Goal: Download file/media

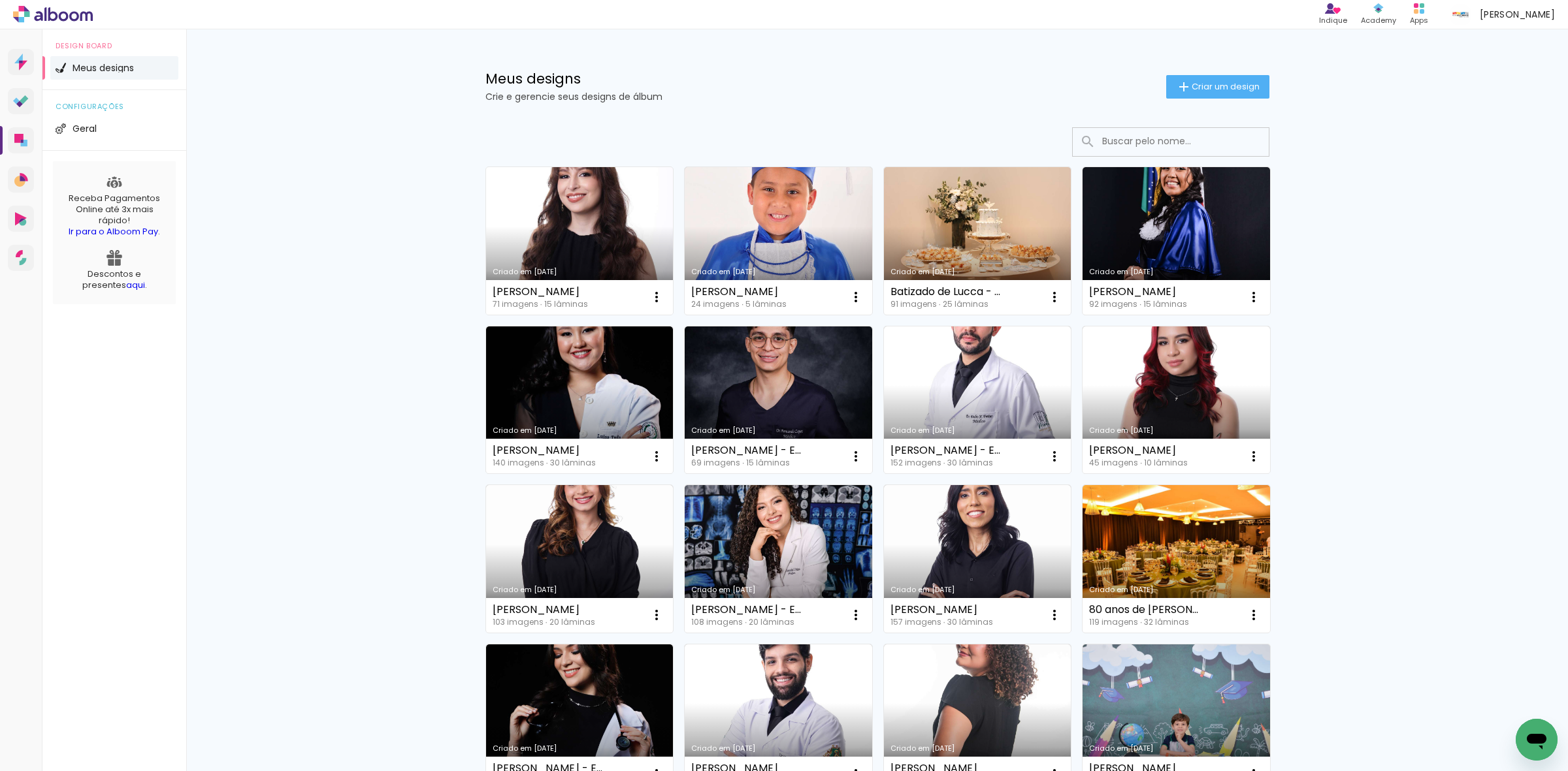
click at [596, 232] on link "Criado em [DATE]" at bounding box center [580, 240] width 188 height 147
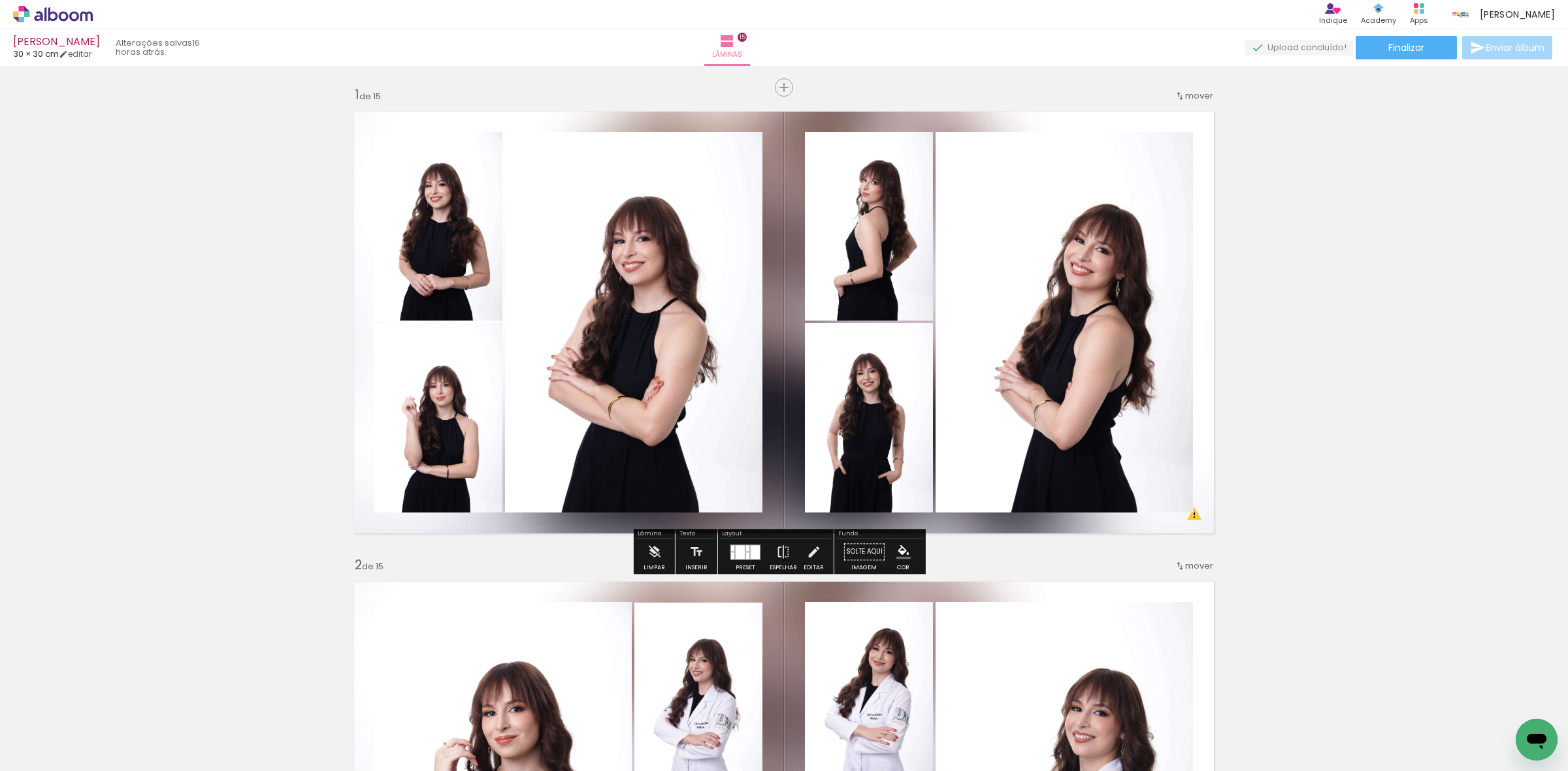
click at [780, 340] on quentale-layouter at bounding box center [784, 322] width 876 height 437
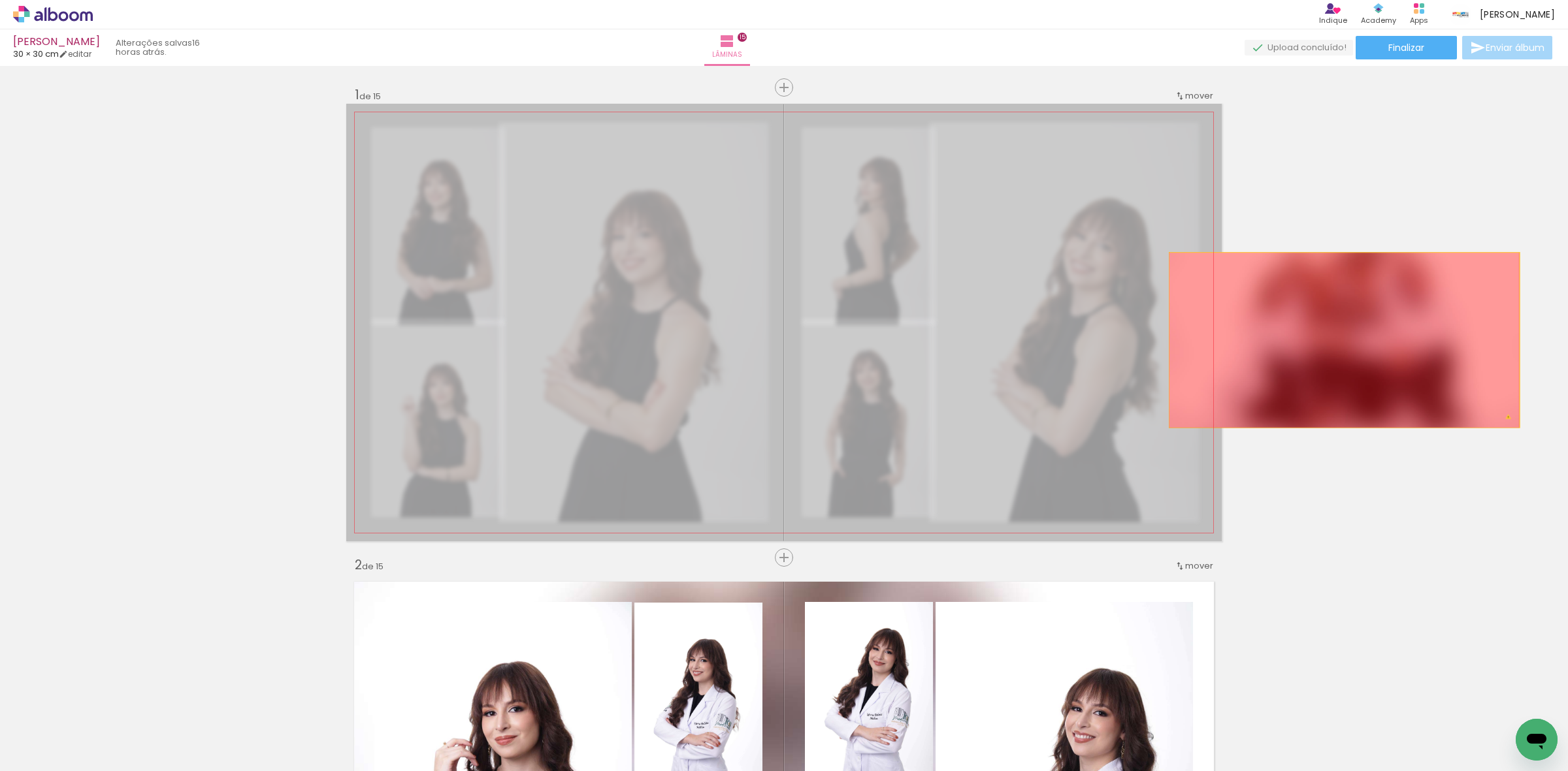
drag, startPoint x: 780, startPoint y: 340, endPoint x: 1339, endPoint y: 340, distance: 559.0
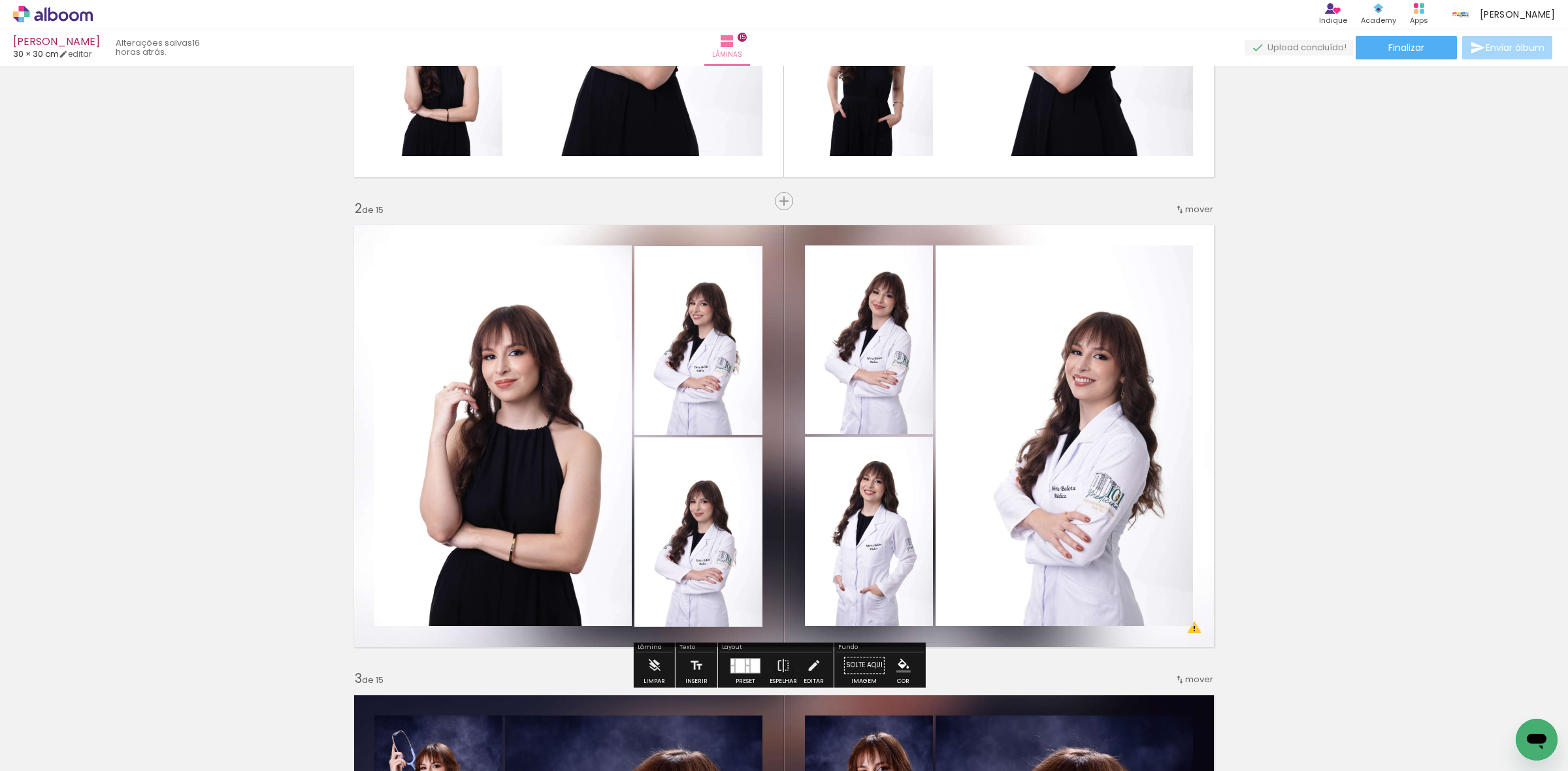
scroll to position [408, 0]
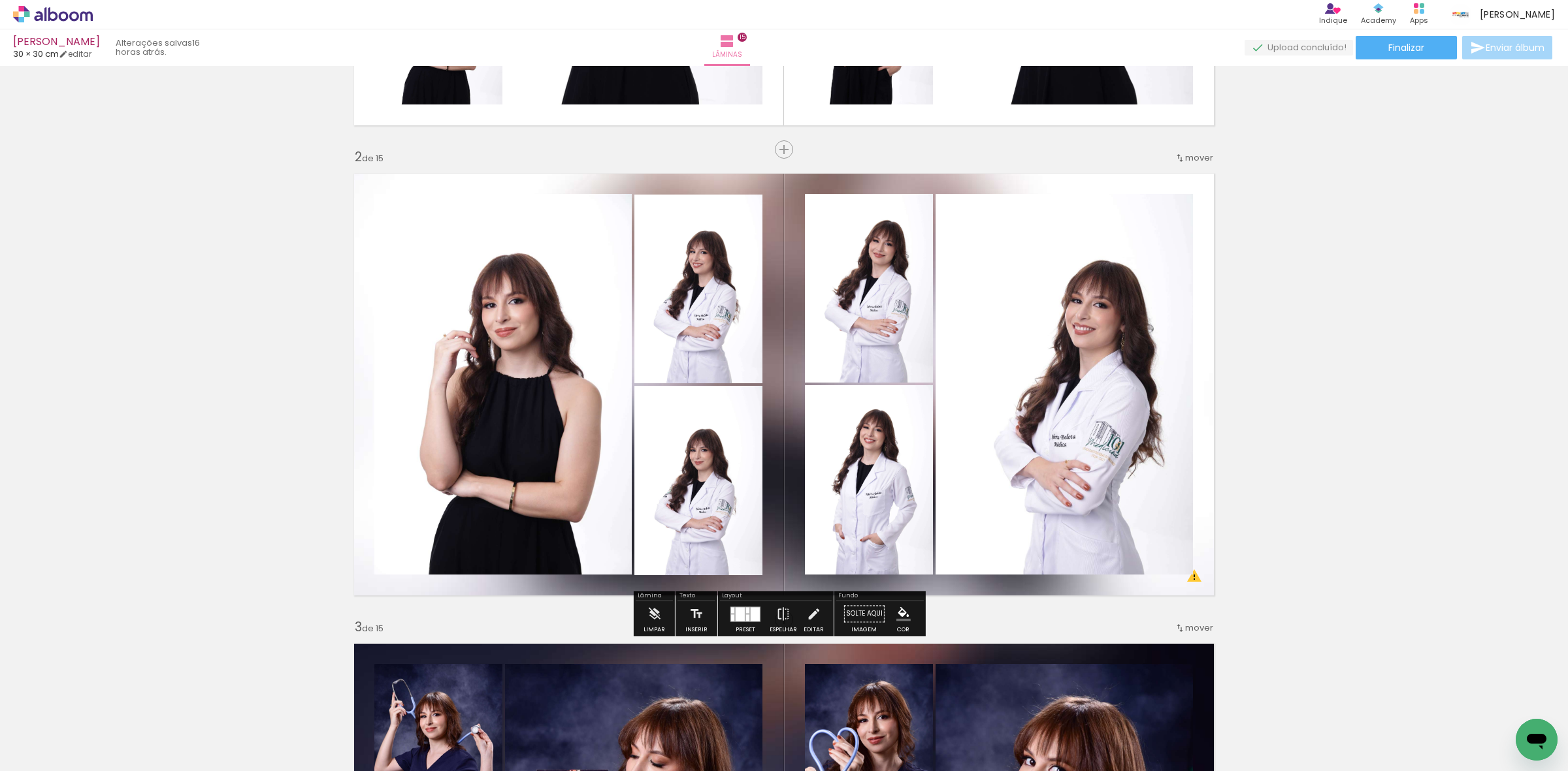
click at [783, 371] on quentale-layouter at bounding box center [784, 385] width 876 height 437
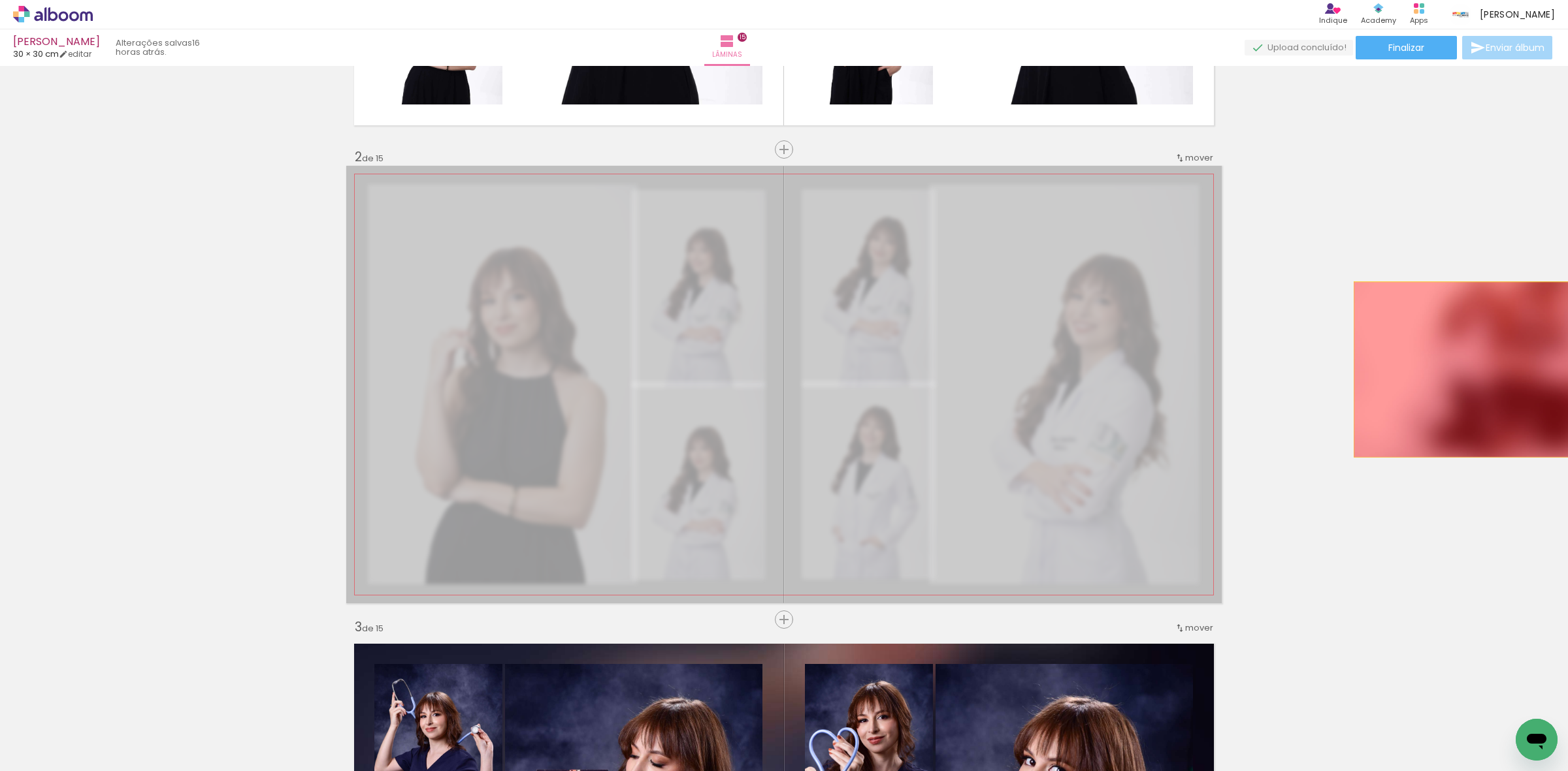
drag, startPoint x: 779, startPoint y: 369, endPoint x: 1523, endPoint y: 369, distance: 744.0
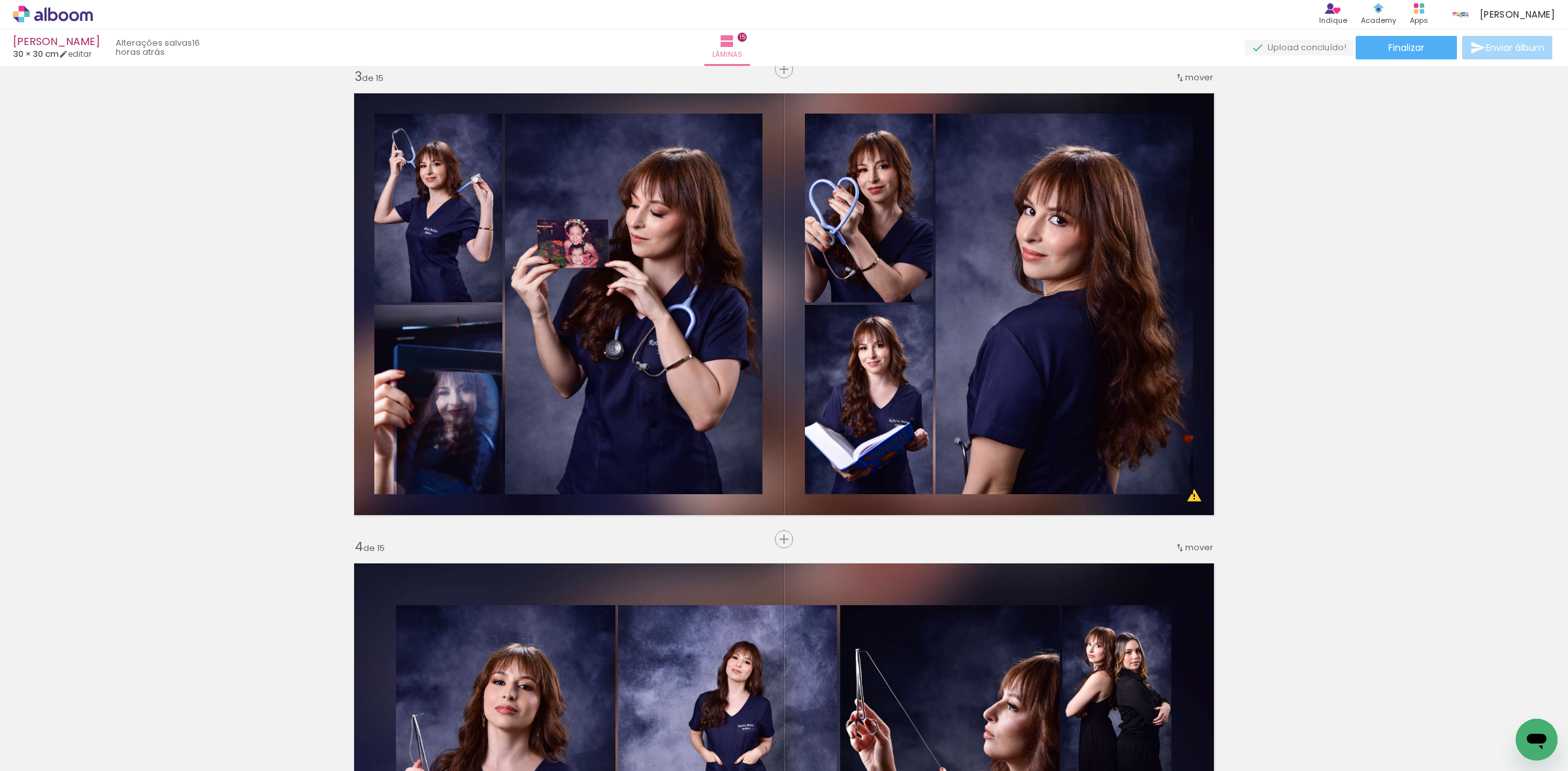
scroll to position [980, 0]
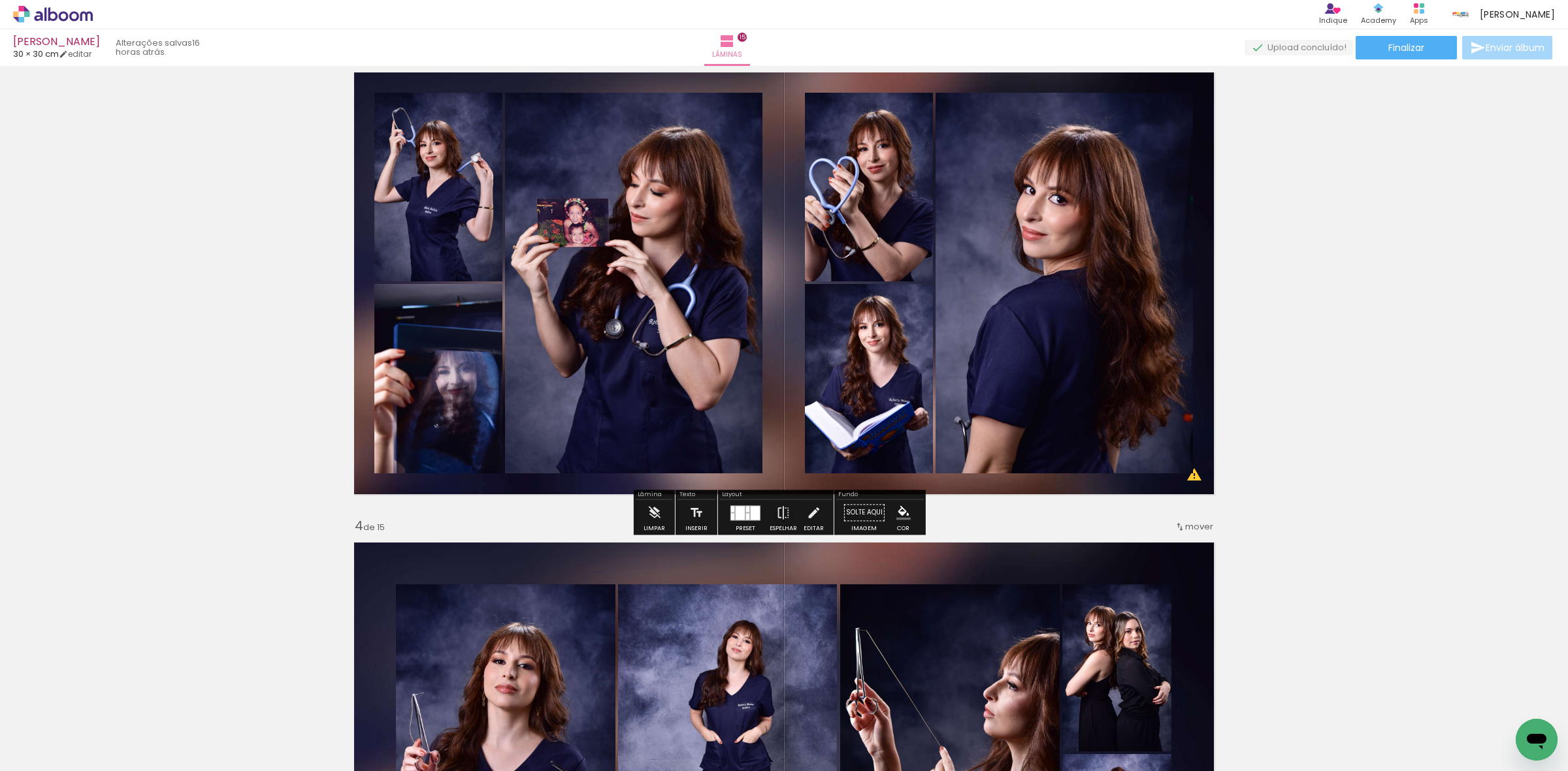
click at [779, 454] on quentale-layouter at bounding box center [784, 283] width 876 height 437
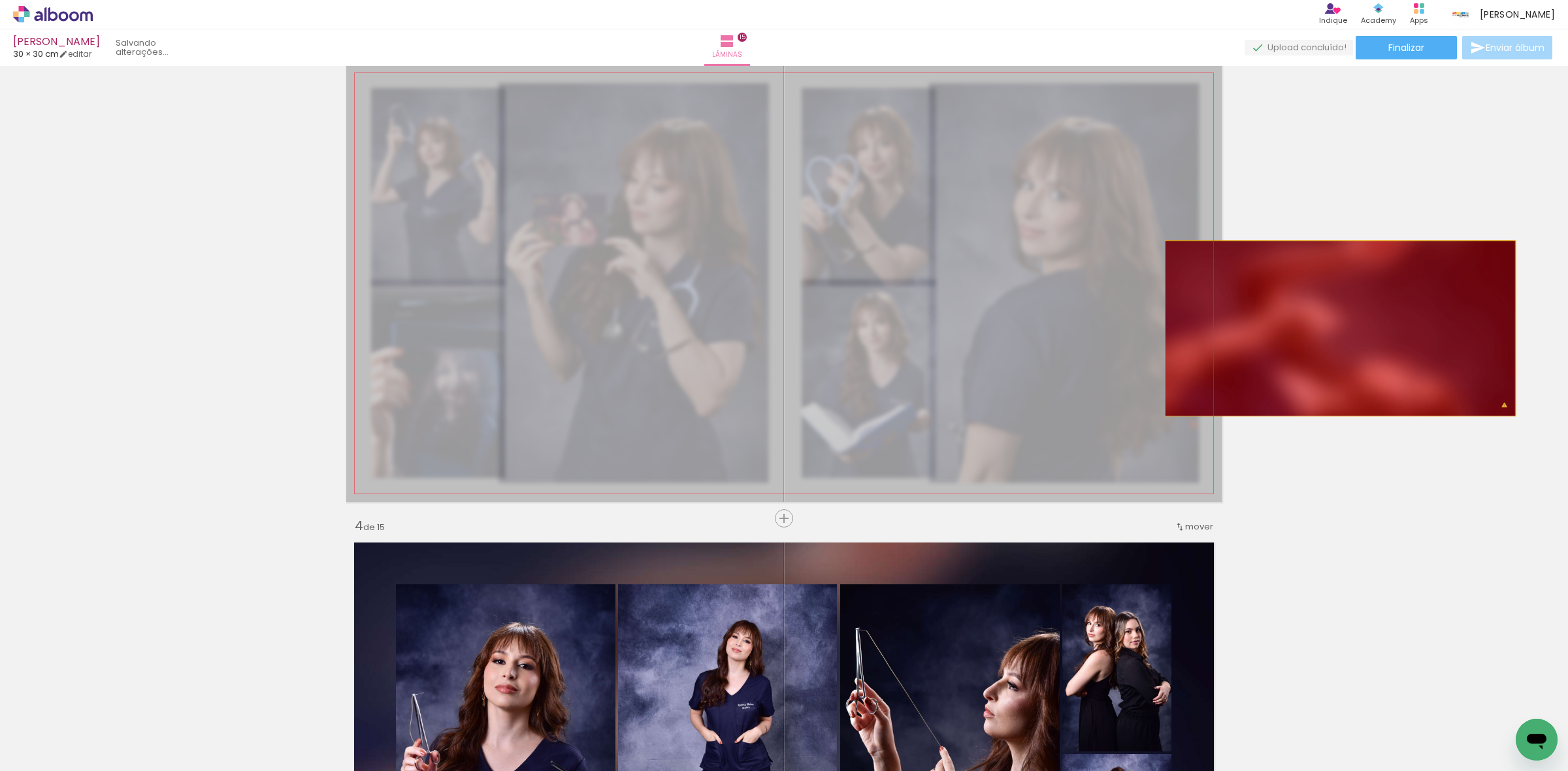
drag, startPoint x: 771, startPoint y: 352, endPoint x: 1334, endPoint y: 328, distance: 563.5
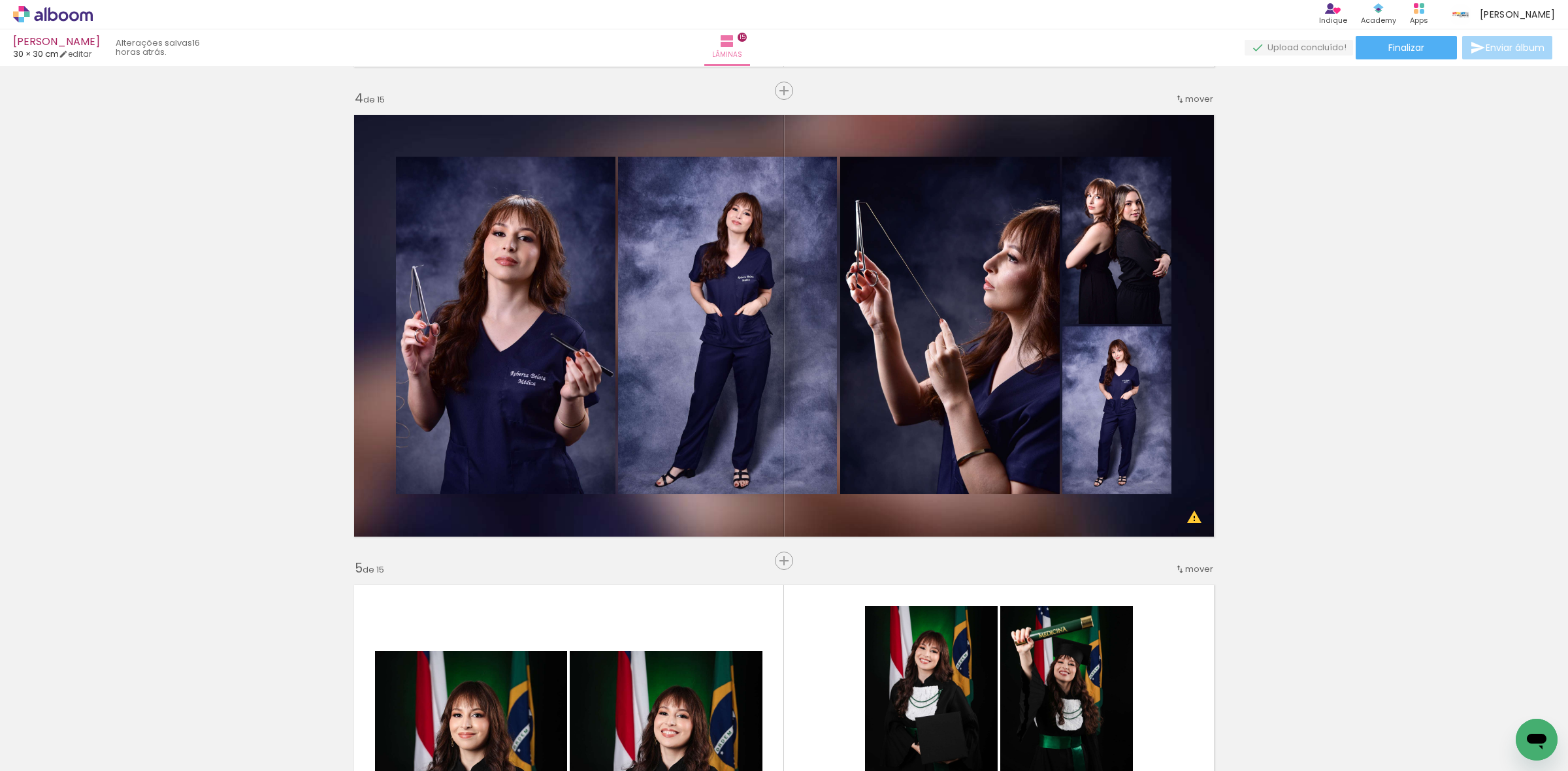
scroll to position [1469, 0]
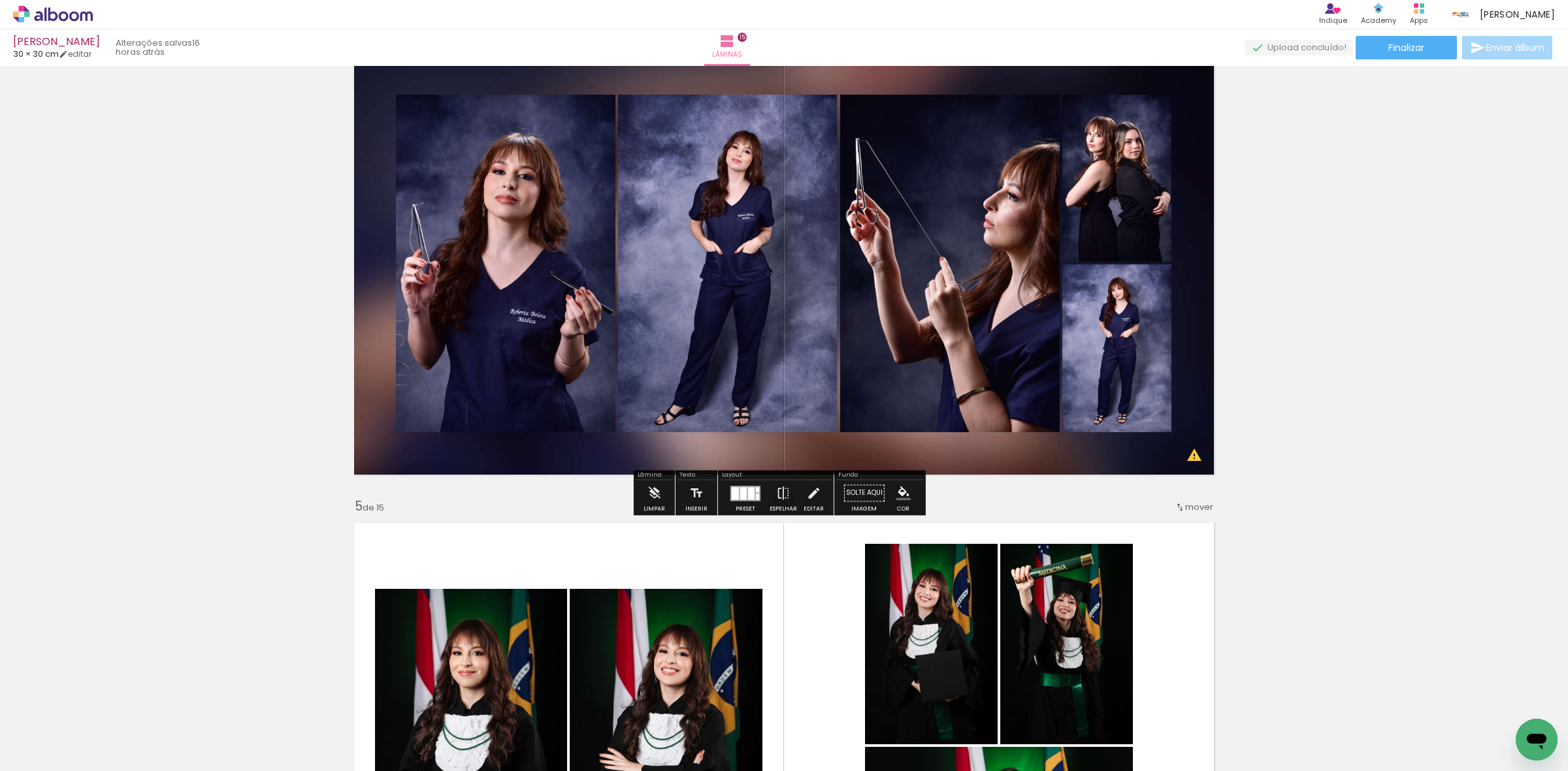
click at [814, 461] on quentale-layouter at bounding box center [784, 263] width 876 height 437
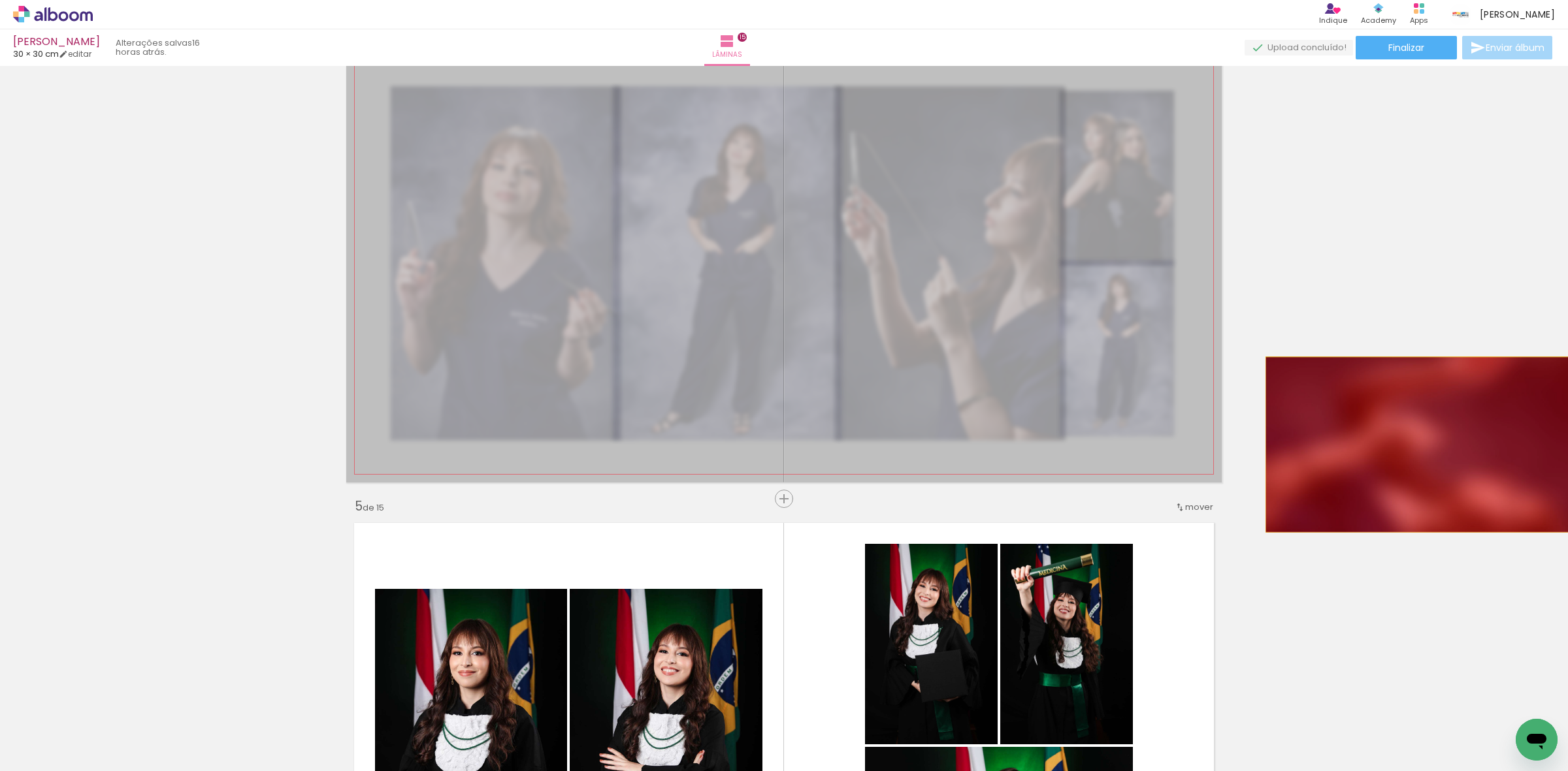
drag, startPoint x: 814, startPoint y: 461, endPoint x: 1435, endPoint y: 444, distance: 621.2
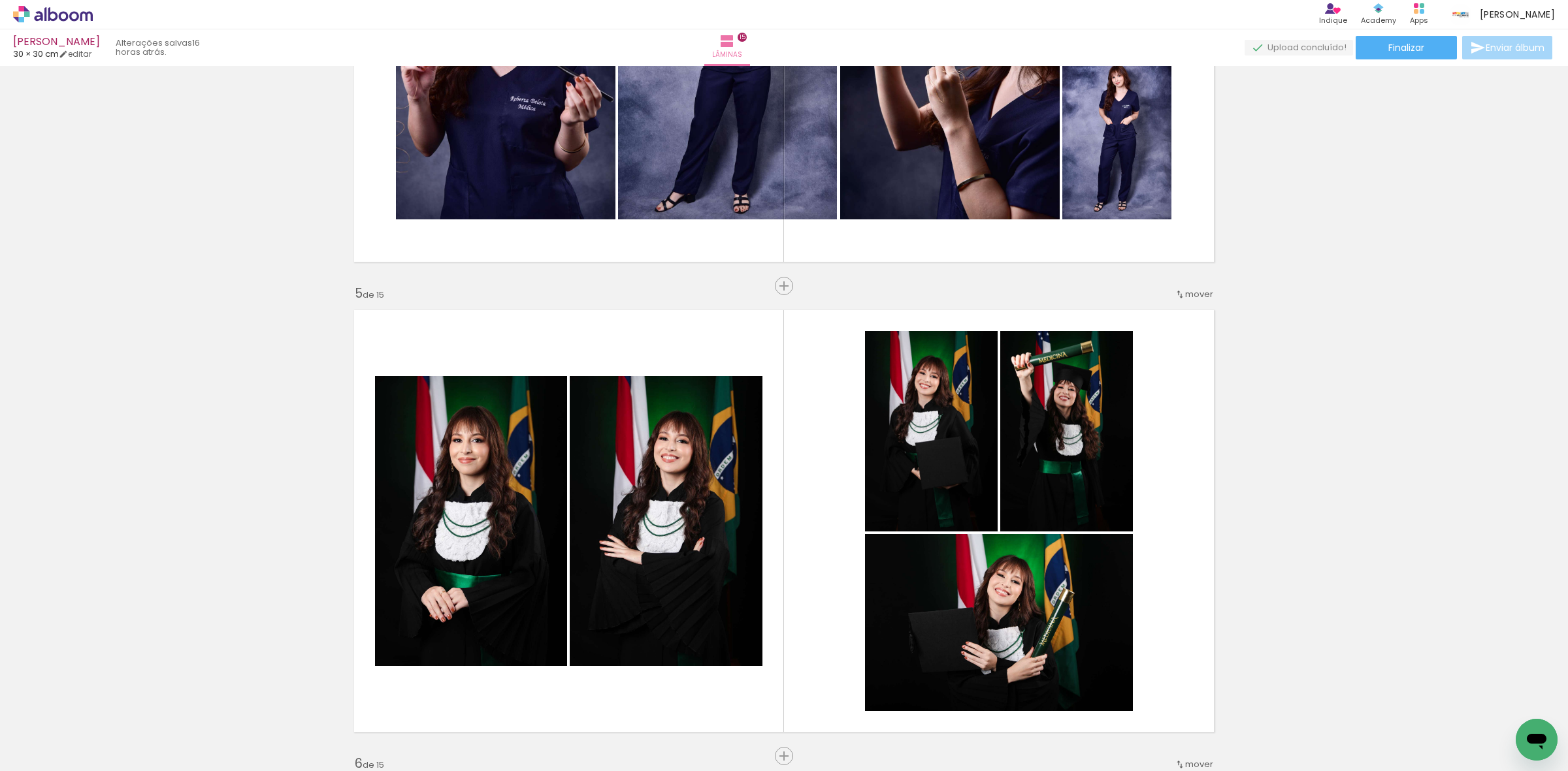
scroll to position [1878, 0]
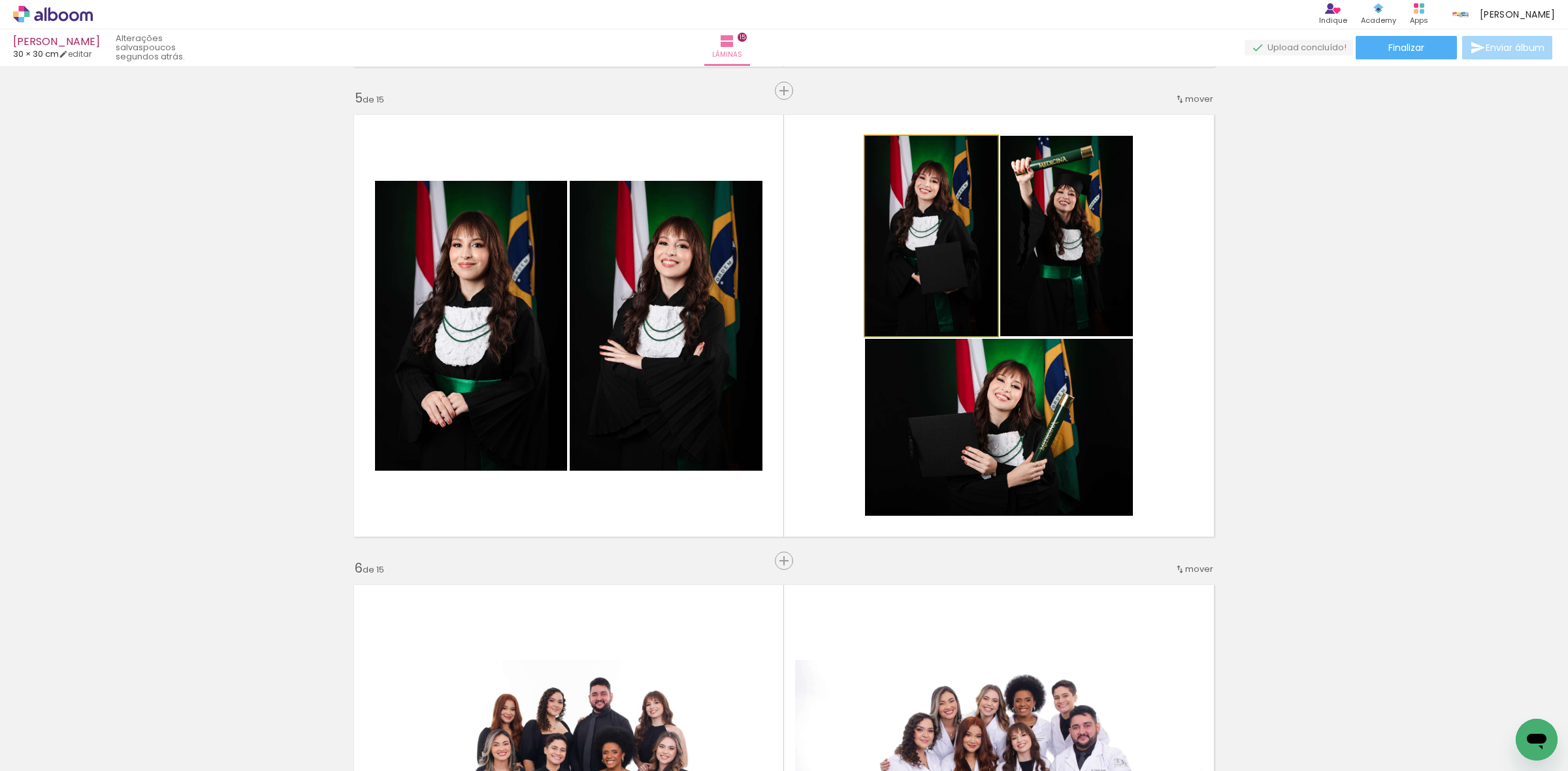
click at [938, 278] on quentale-photo at bounding box center [931, 236] width 133 height 201
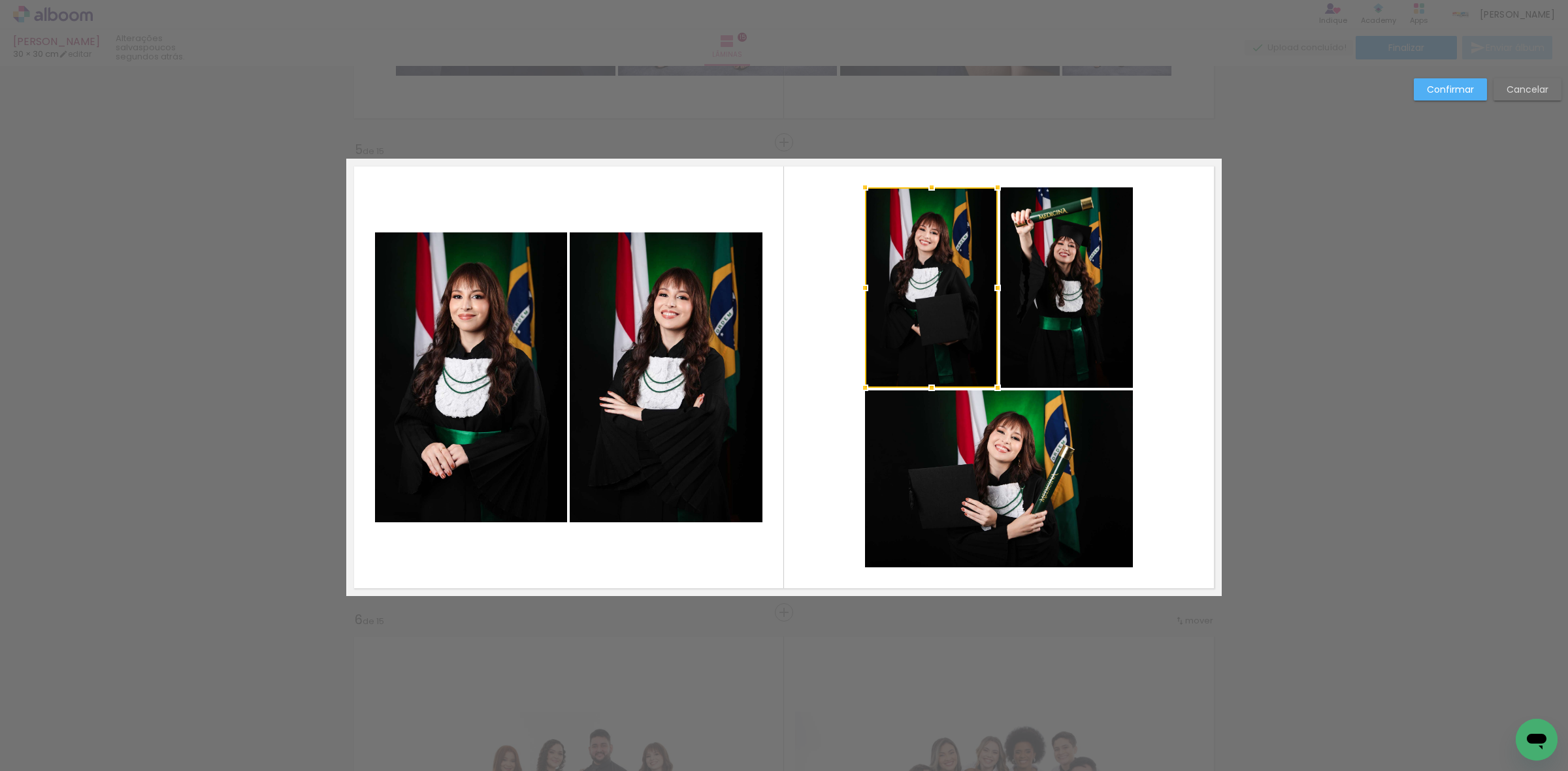
scroll to position [1825, 0]
click at [1055, 276] on quentale-photo at bounding box center [1066, 288] width 133 height 201
click at [1088, 491] on quentale-photo at bounding box center [999, 479] width 268 height 177
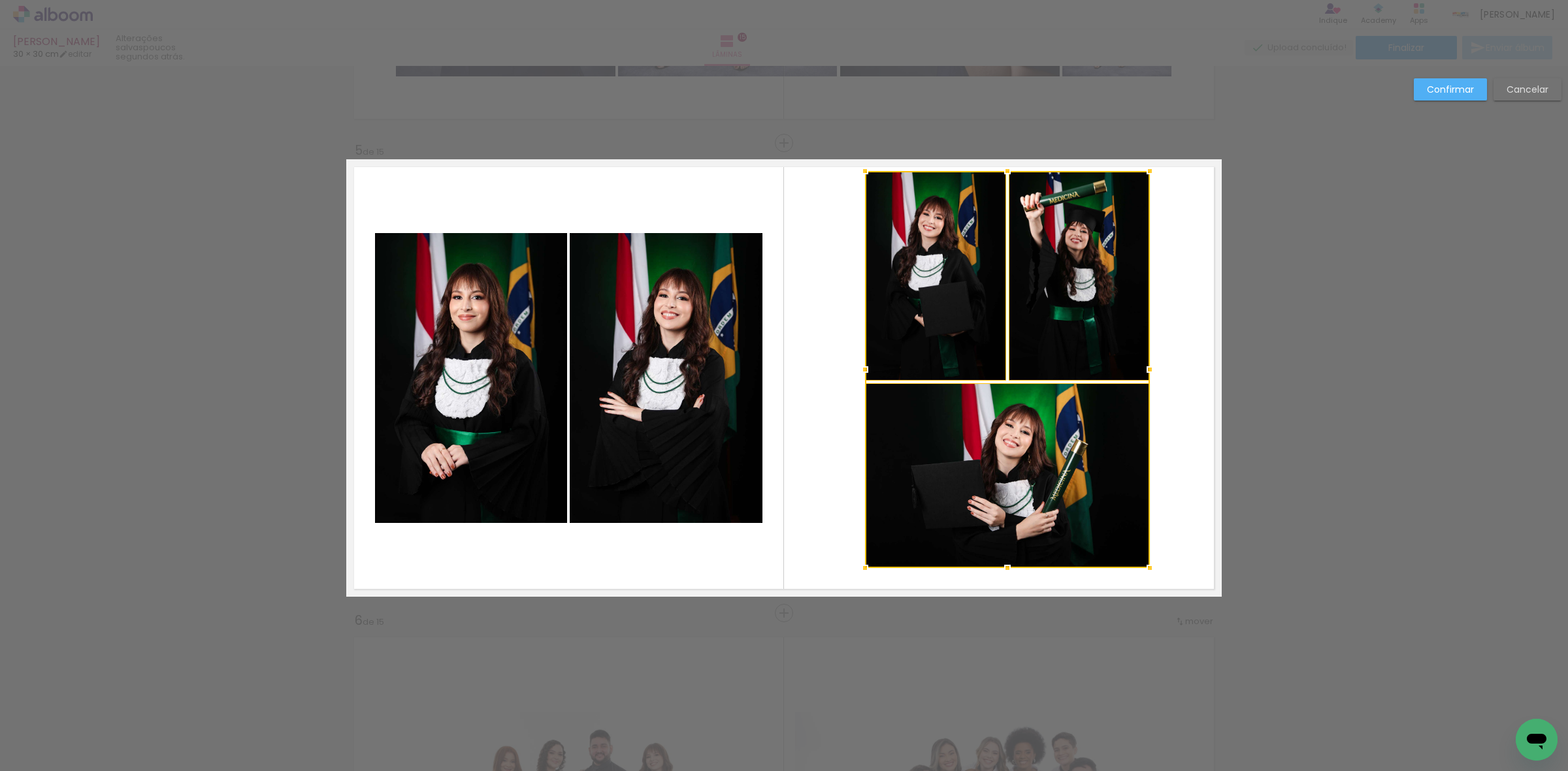
drag, startPoint x: 1129, startPoint y: 187, endPoint x: 1145, endPoint y: 170, distance: 23.3
click at [1145, 170] on div at bounding box center [1149, 170] width 26 height 26
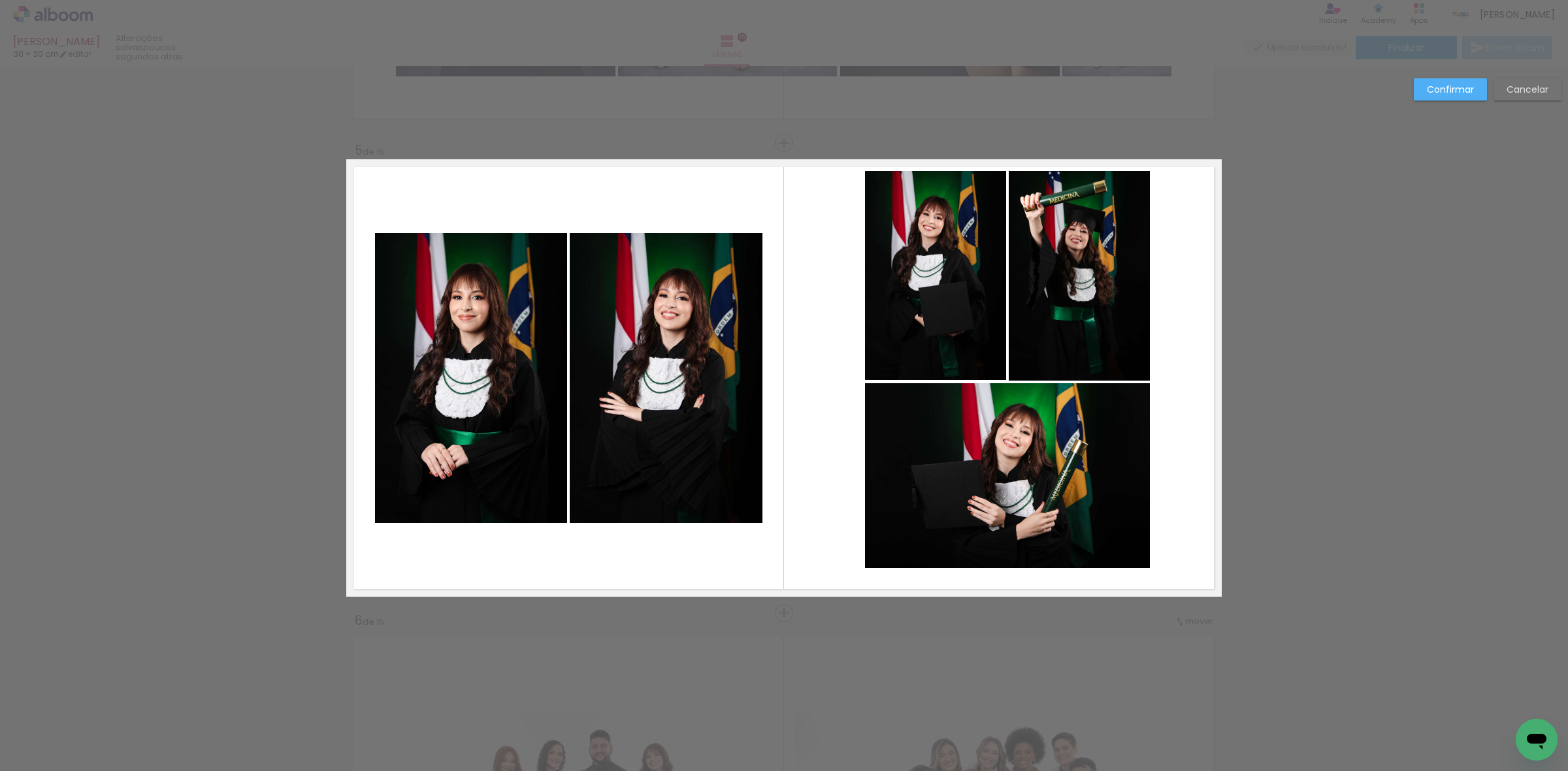
click at [1078, 259] on quentale-photo at bounding box center [1080, 276] width 141 height 210
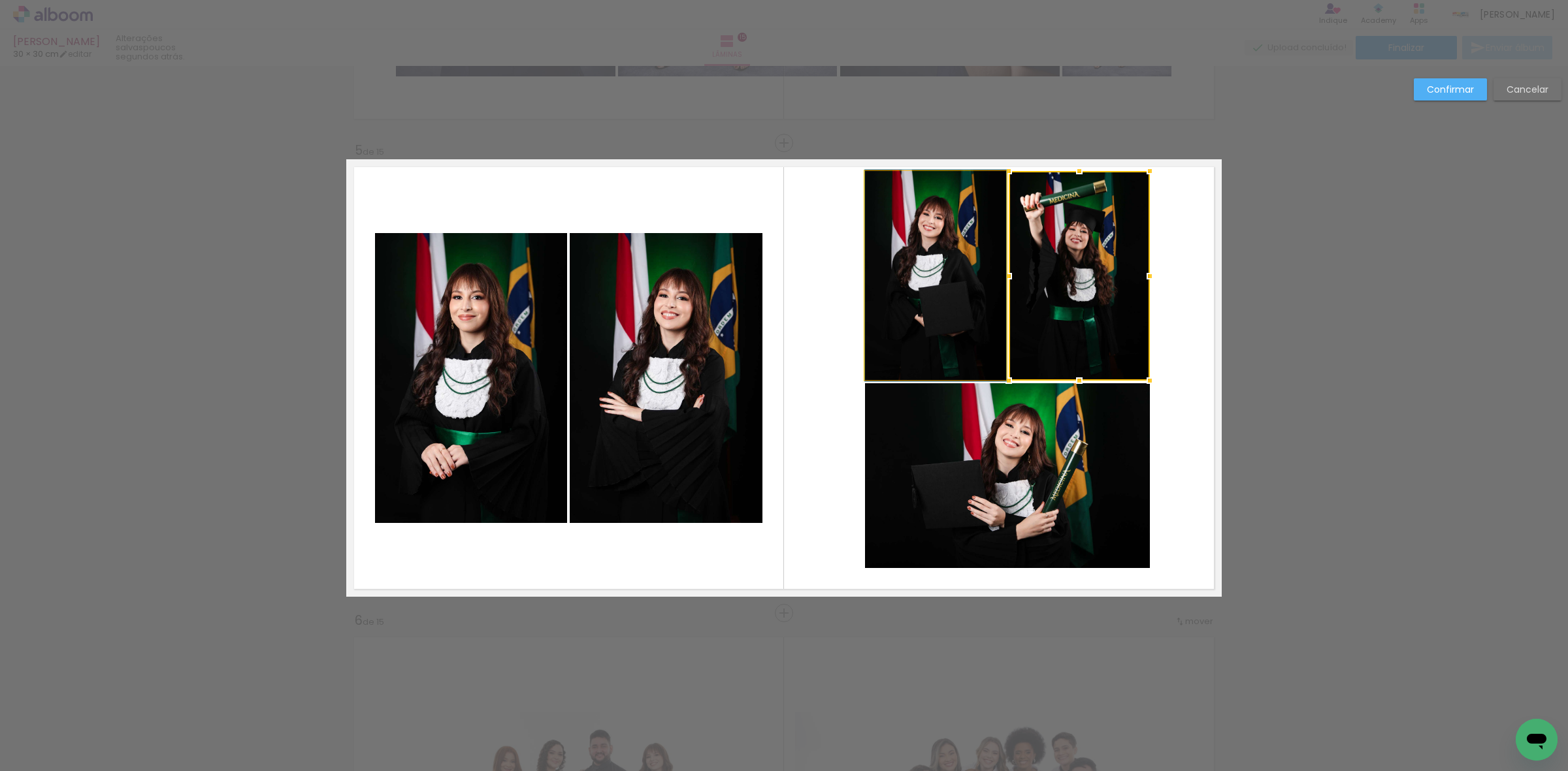
click at [973, 281] on quentale-photo at bounding box center [936, 276] width 141 height 210
click at [985, 433] on quentale-photo at bounding box center [1007, 476] width 285 height 185
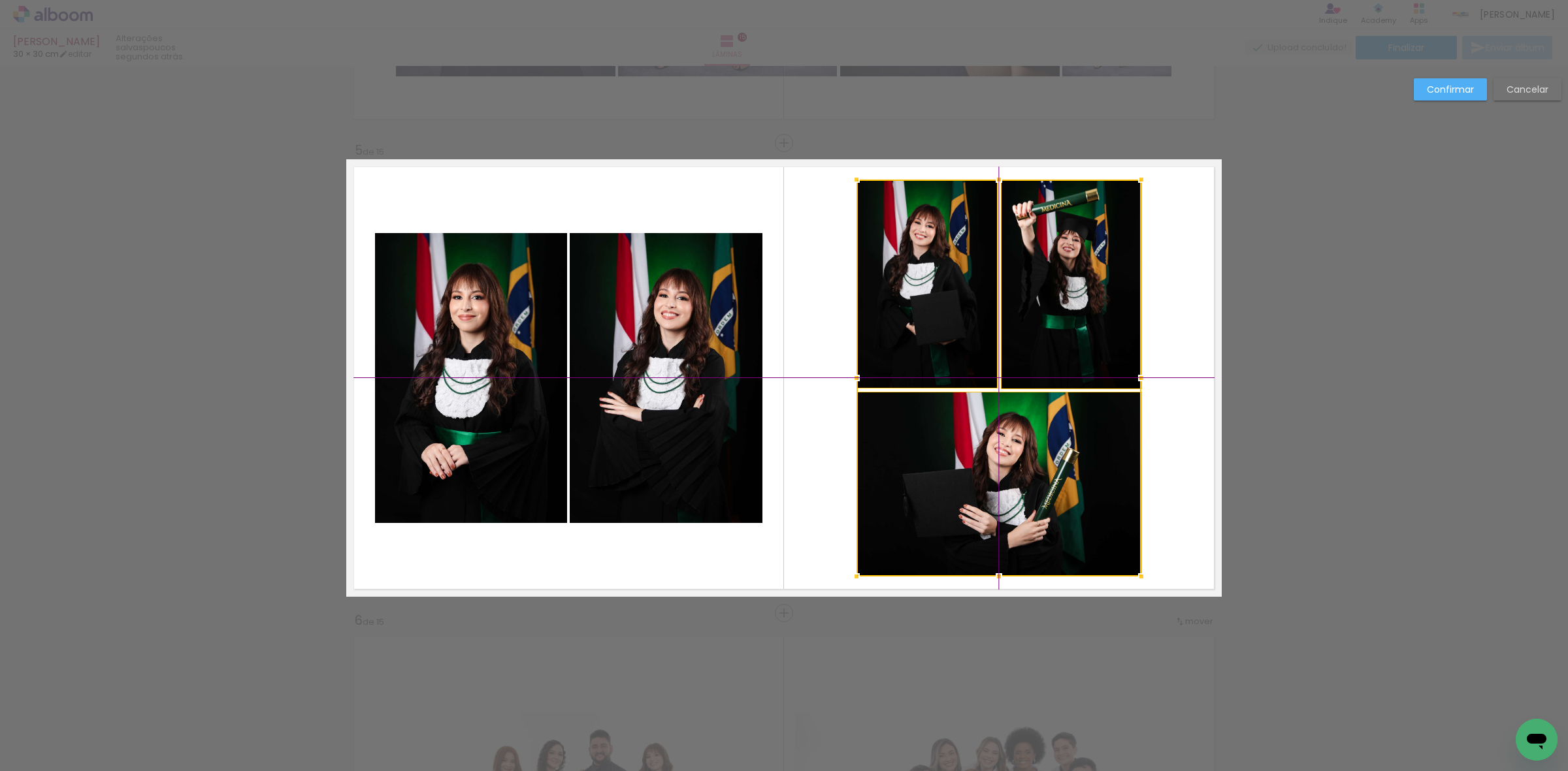
drag, startPoint x: 1019, startPoint y: 454, endPoint x: 1013, endPoint y: 459, distance: 7.8
click at [1013, 459] on div at bounding box center [998, 377] width 285 height 397
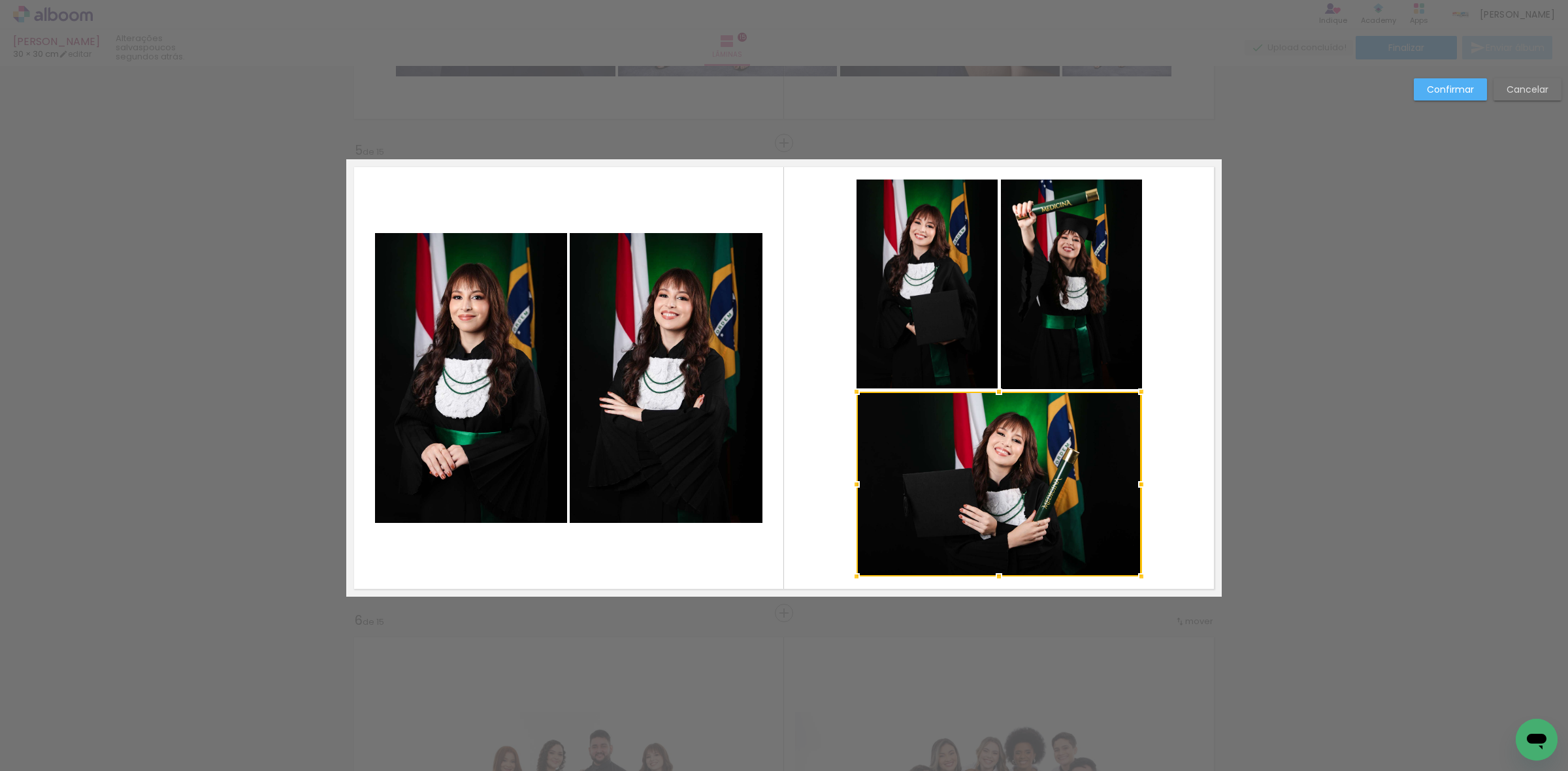
click at [615, 379] on quentale-photo at bounding box center [666, 377] width 193 height 290
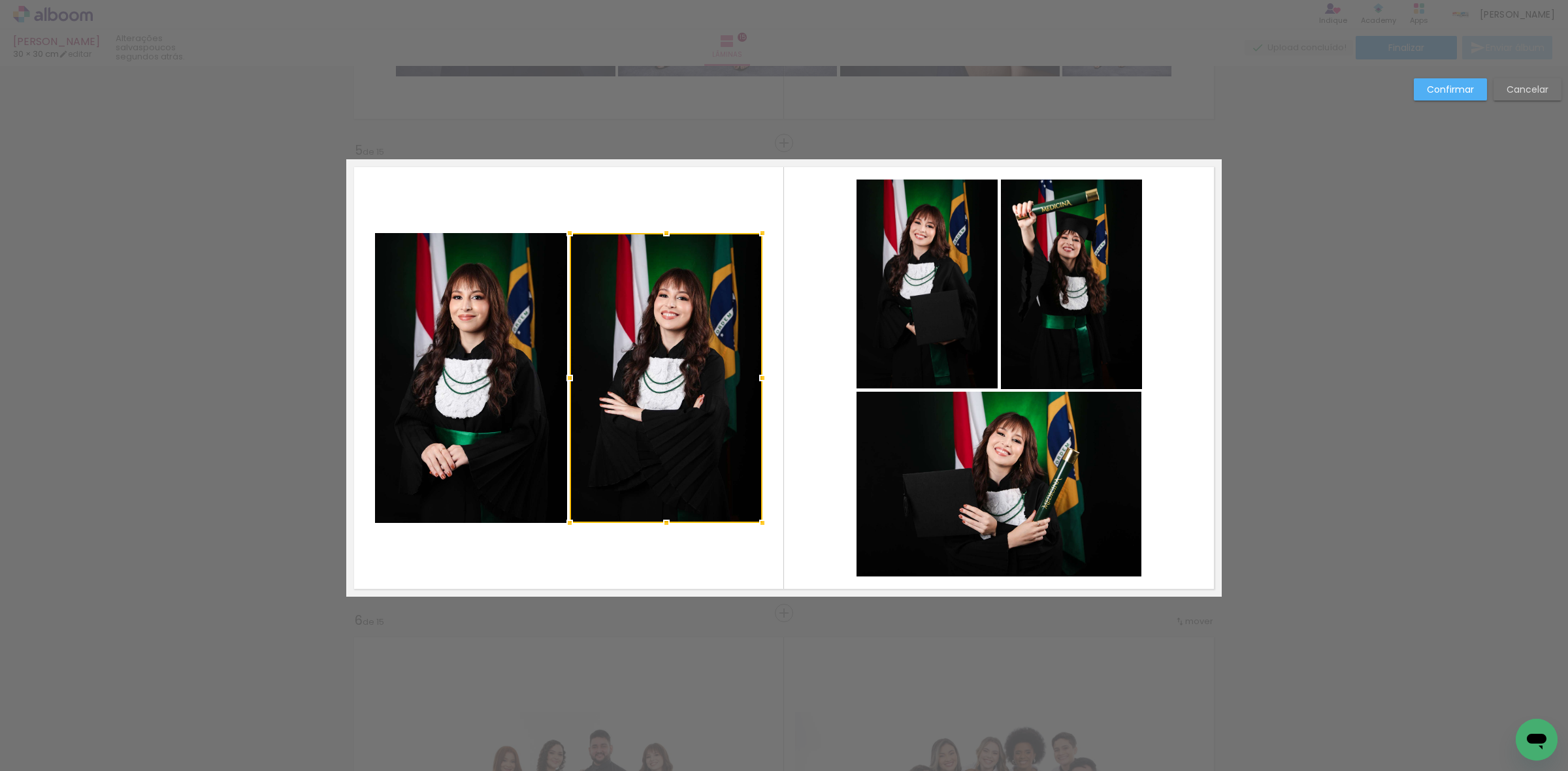
click at [504, 364] on quentale-photo at bounding box center [471, 377] width 192 height 290
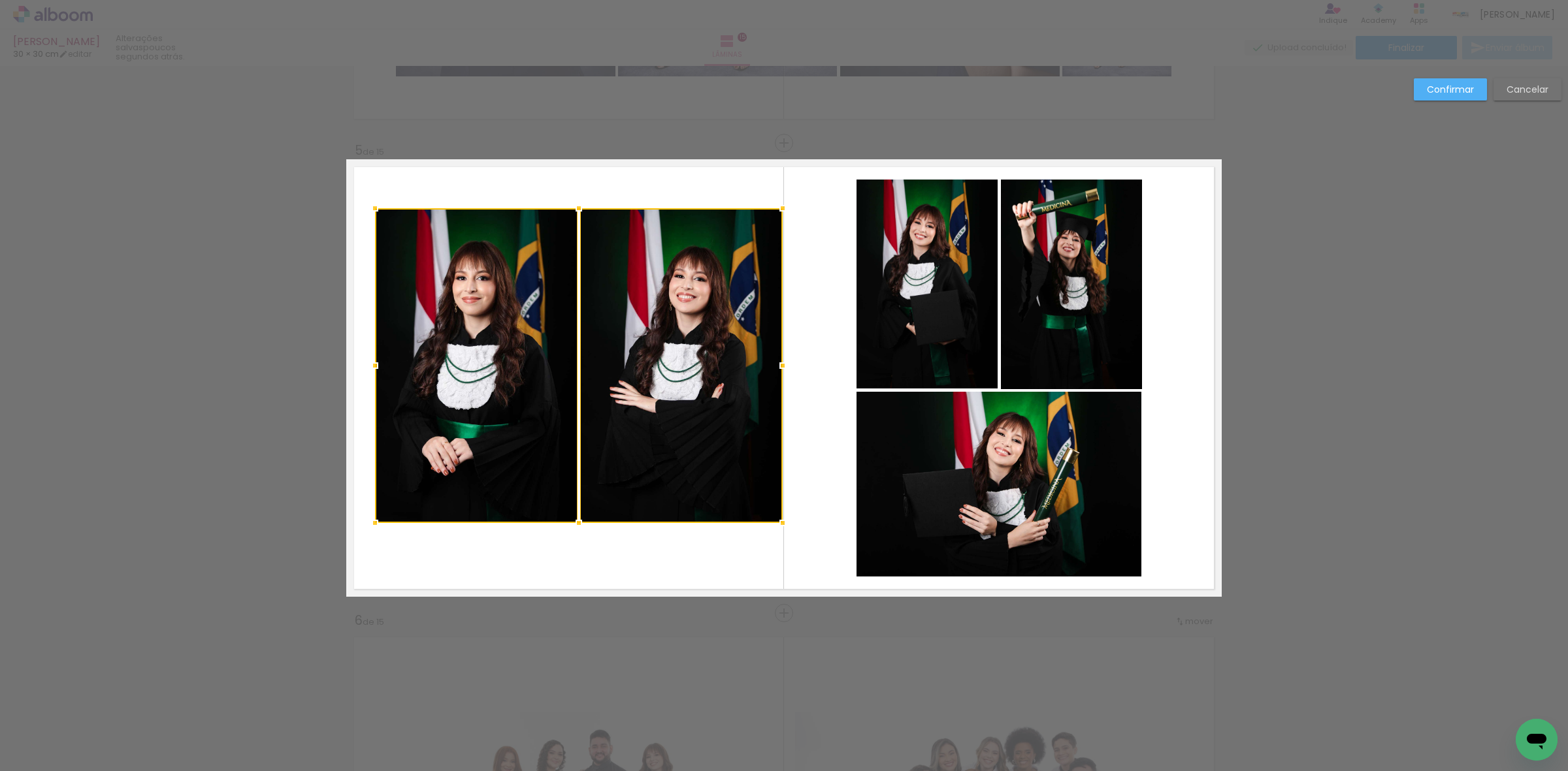
drag, startPoint x: 756, startPoint y: 232, endPoint x: 776, endPoint y: 211, distance: 29.0
click at [776, 211] on div at bounding box center [782, 208] width 26 height 26
click at [513, 327] on quentale-photo at bounding box center [476, 365] width 202 height 315
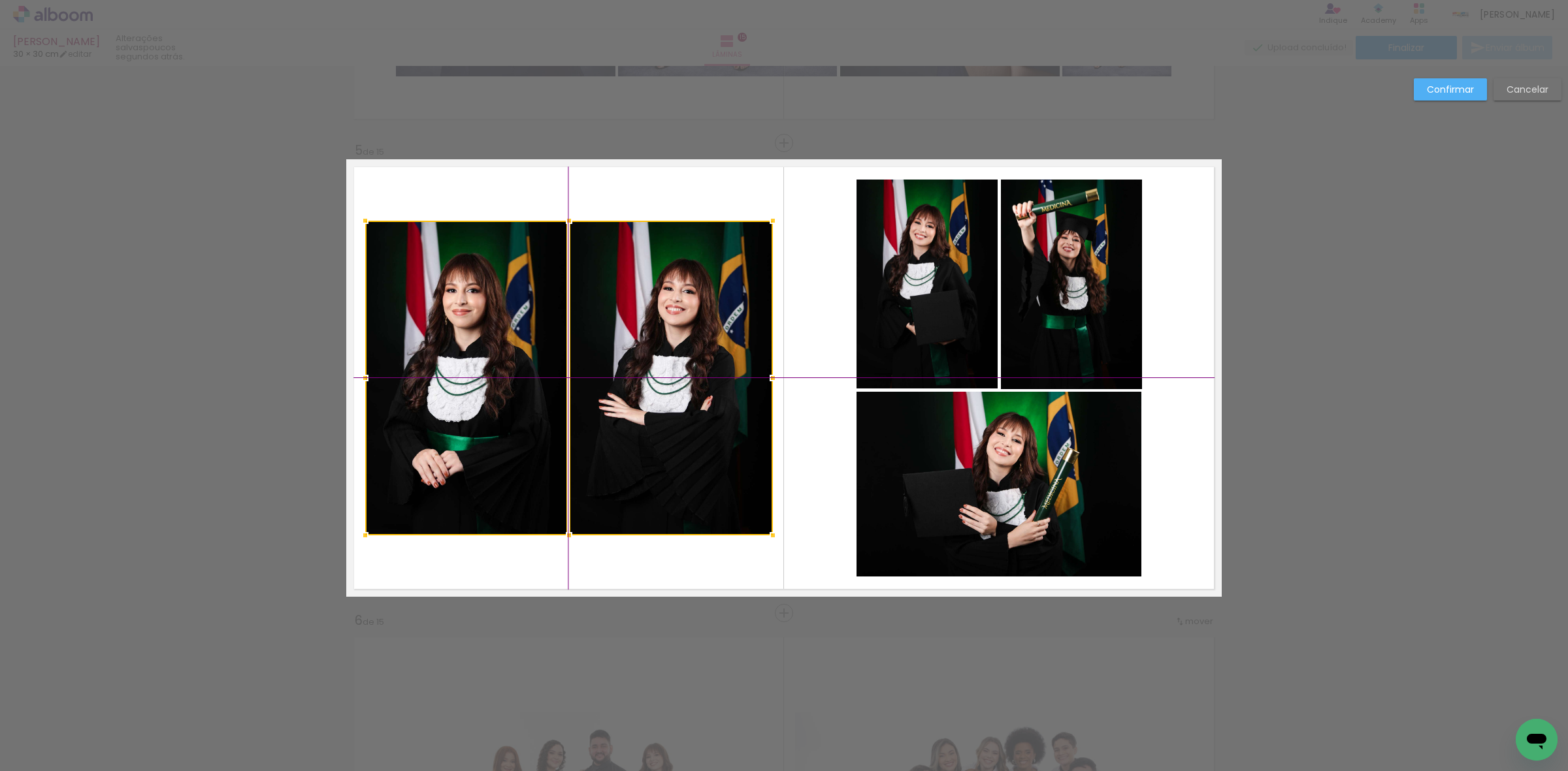
drag, startPoint x: 644, startPoint y: 327, endPoint x: 638, endPoint y: 342, distance: 16.2
click at [638, 342] on div at bounding box center [569, 377] width 408 height 315
click at [0, 0] on slot "Confirmar" at bounding box center [0, 0] width 0 height 0
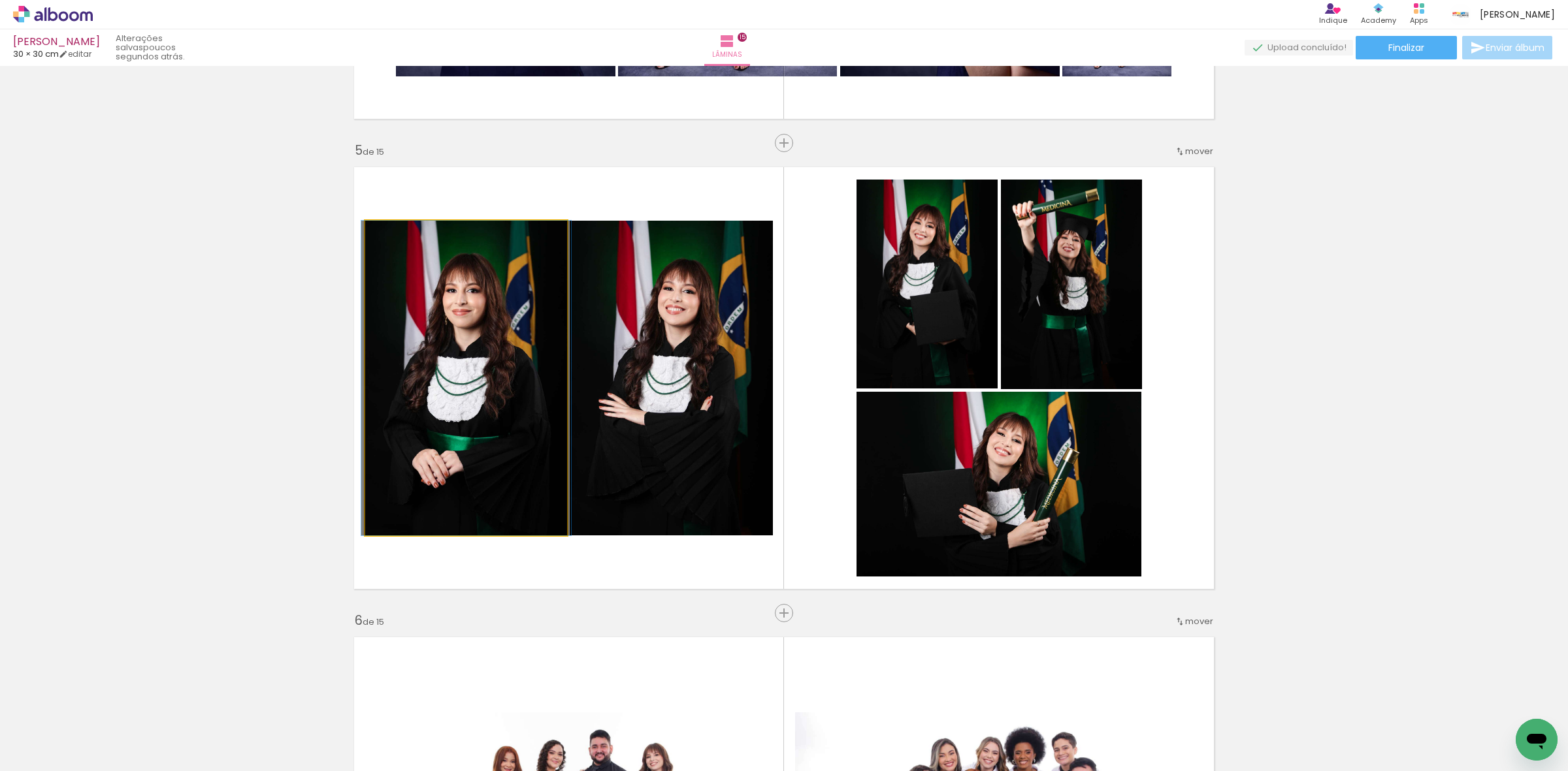
click at [468, 383] on quentale-photo at bounding box center [466, 377] width 202 height 315
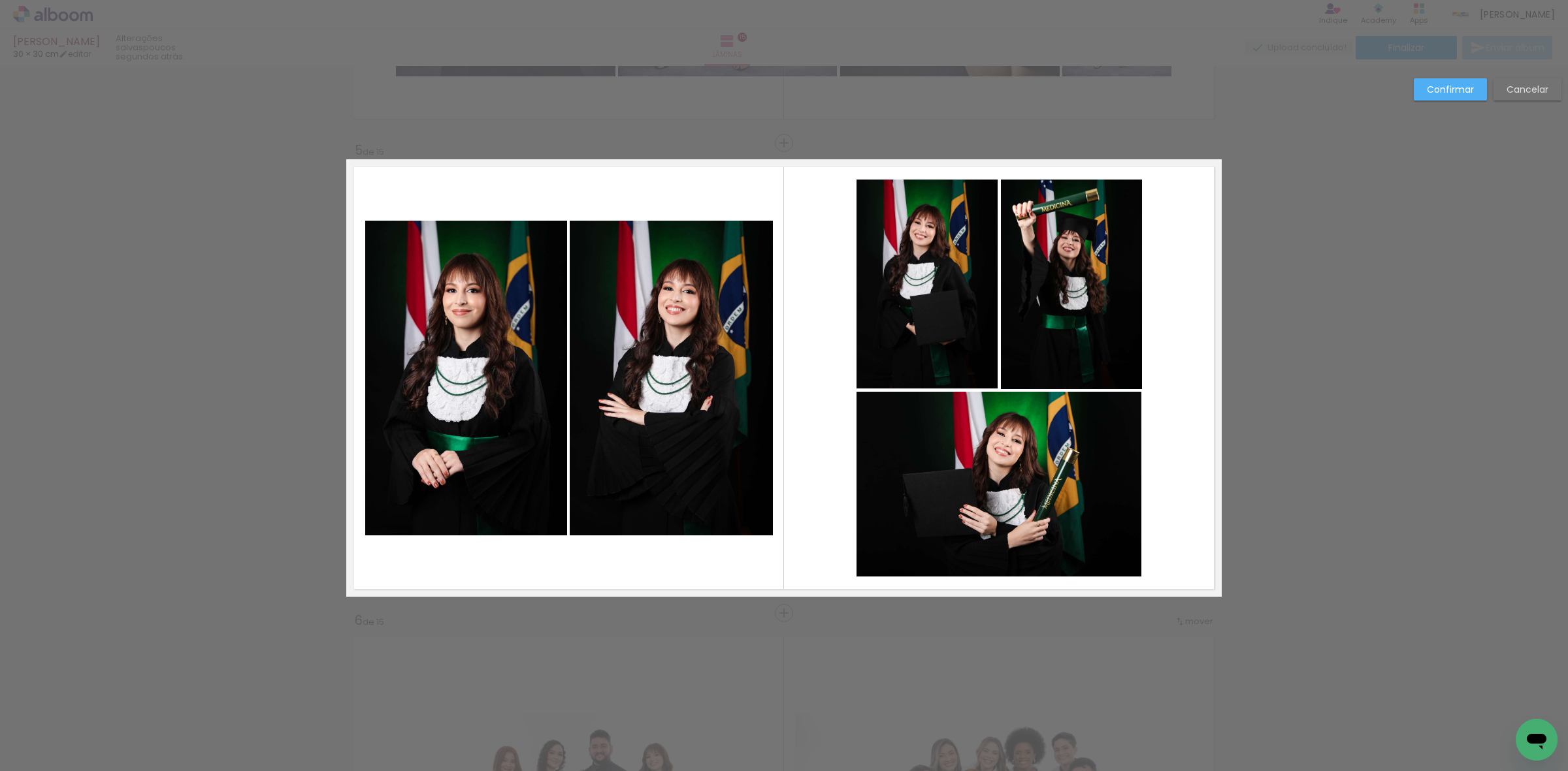
click at [468, 383] on quentale-photo at bounding box center [466, 377] width 202 height 315
click at [635, 367] on quentale-photo at bounding box center [671, 377] width 203 height 315
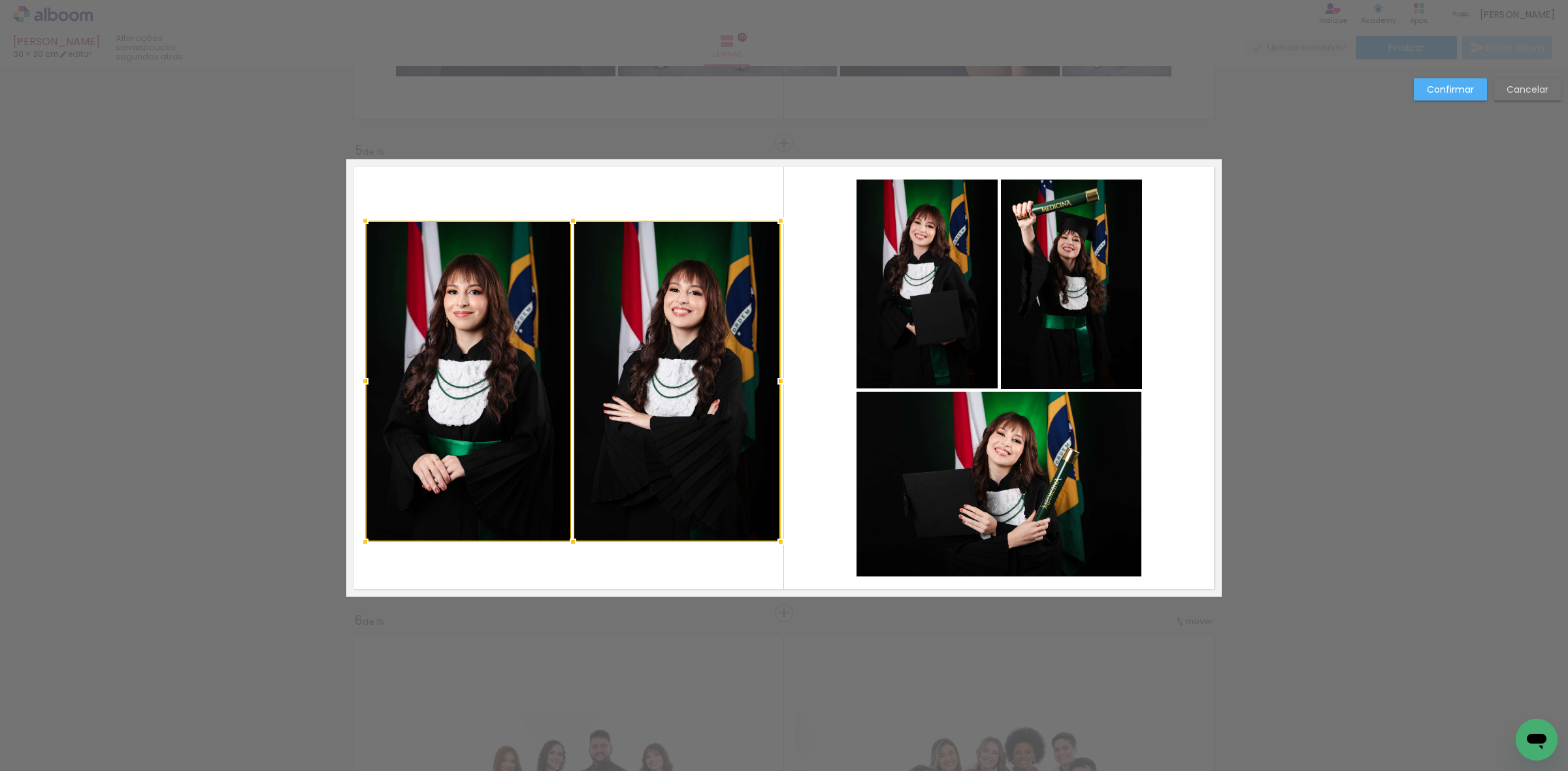
click at [770, 537] on div at bounding box center [780, 542] width 26 height 26
click at [724, 464] on div at bounding box center [676, 381] width 206 height 321
click at [510, 435] on quentale-photo at bounding box center [468, 381] width 205 height 321
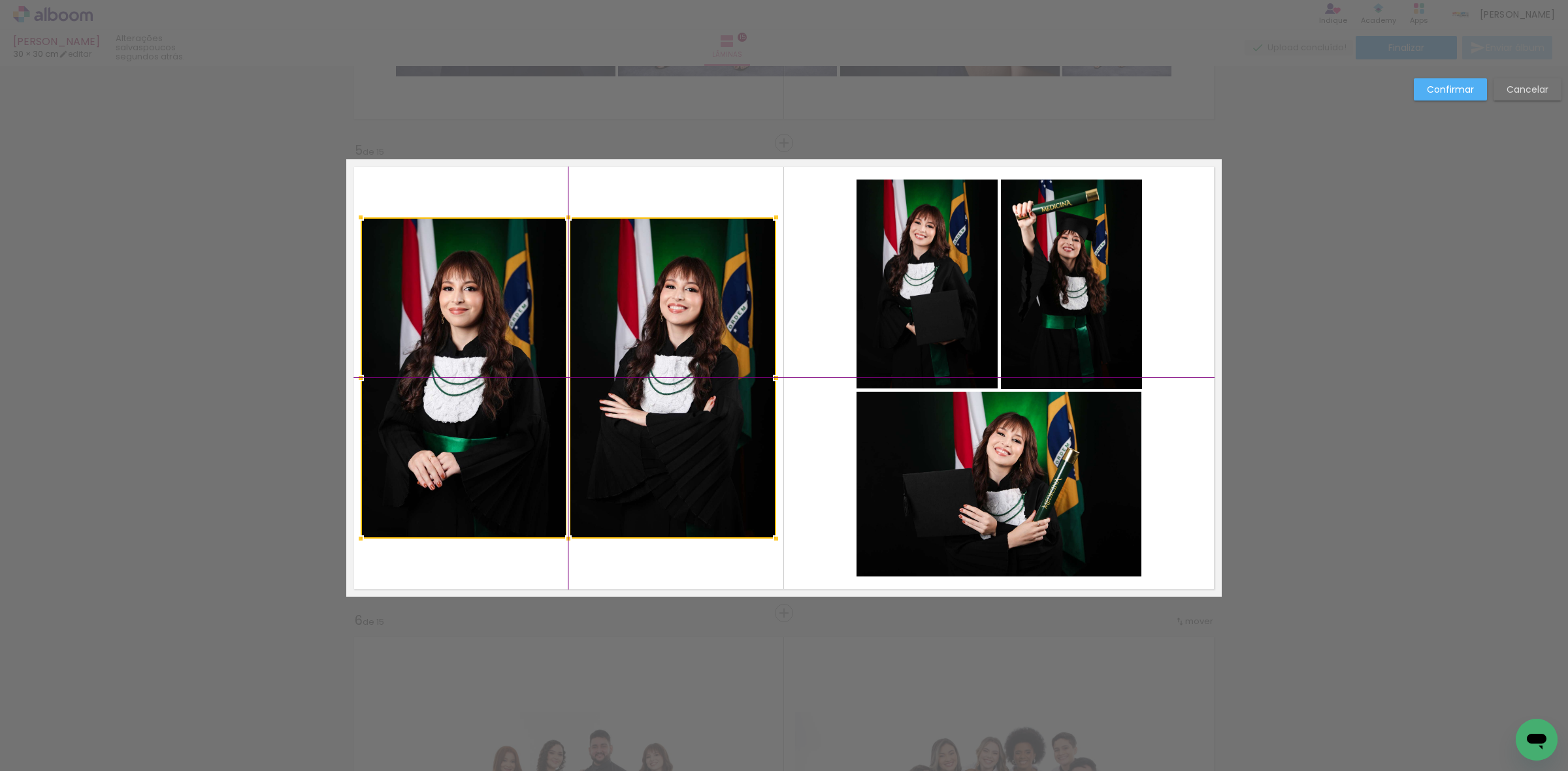
drag, startPoint x: 642, startPoint y: 426, endPoint x: 632, endPoint y: 421, distance: 11.2
click at [632, 421] on div at bounding box center [568, 378] width 415 height 321
click at [0, 0] on slot "Confirmar" at bounding box center [0, 0] width 0 height 0
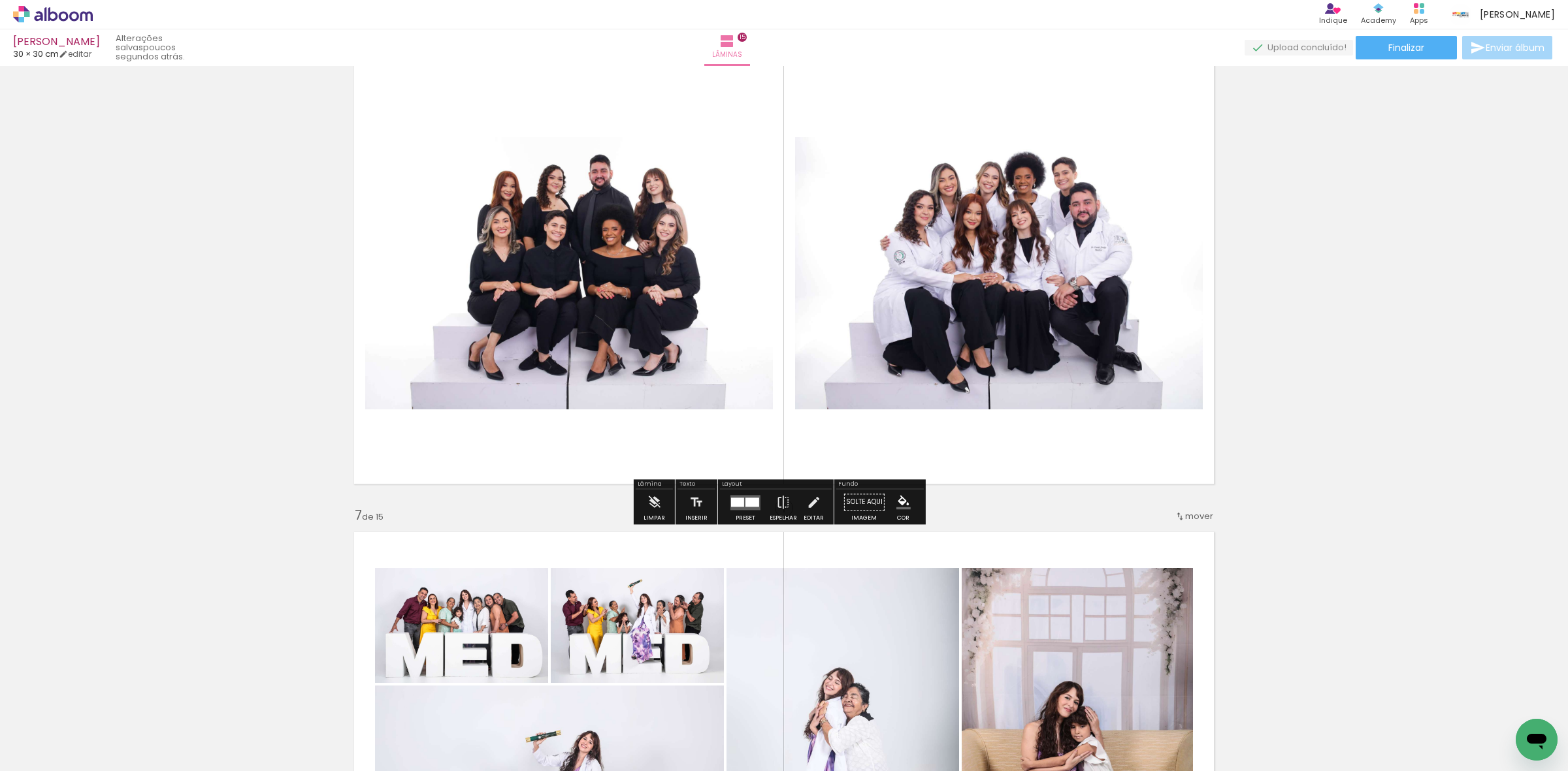
scroll to position [2396, 0]
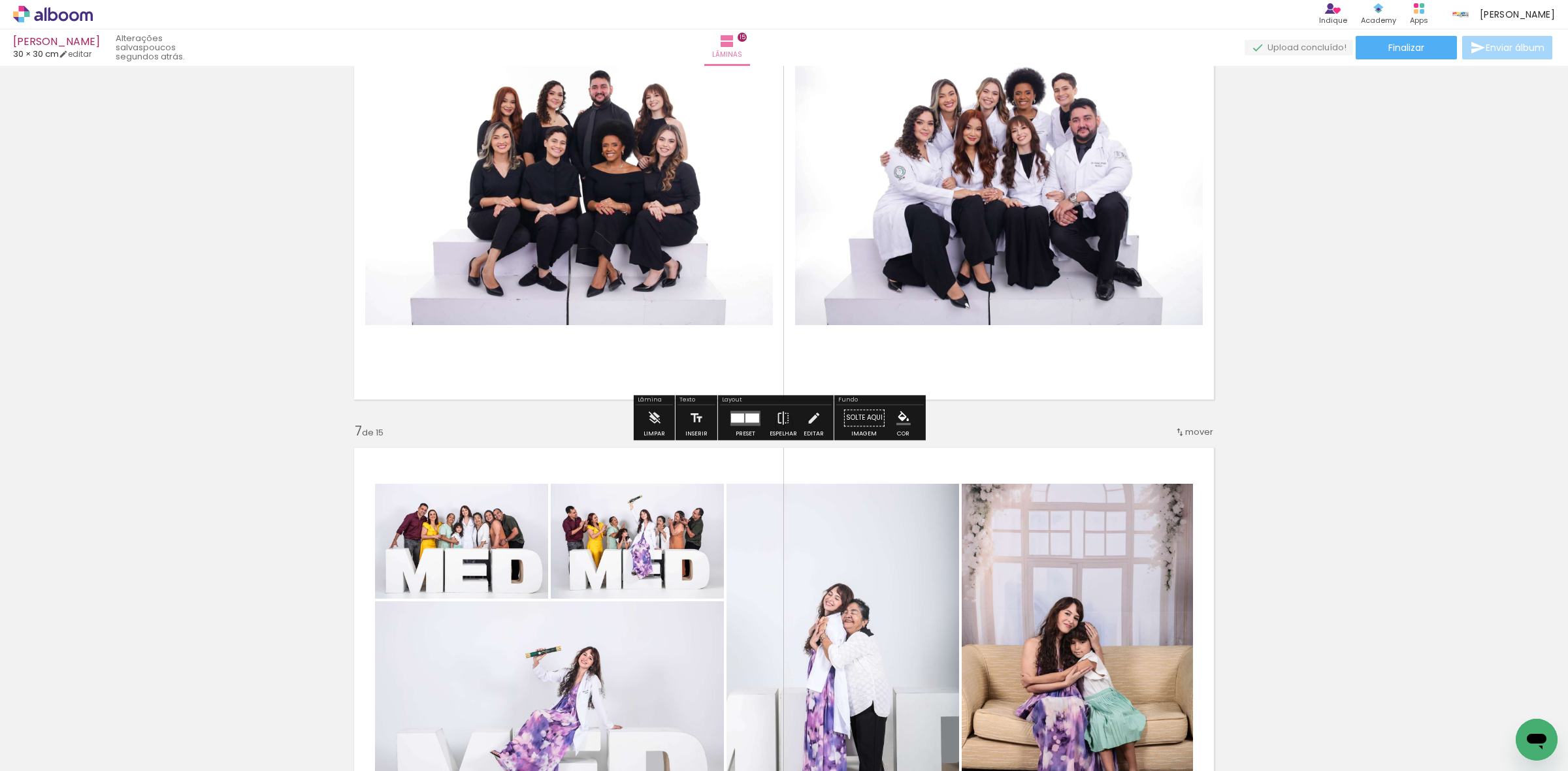
scroll to position [2315, 0]
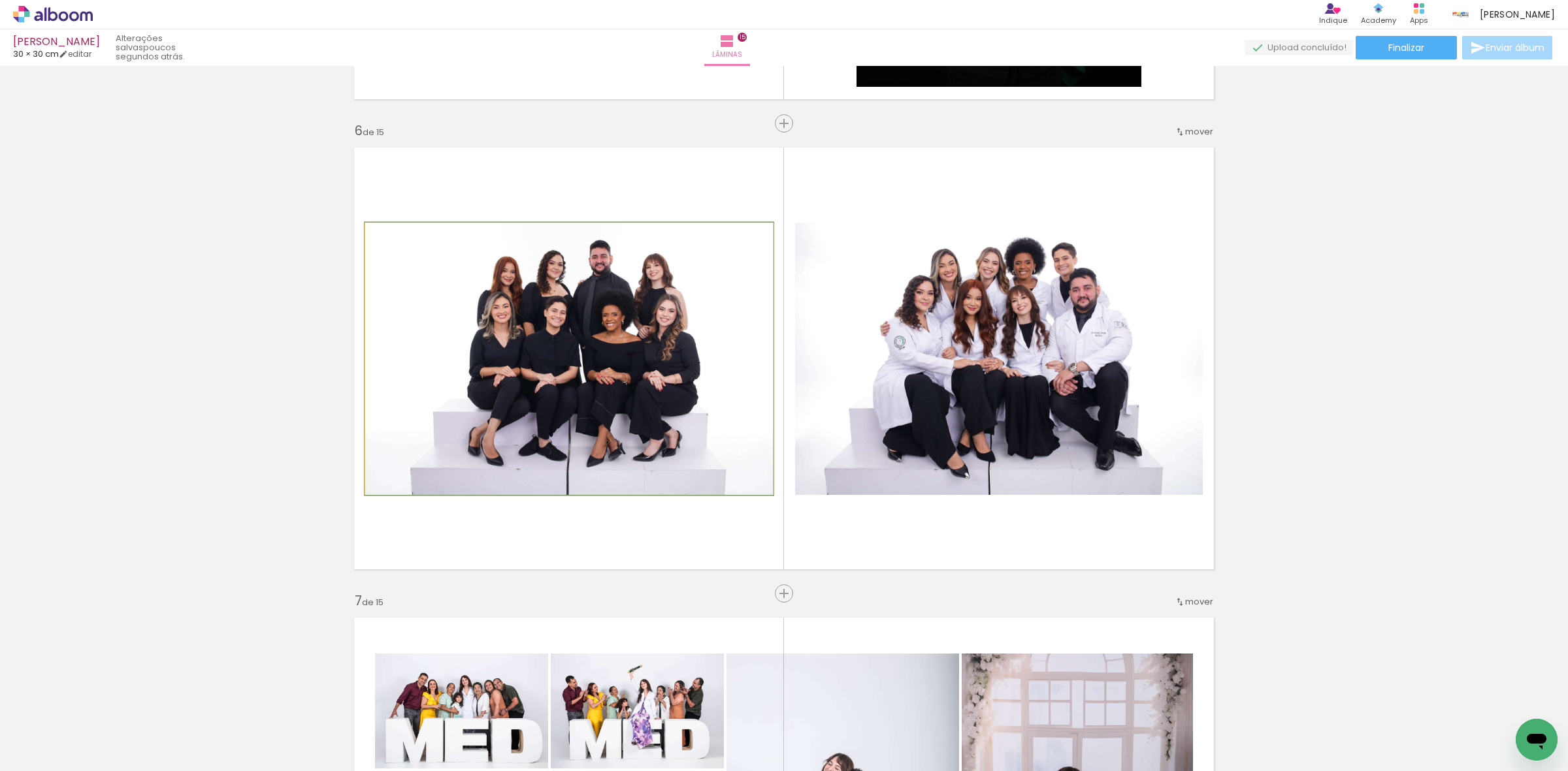
click at [621, 391] on quentale-photo at bounding box center [569, 359] width 408 height 272
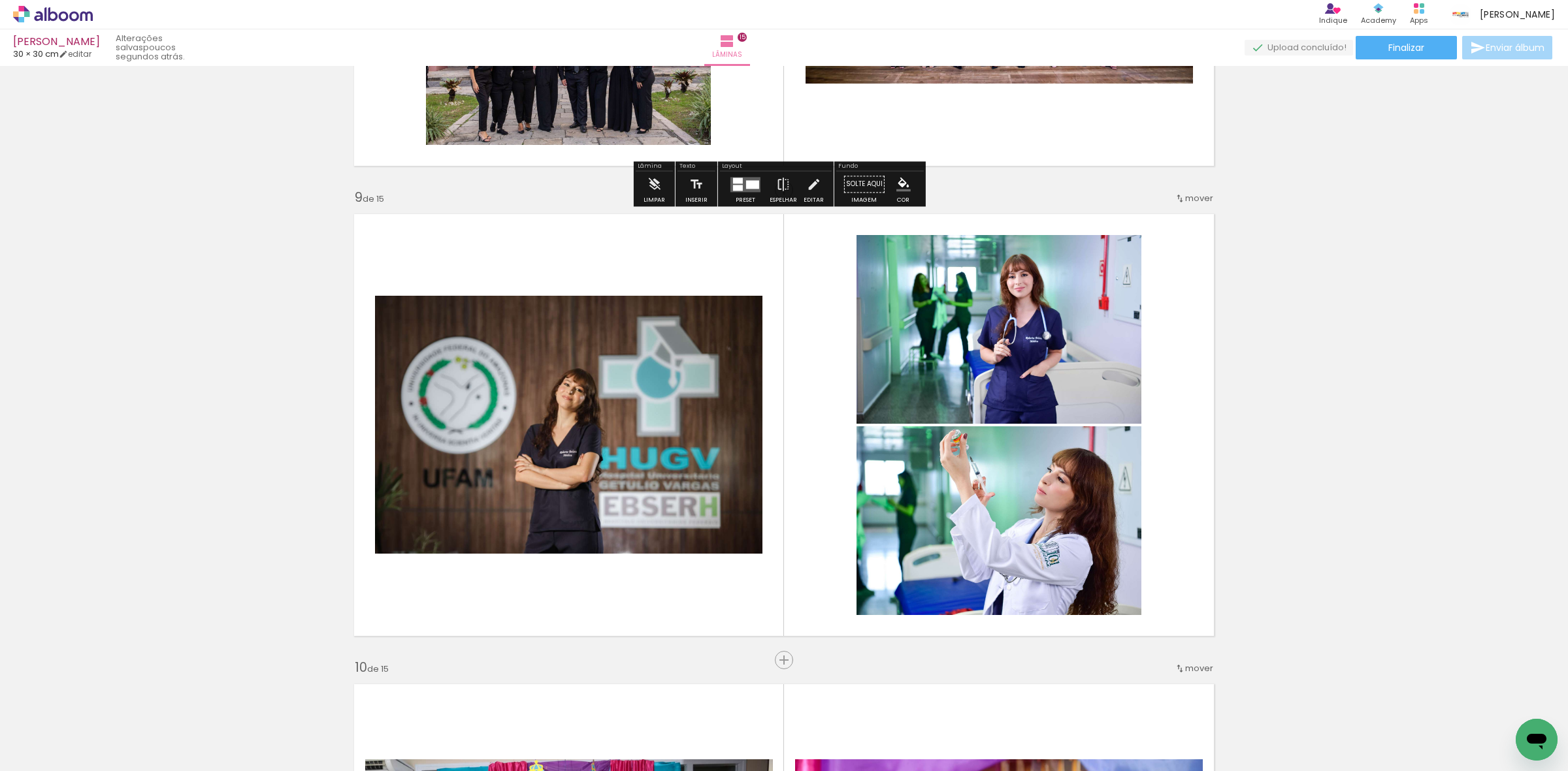
scroll to position [3702, 0]
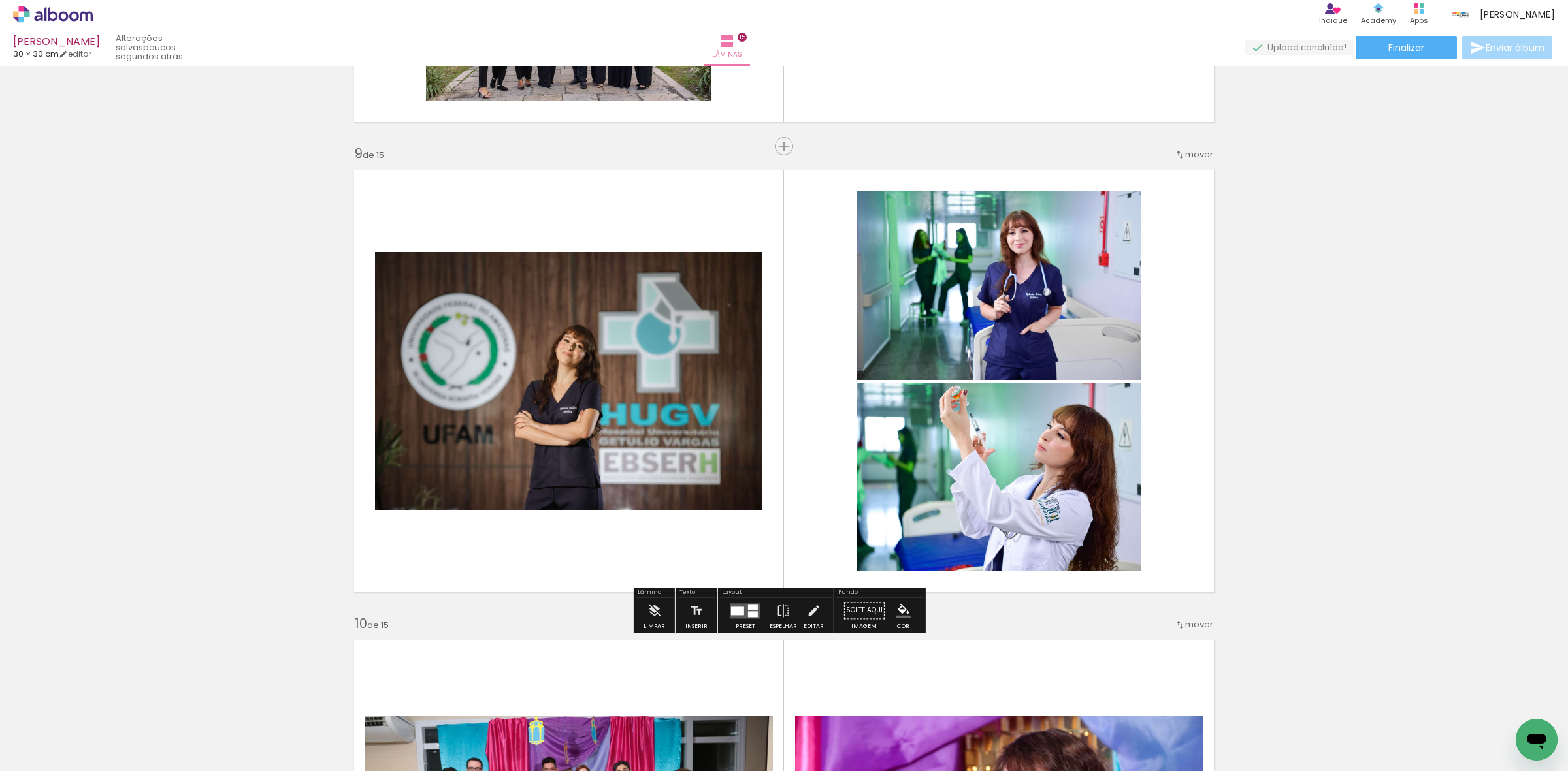
click at [737, 609] on div at bounding box center [738, 611] width 13 height 9
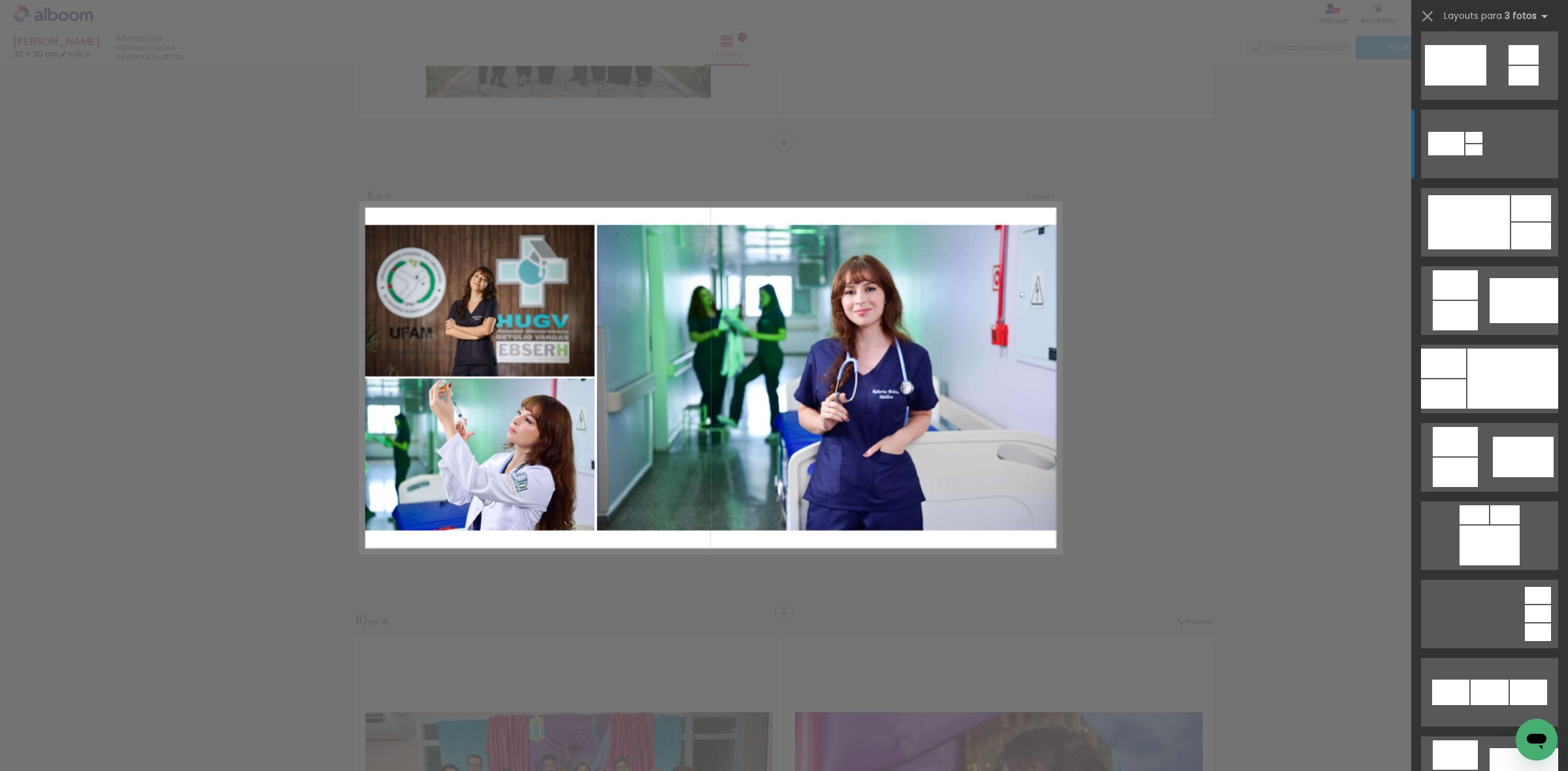
scroll to position [559, 0]
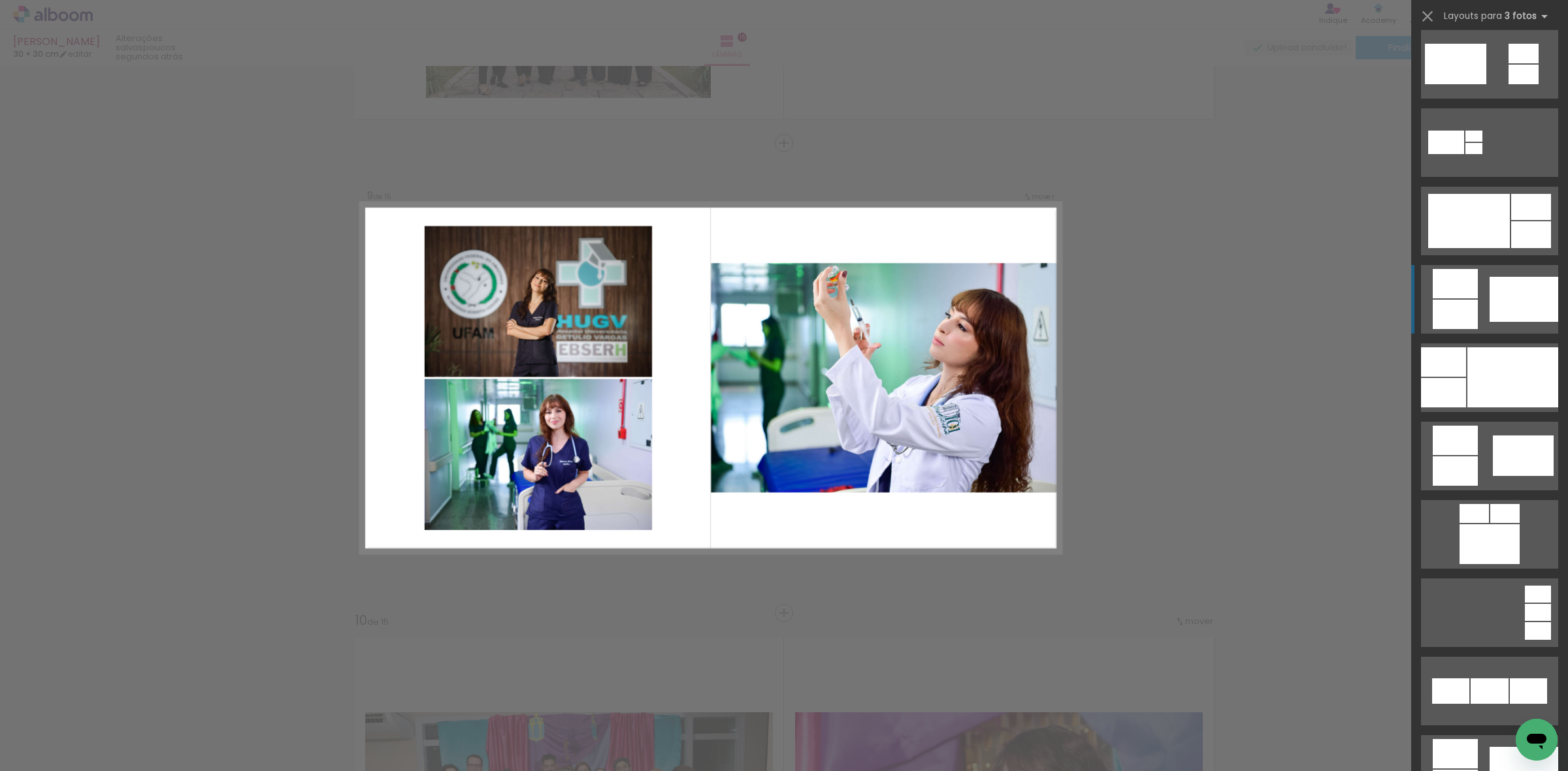
click at [1490, 311] on div at bounding box center [1523, 299] width 69 height 45
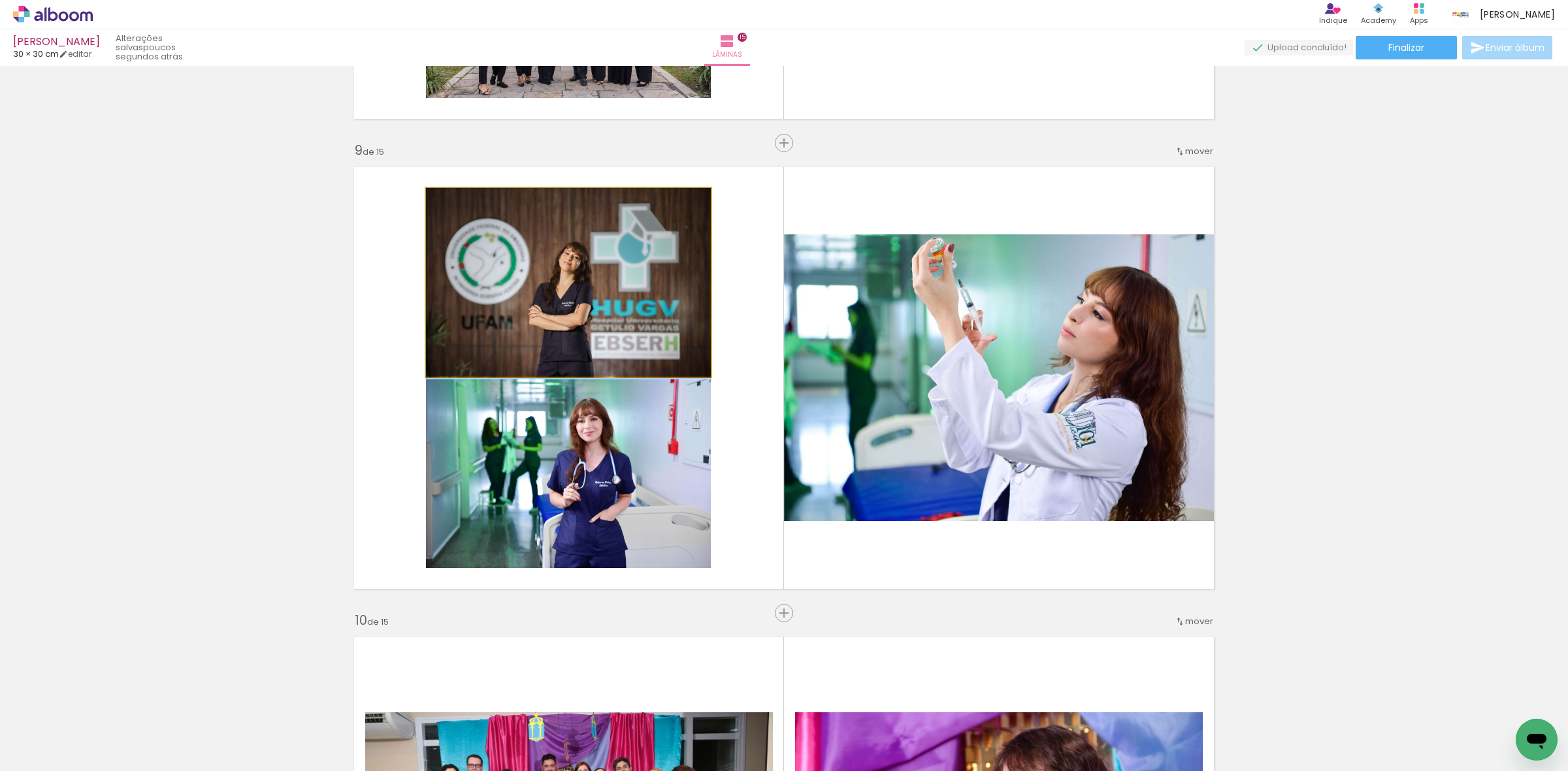
drag, startPoint x: 598, startPoint y: 236, endPoint x: 863, endPoint y: 259, distance: 266.0
click at [0, 0] on slot at bounding box center [0, 0] width 0 height 0
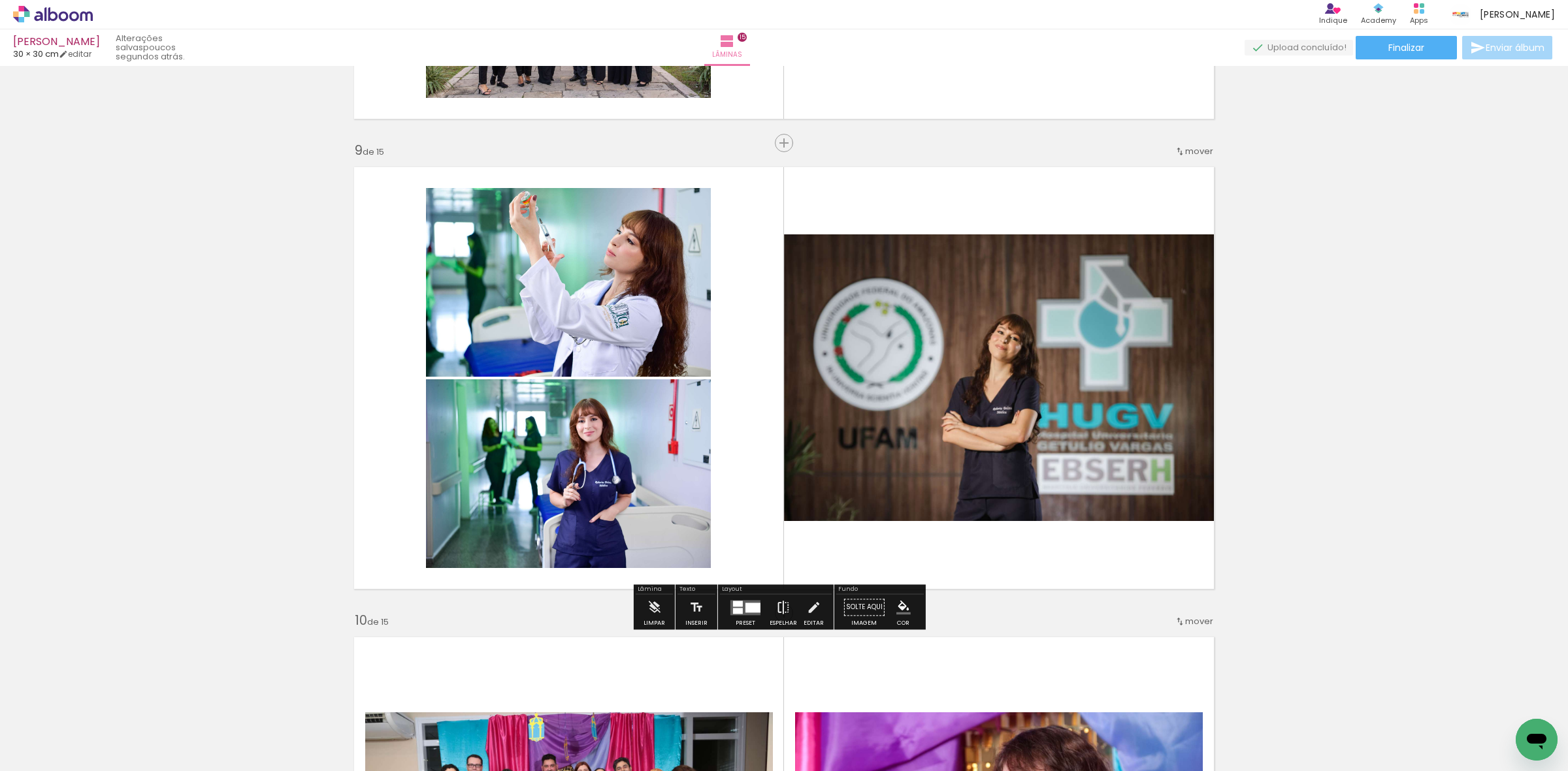
click at [771, 609] on paper-button "Espelhar" at bounding box center [783, 610] width 34 height 33
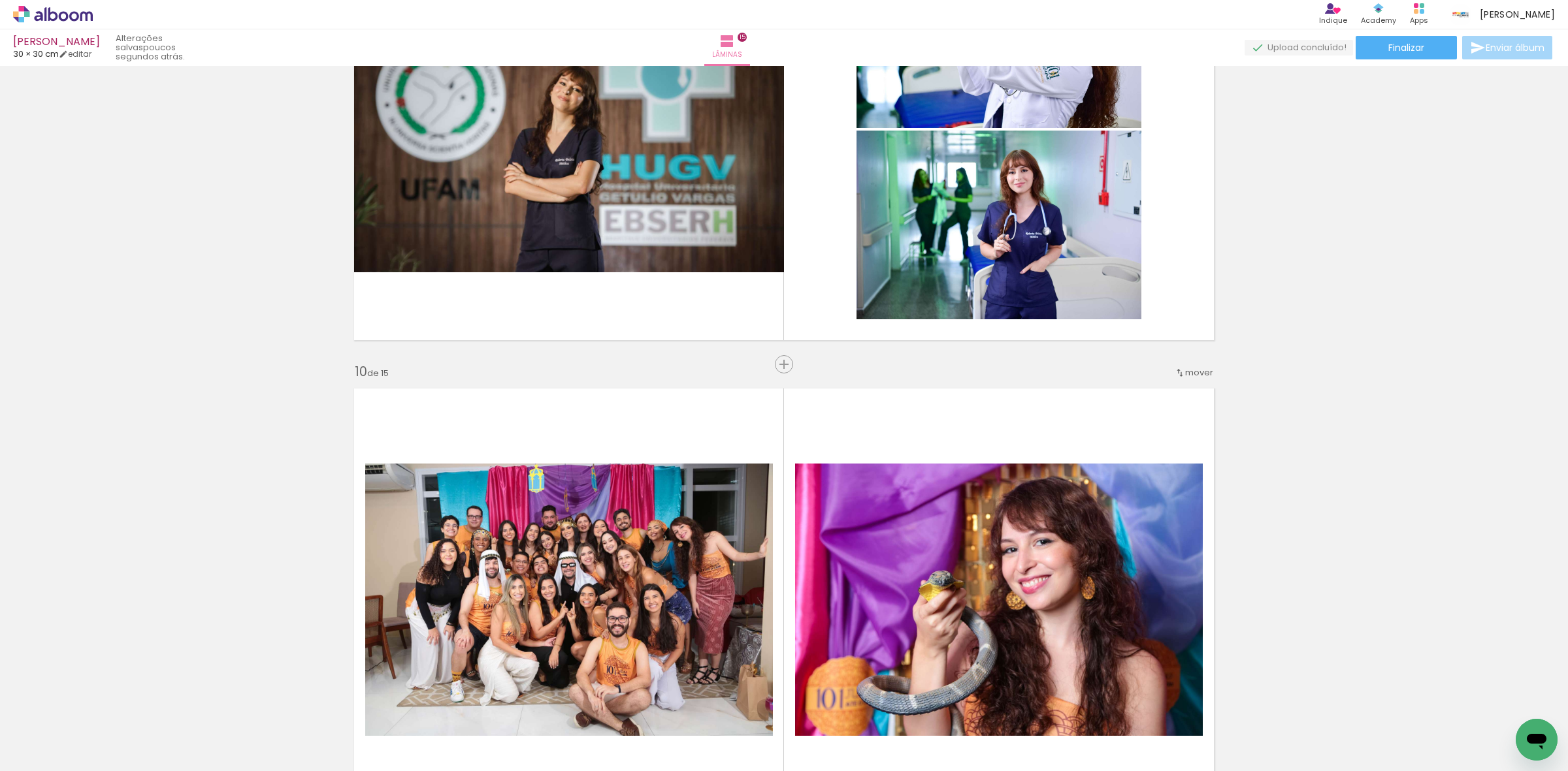
scroll to position [3950, 0]
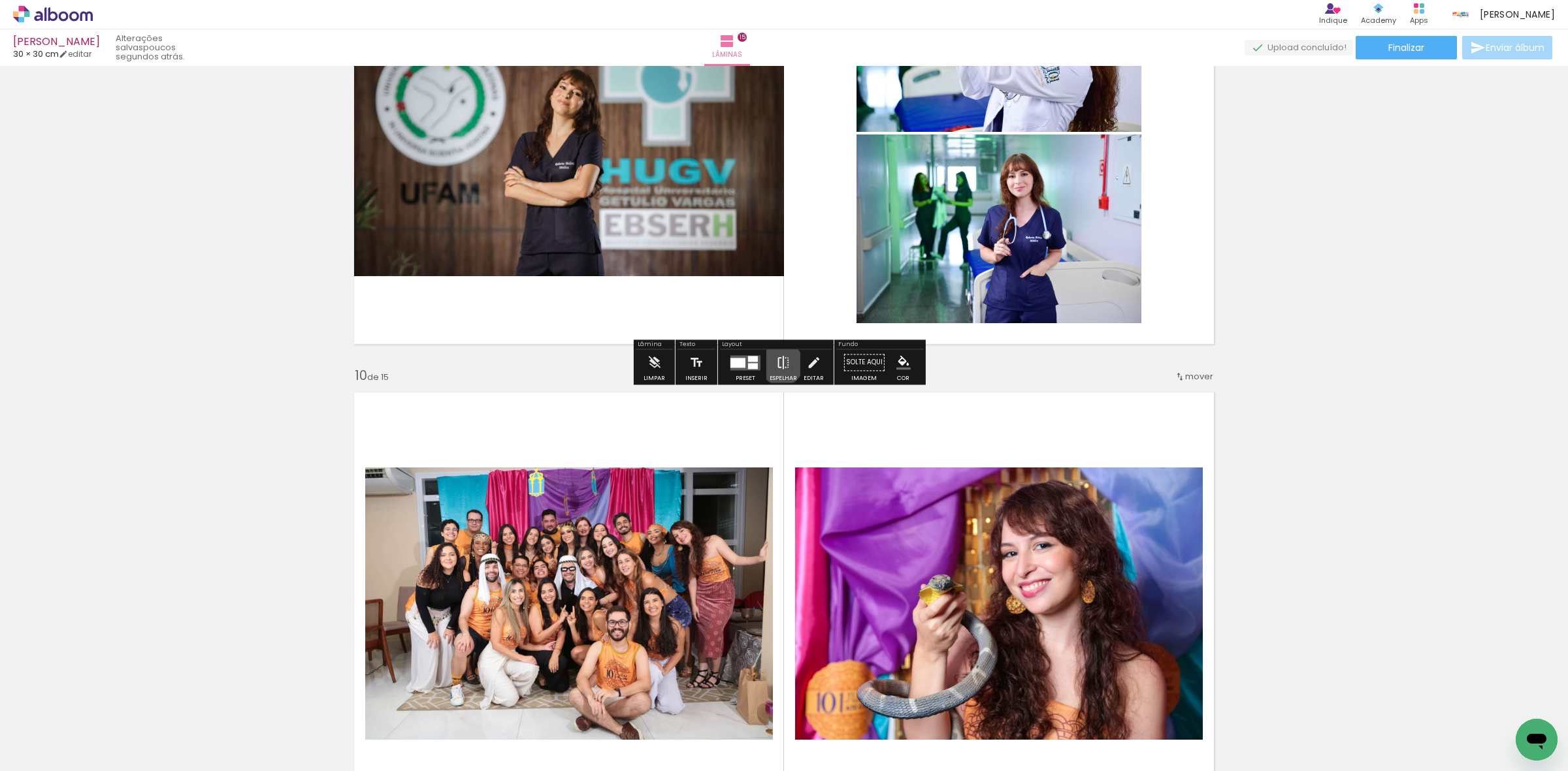
click at [779, 364] on iron-icon at bounding box center [783, 361] width 14 height 26
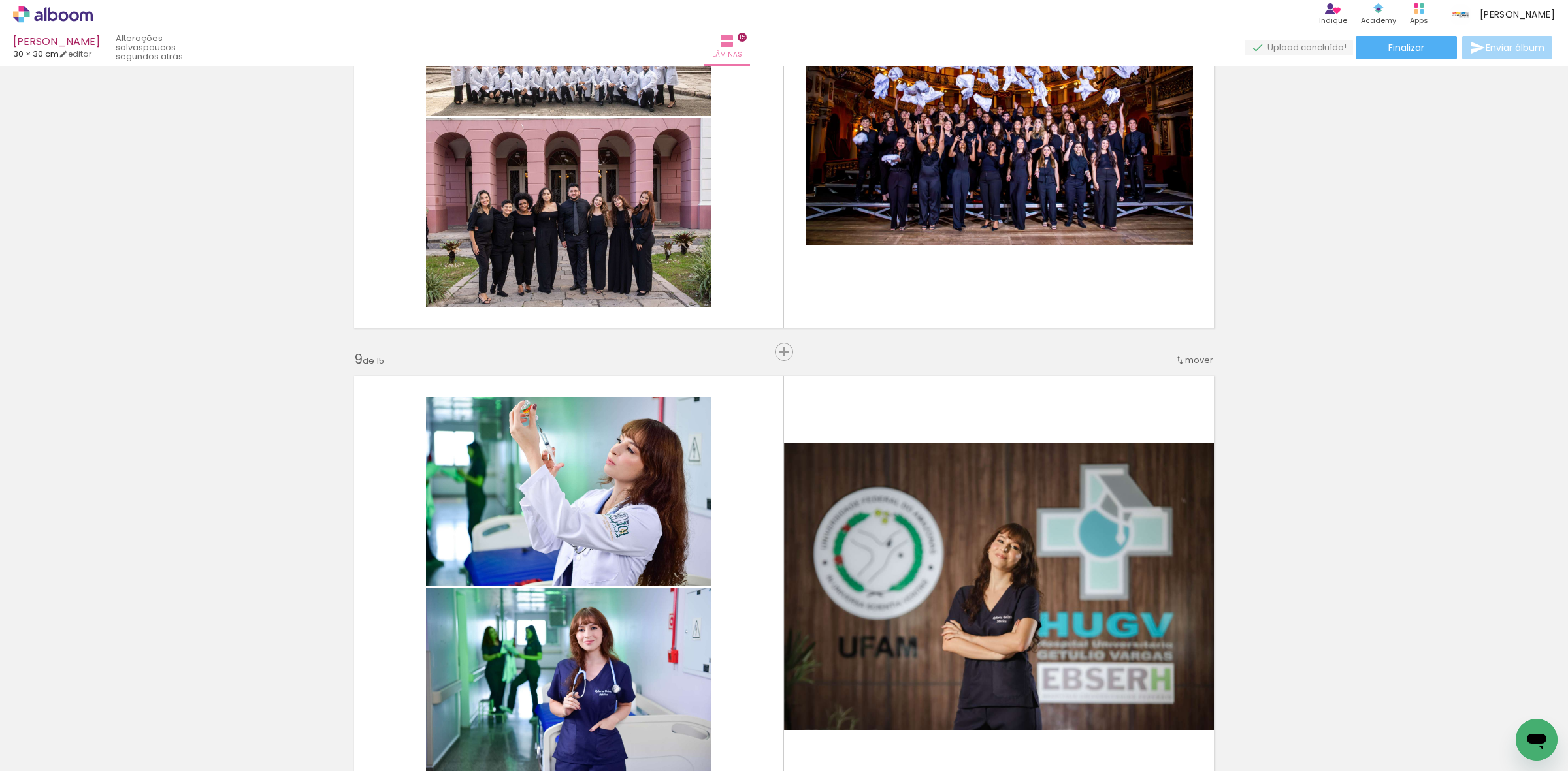
scroll to position [3543, 0]
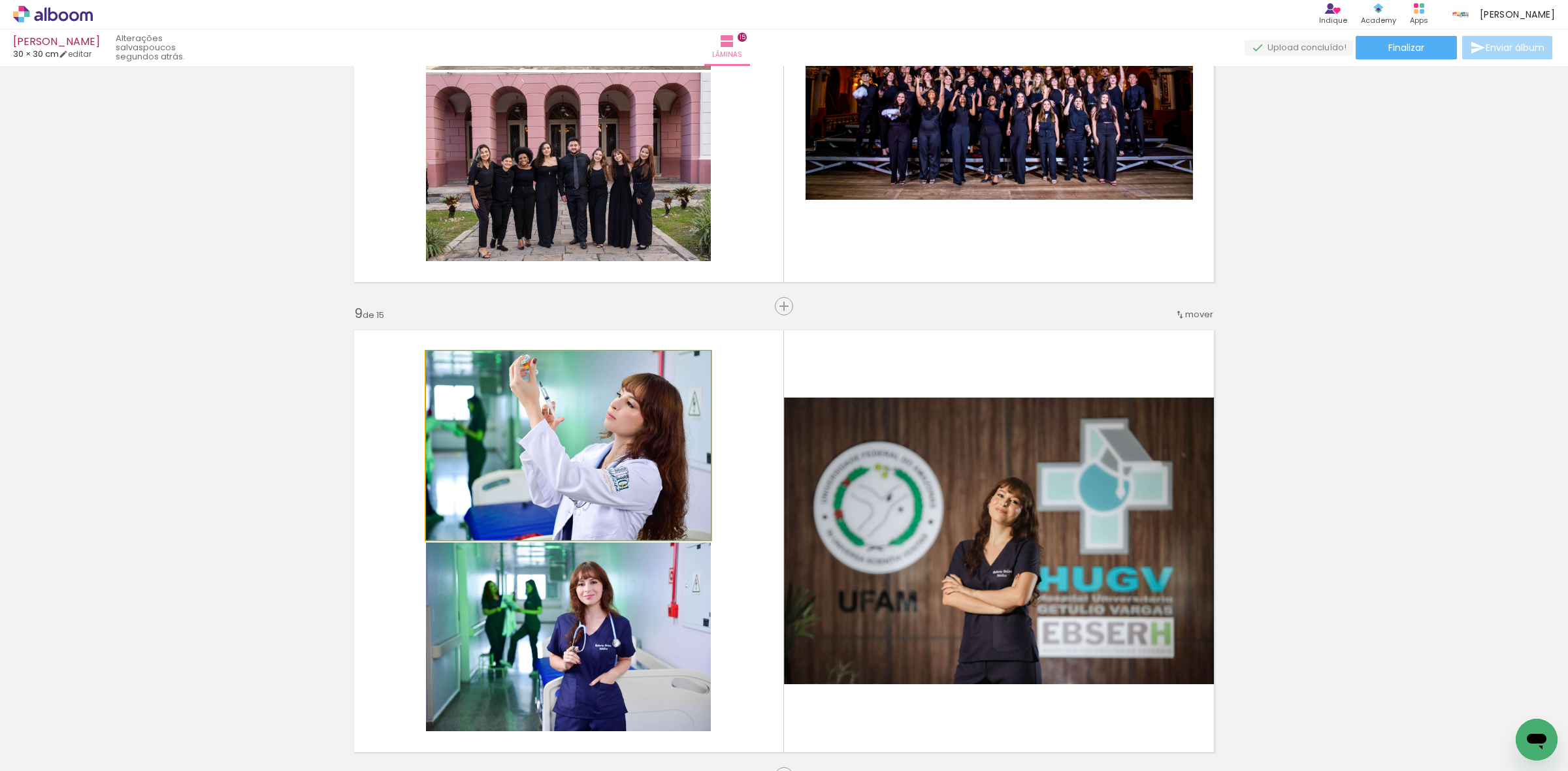
click at [600, 449] on quentale-photo at bounding box center [568, 445] width 285 height 188
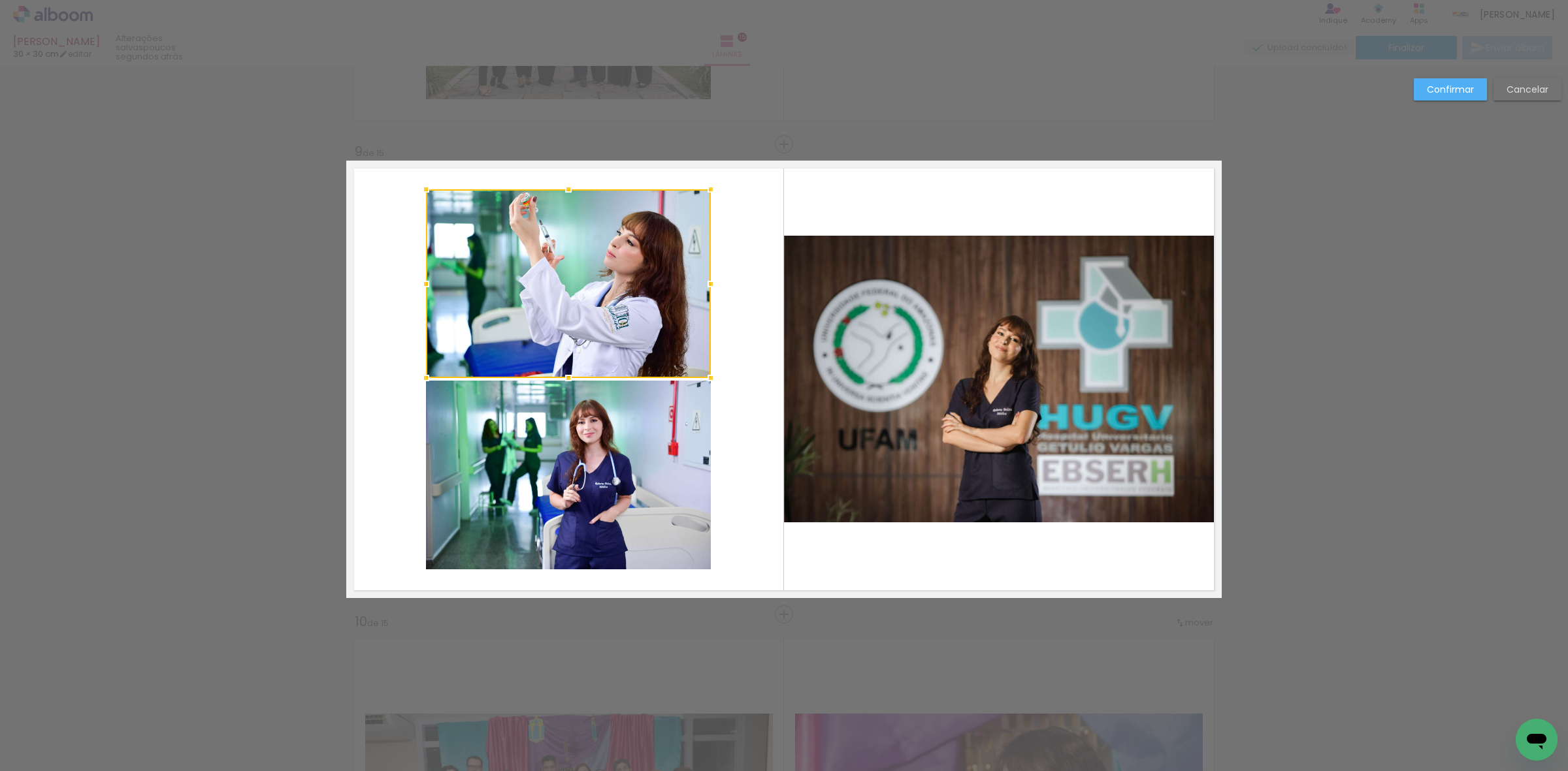
scroll to position [3706, 0]
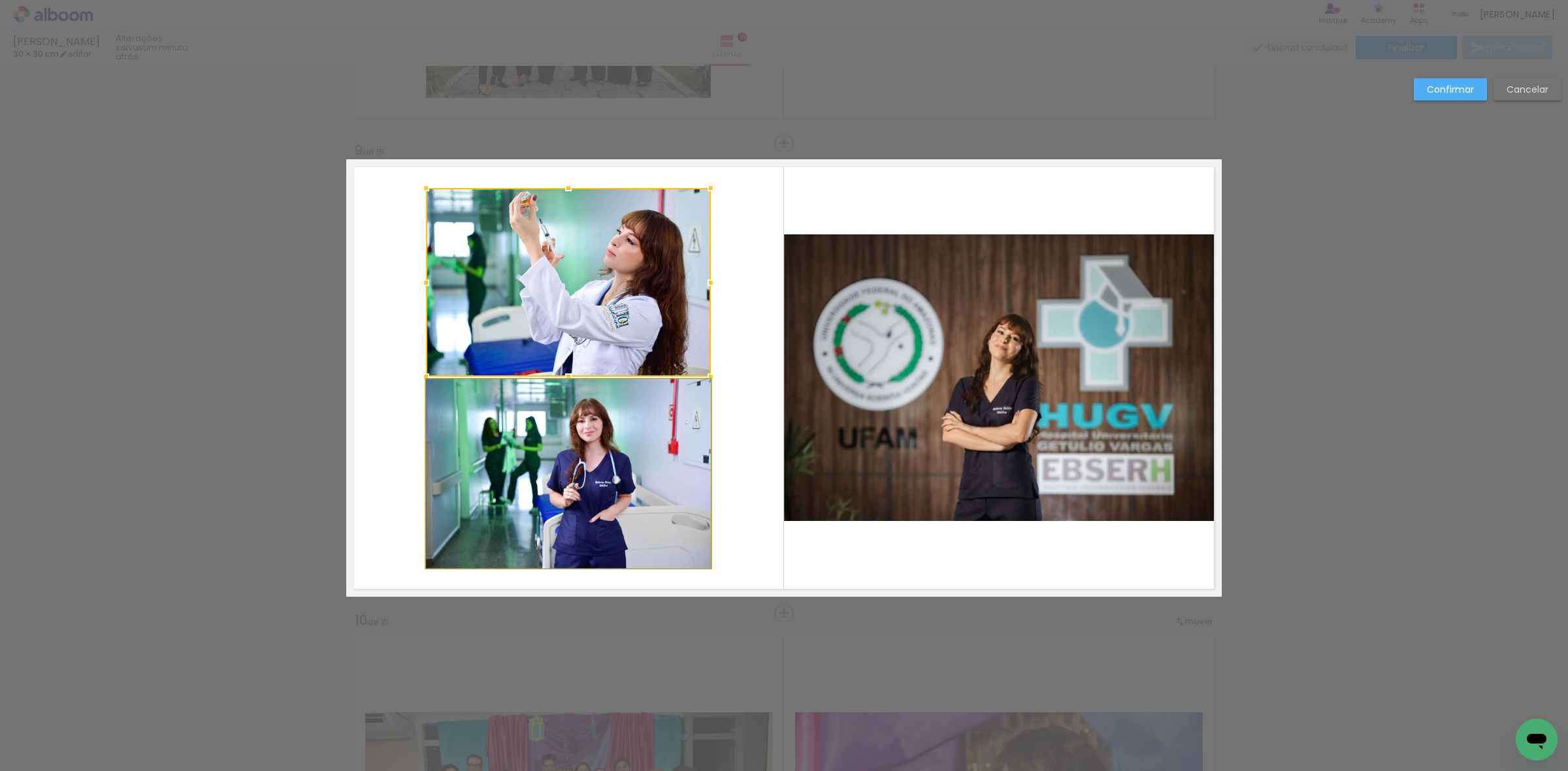
click at [598, 446] on quentale-photo at bounding box center [568, 473] width 285 height 188
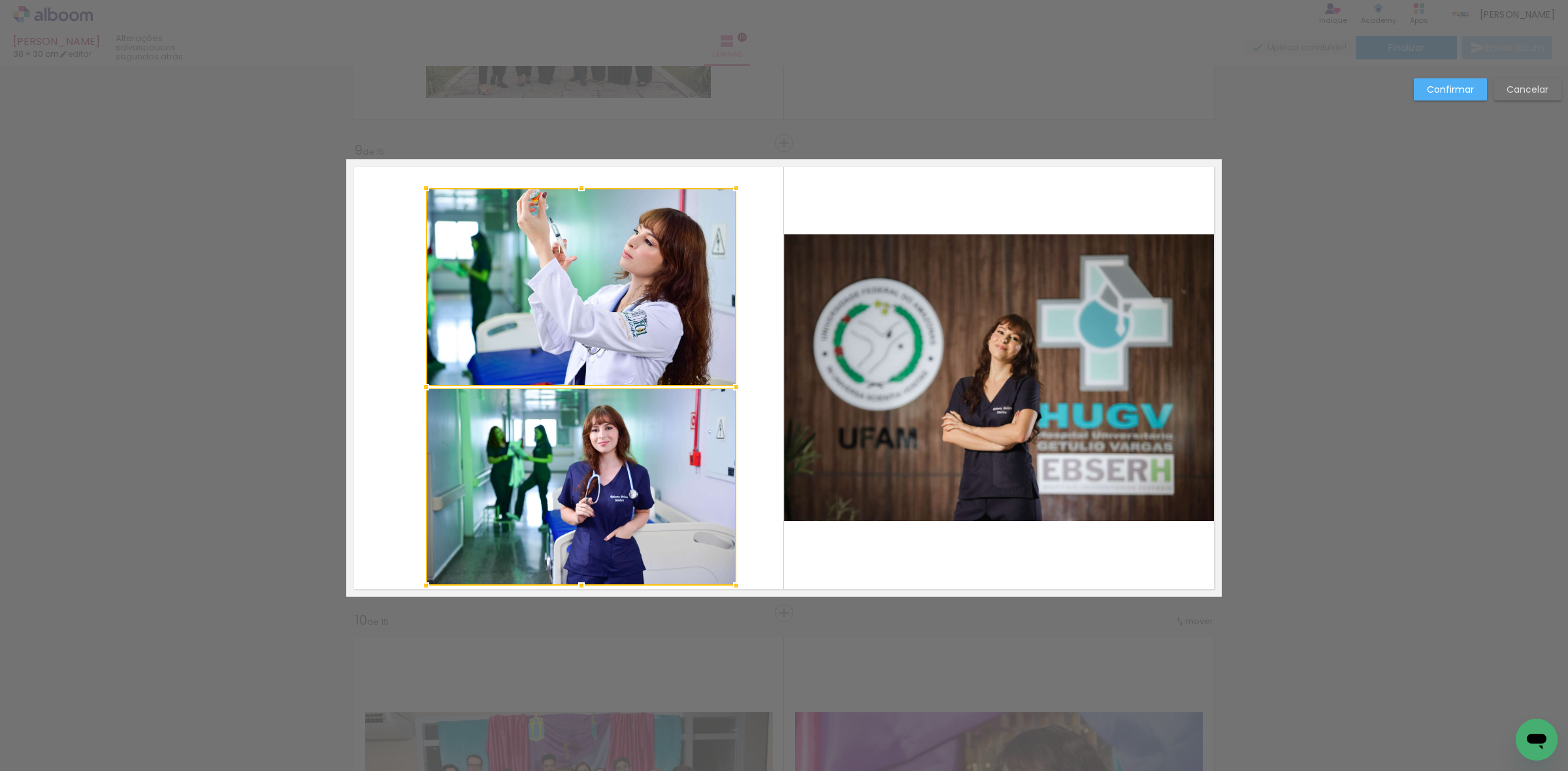
drag, startPoint x: 703, startPoint y: 568, endPoint x: 733, endPoint y: 588, distance: 36.1
click at [733, 588] on div at bounding box center [736, 585] width 26 height 26
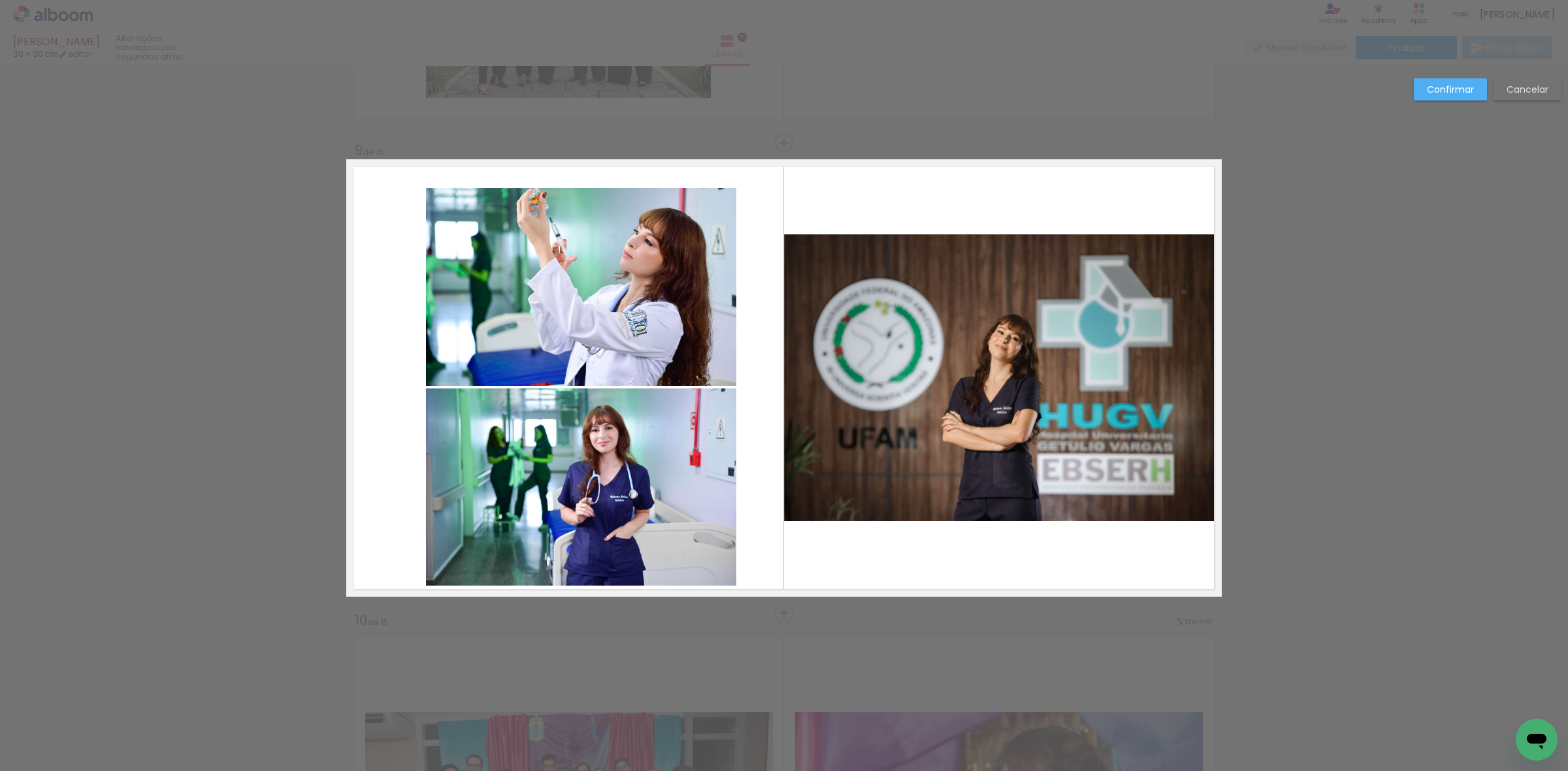
click at [651, 482] on quentale-photo at bounding box center [581, 487] width 311 height 198
click at [593, 312] on quentale-photo at bounding box center [581, 287] width 311 height 198
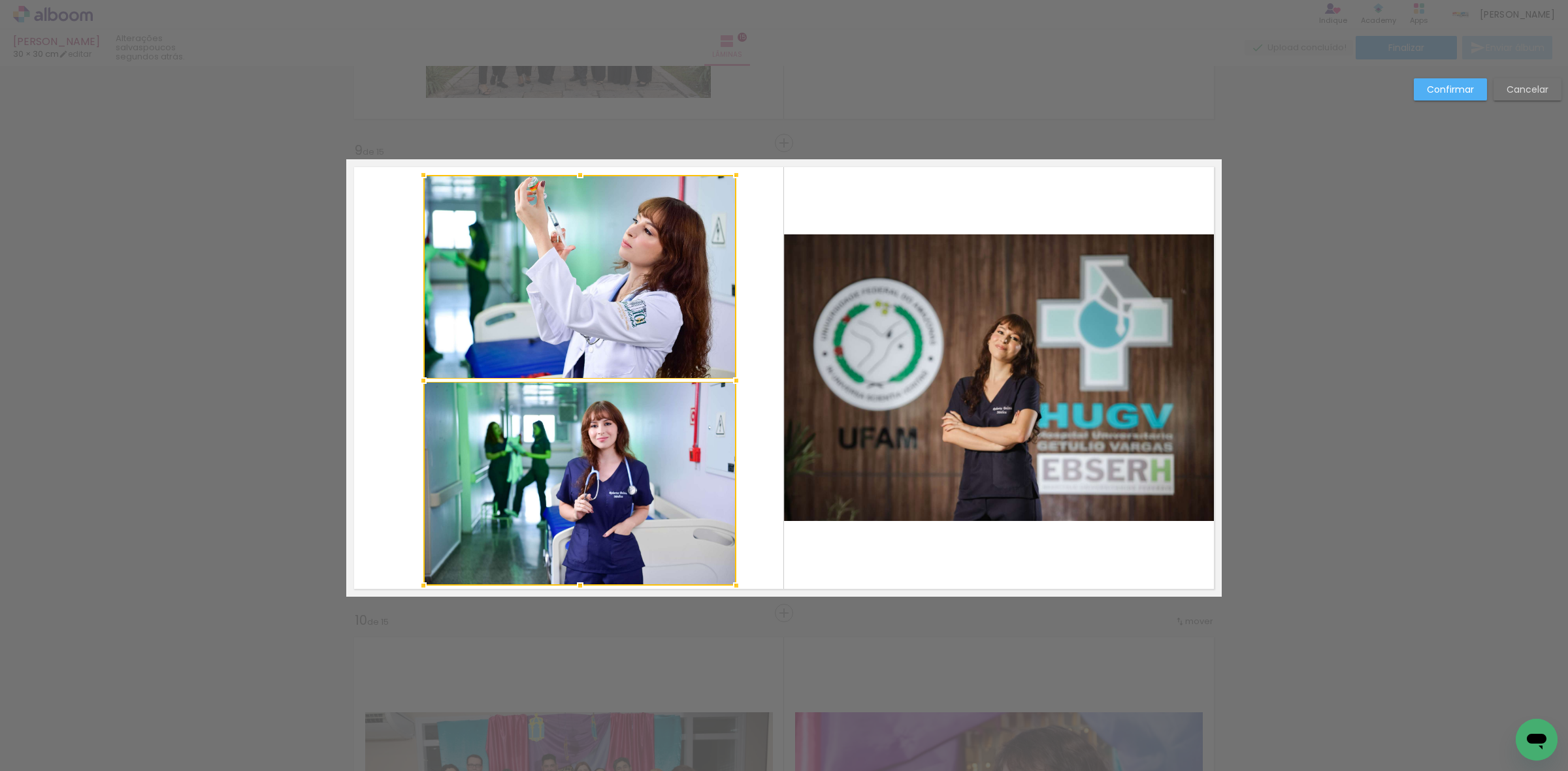
drag, startPoint x: 418, startPoint y: 185, endPoint x: 415, endPoint y: 171, distance: 14.3
click at [415, 171] on div at bounding box center [423, 174] width 26 height 26
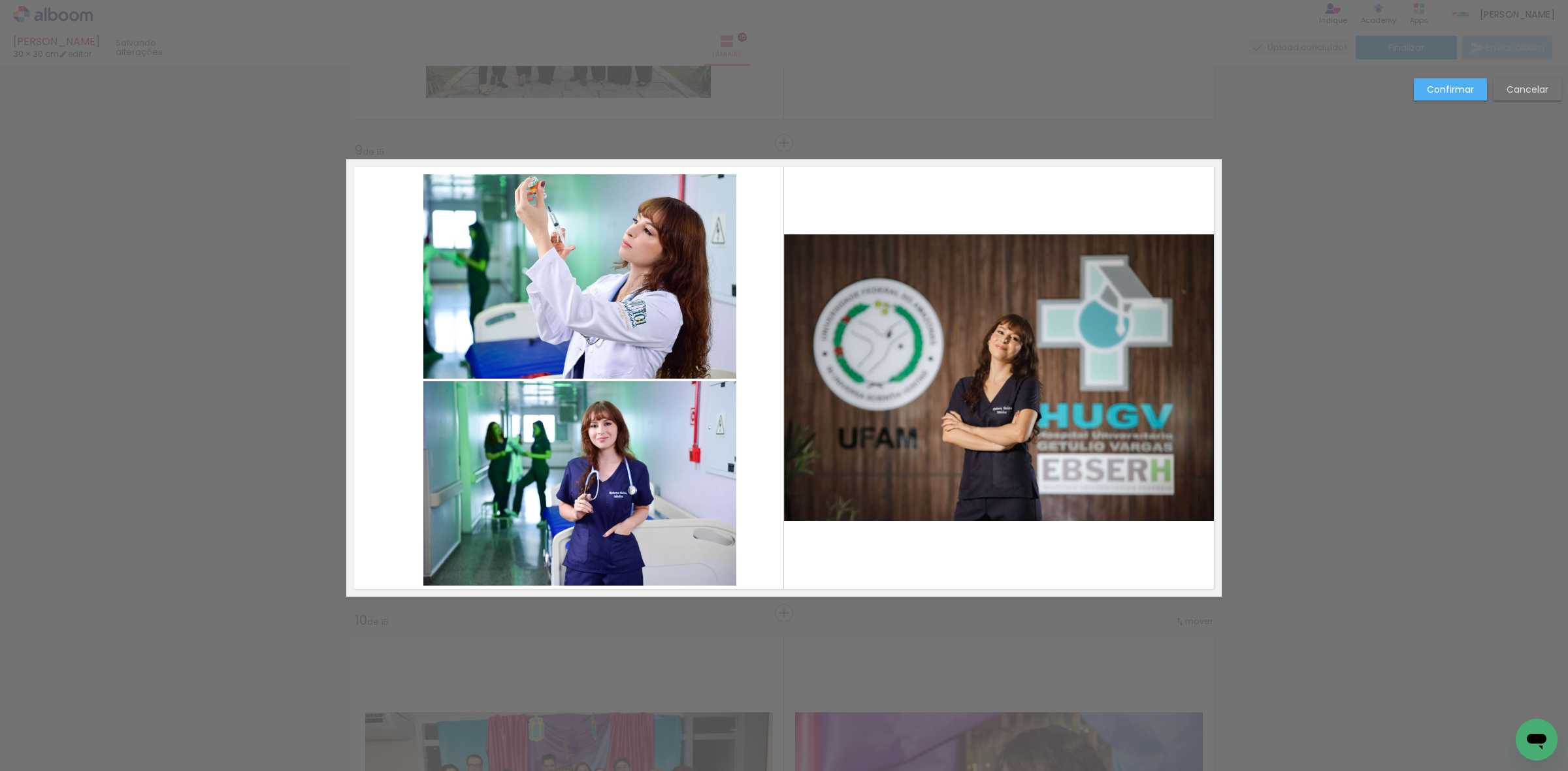
click at [520, 262] on quentale-photo at bounding box center [580, 276] width 313 height 204
click at [571, 471] on quentale-photo at bounding box center [580, 483] width 313 height 204
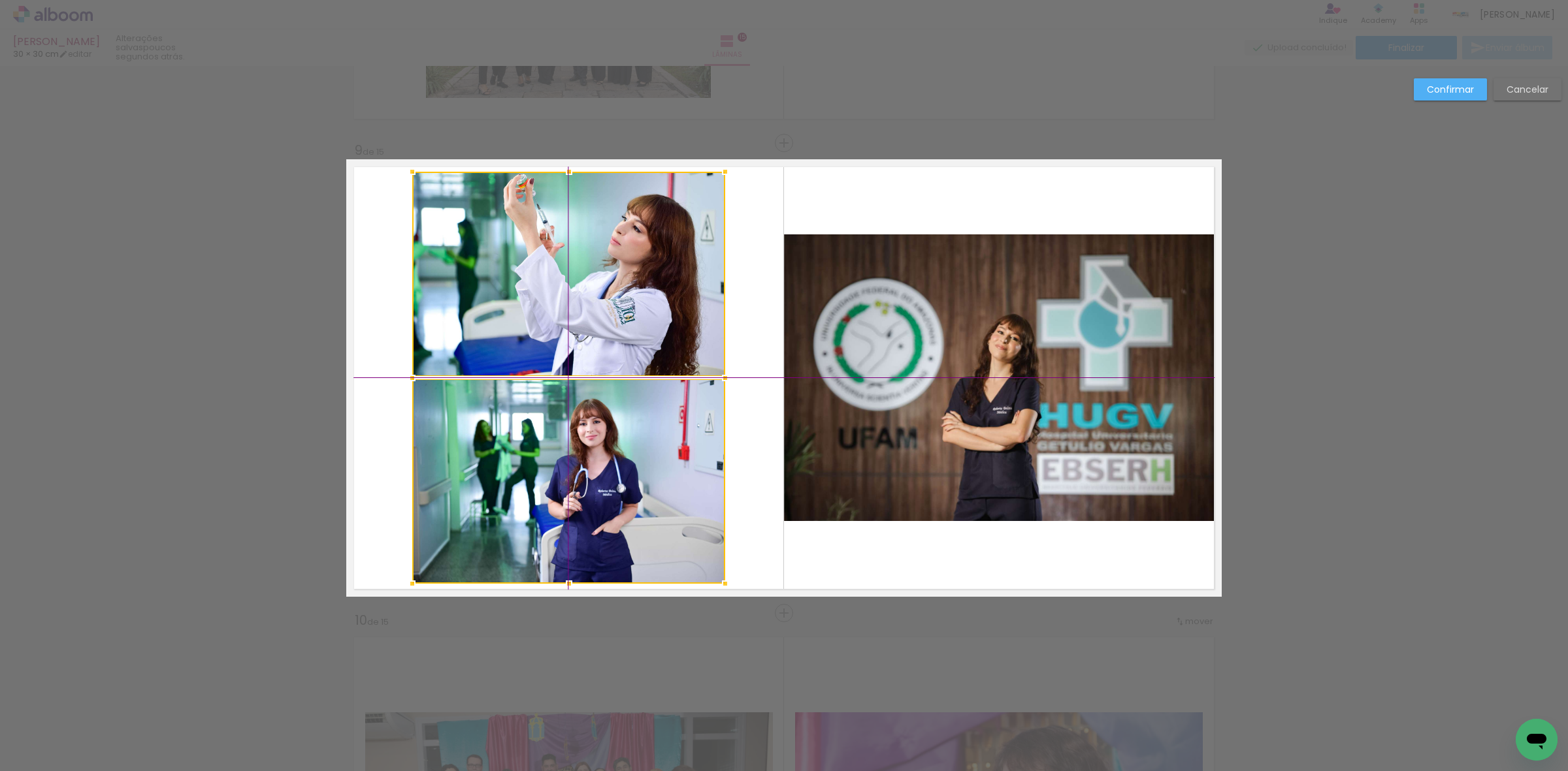
drag, startPoint x: 579, startPoint y: 474, endPoint x: 566, endPoint y: 474, distance: 13.0
click at [566, 474] on div at bounding box center [569, 377] width 313 height 412
click at [0, 0] on slot "Confirmar" at bounding box center [0, 0] width 0 height 0
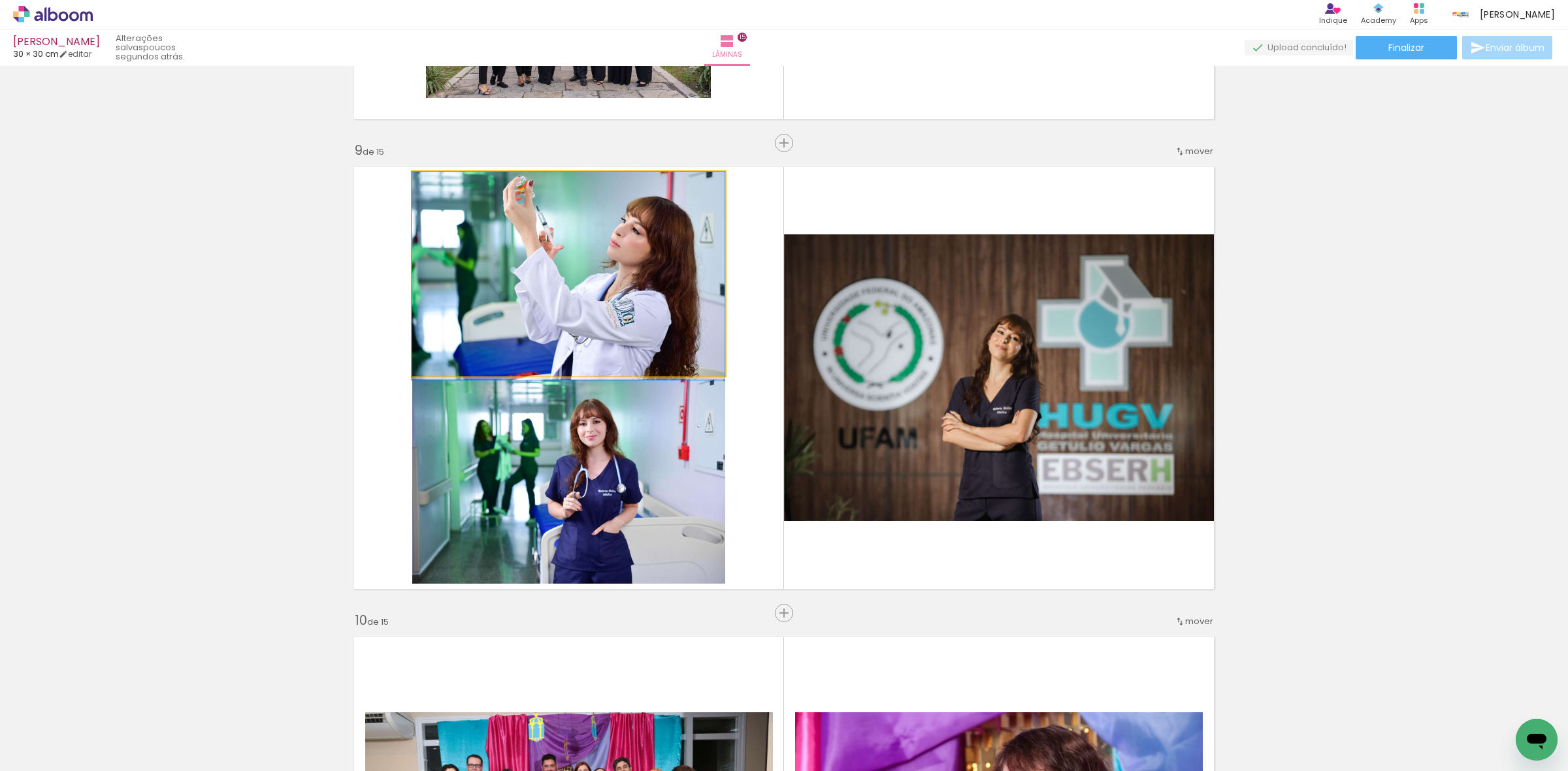
drag, startPoint x: 674, startPoint y: 291, endPoint x: 669, endPoint y: 304, distance: 13.9
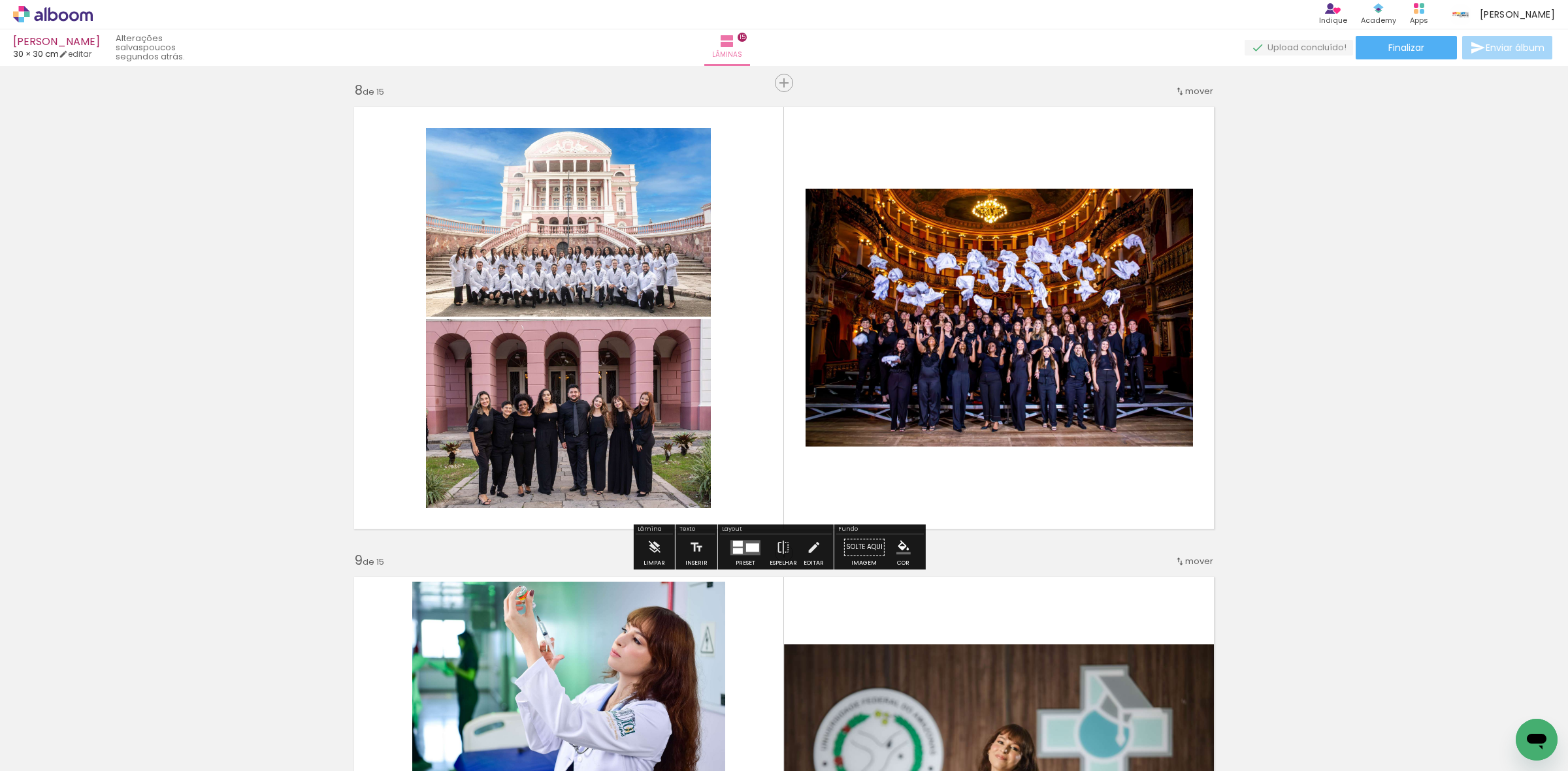
scroll to position [3297, 0]
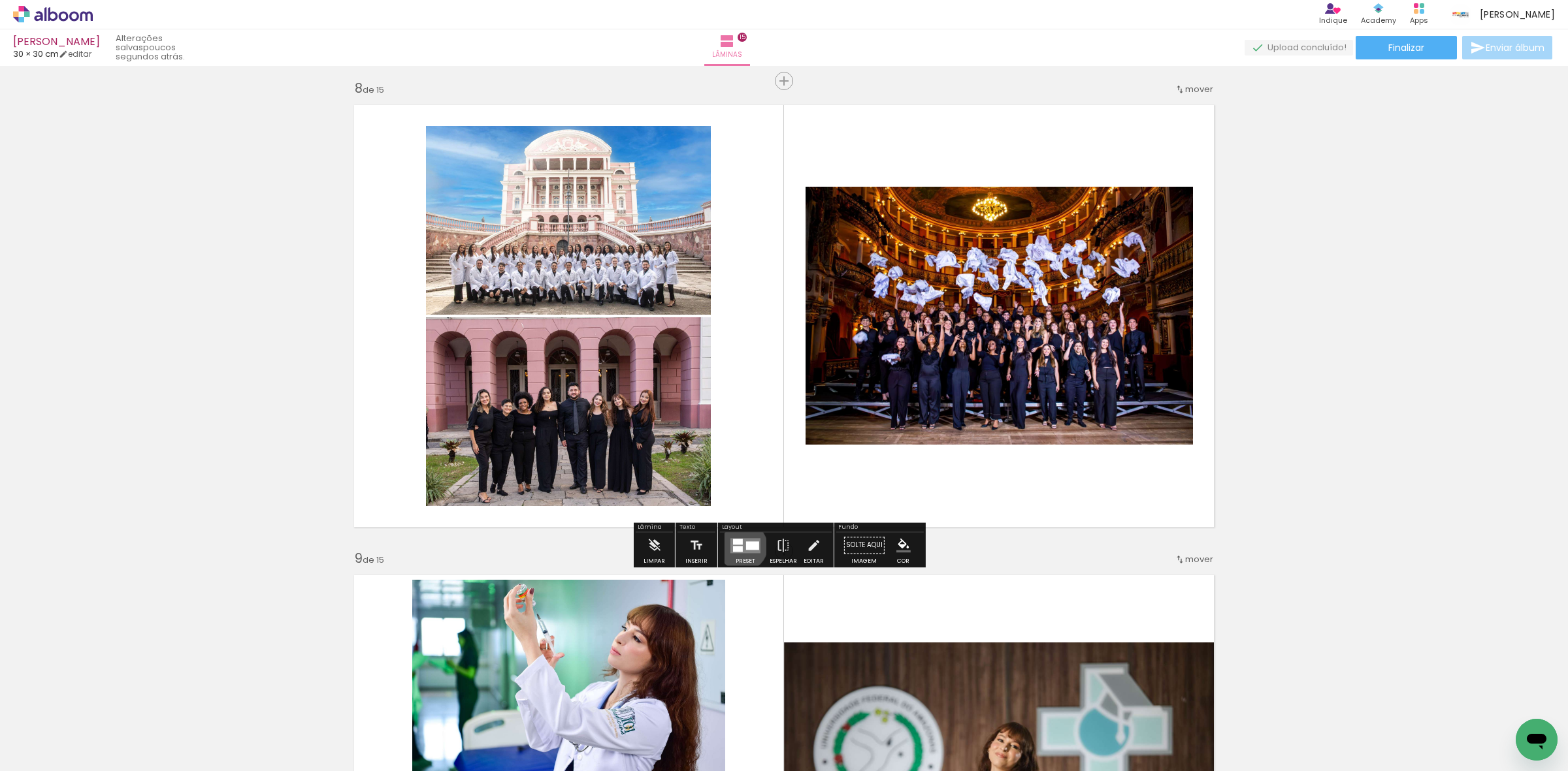
click at [739, 546] on quentale-layouter at bounding box center [746, 545] width 30 height 15
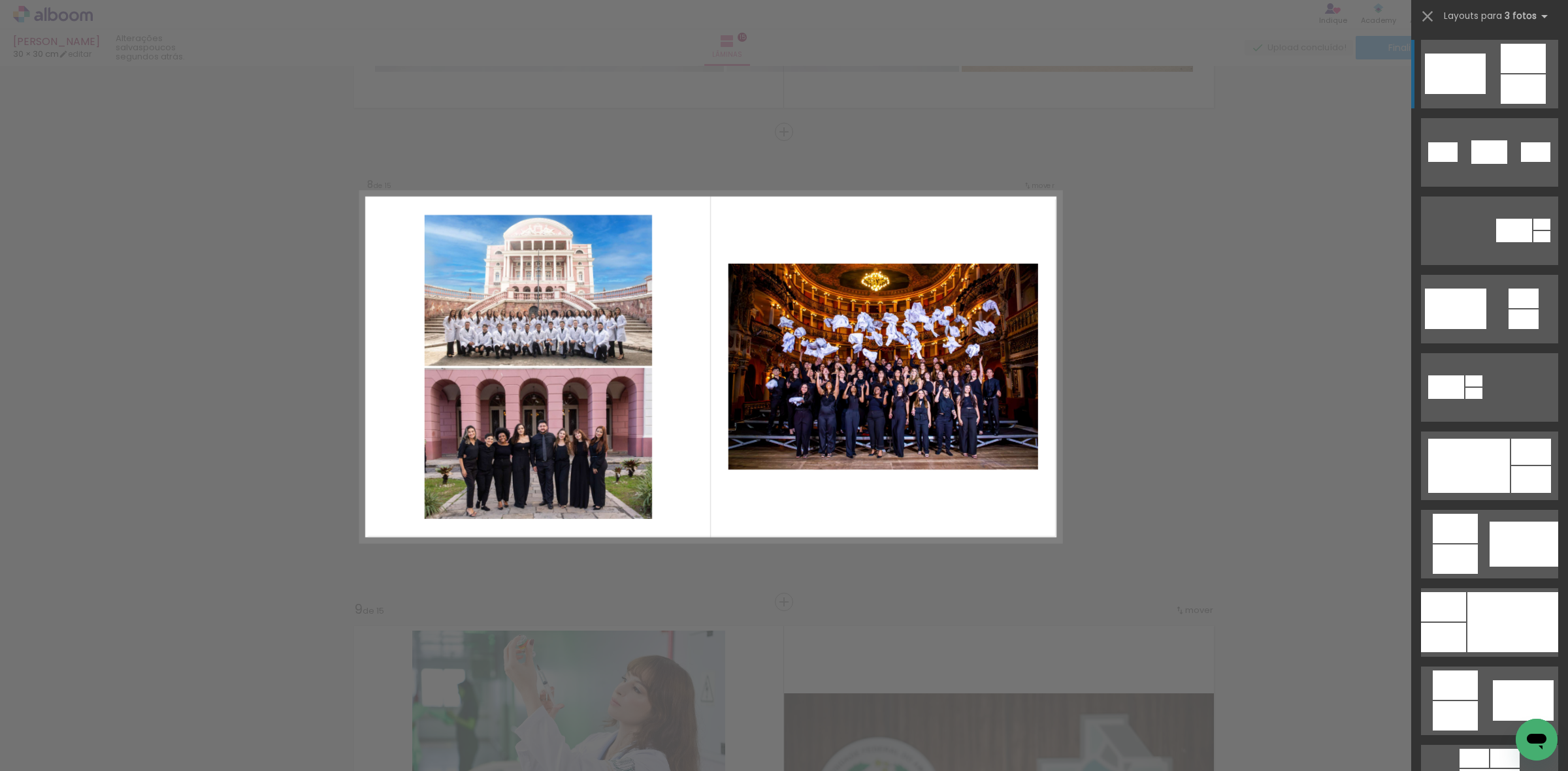
scroll to position [3236, 0]
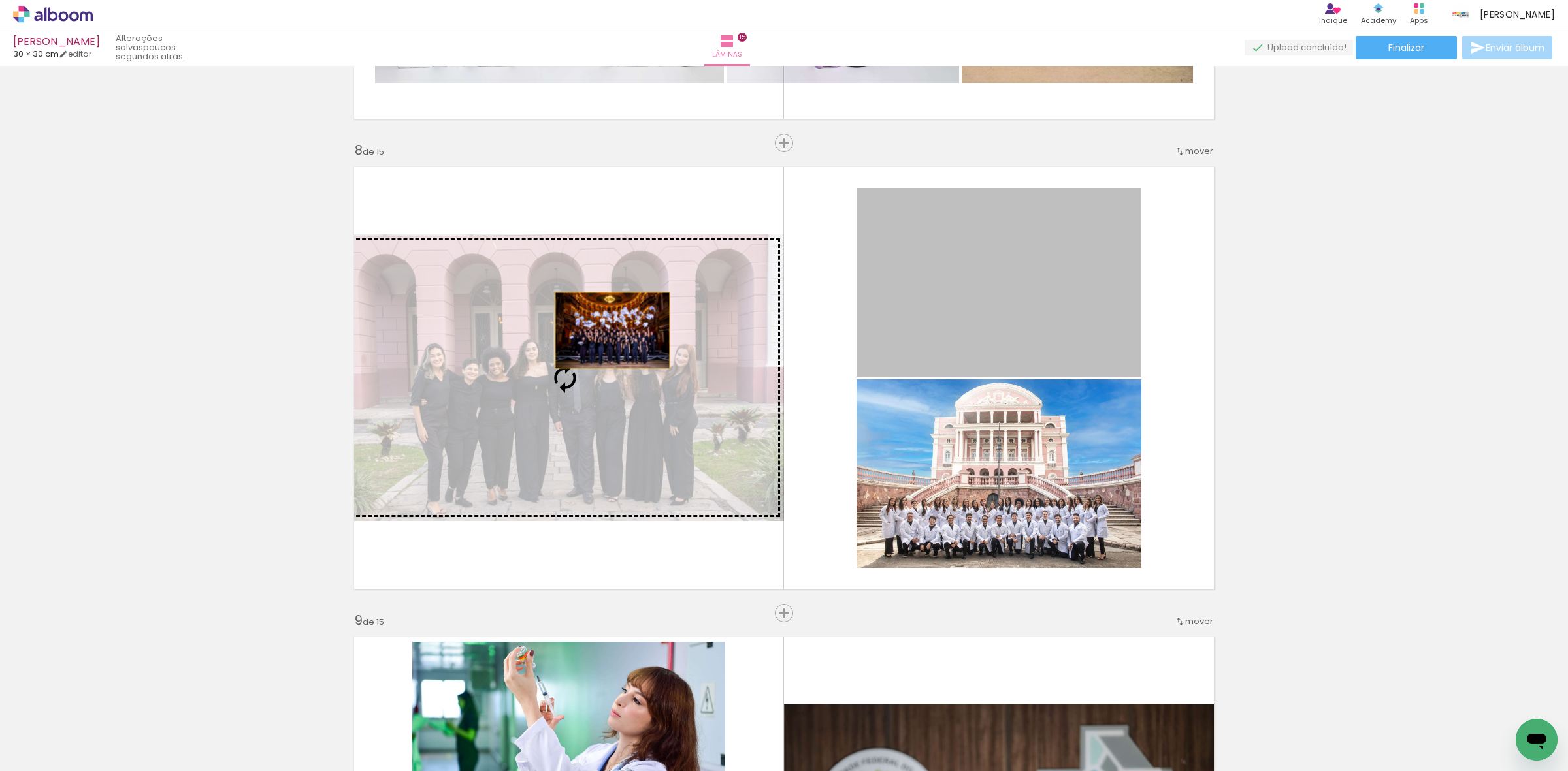
drag, startPoint x: 967, startPoint y: 288, endPoint x: 588, endPoint y: 333, distance: 381.7
click at [0, 0] on slot at bounding box center [0, 0] width 0 height 0
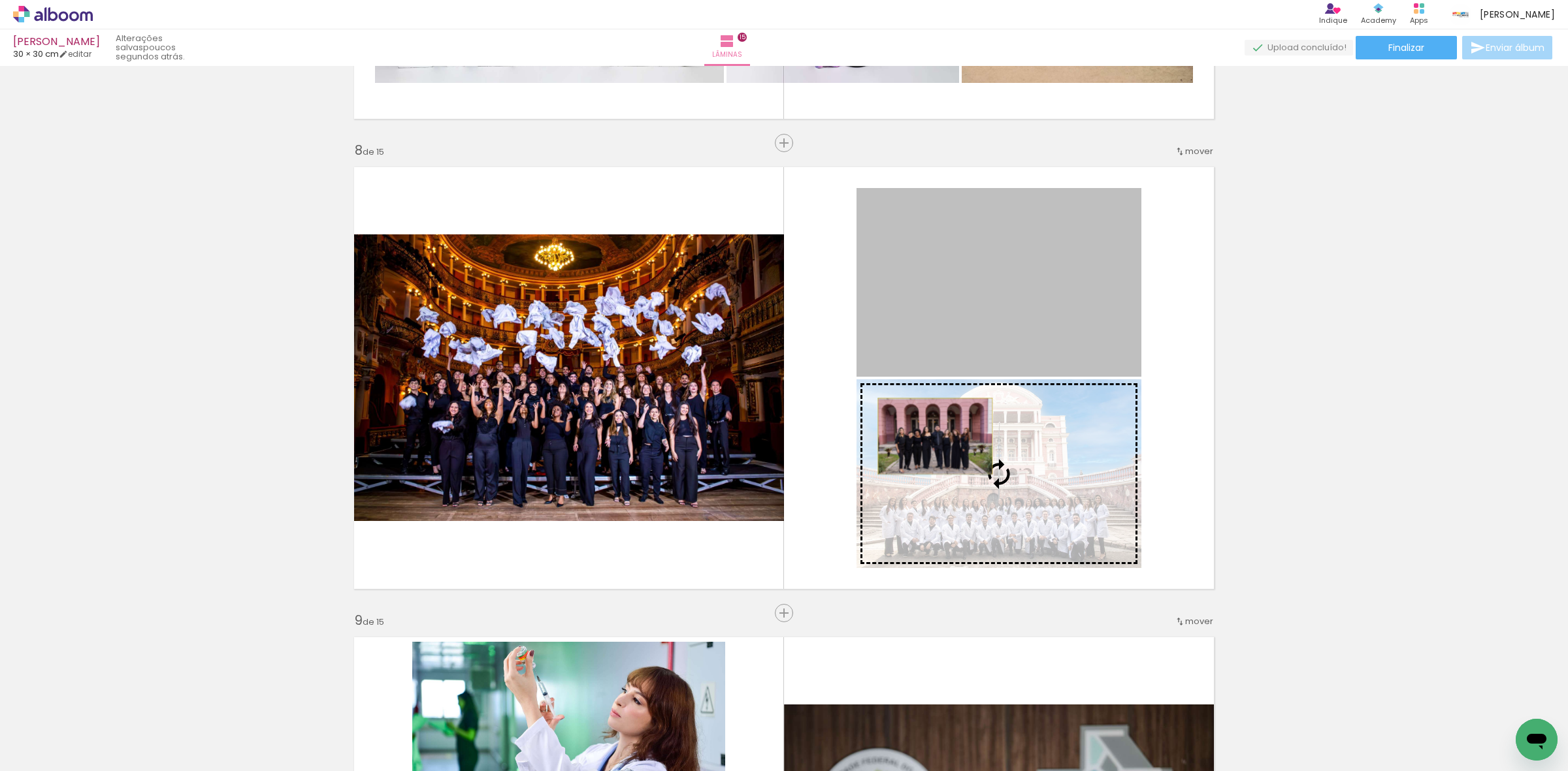
drag, startPoint x: 917, startPoint y: 298, endPoint x: 931, endPoint y: 444, distance: 146.7
click at [0, 0] on slot at bounding box center [0, 0] width 0 height 0
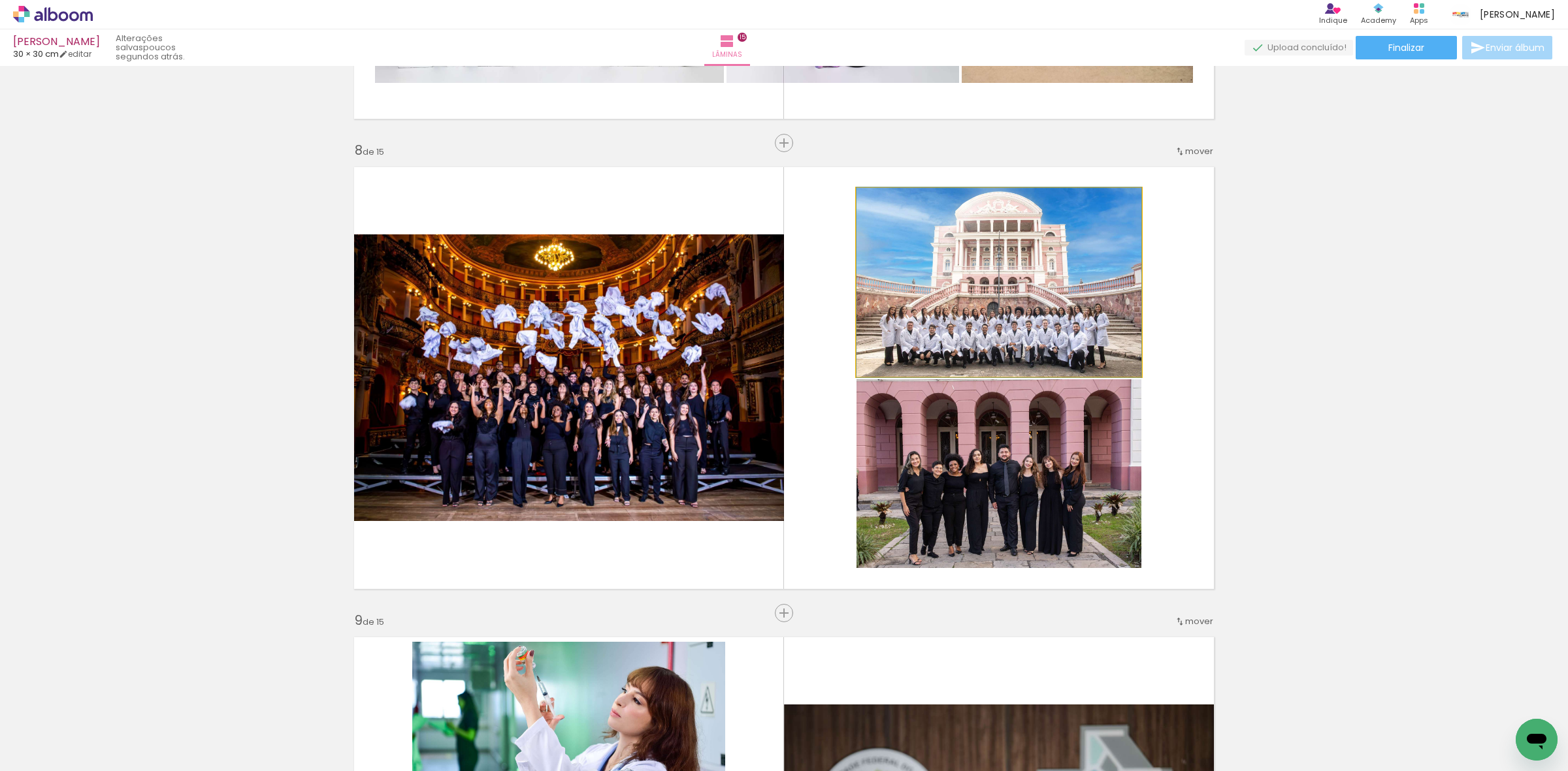
click at [894, 299] on quentale-photo at bounding box center [998, 282] width 285 height 188
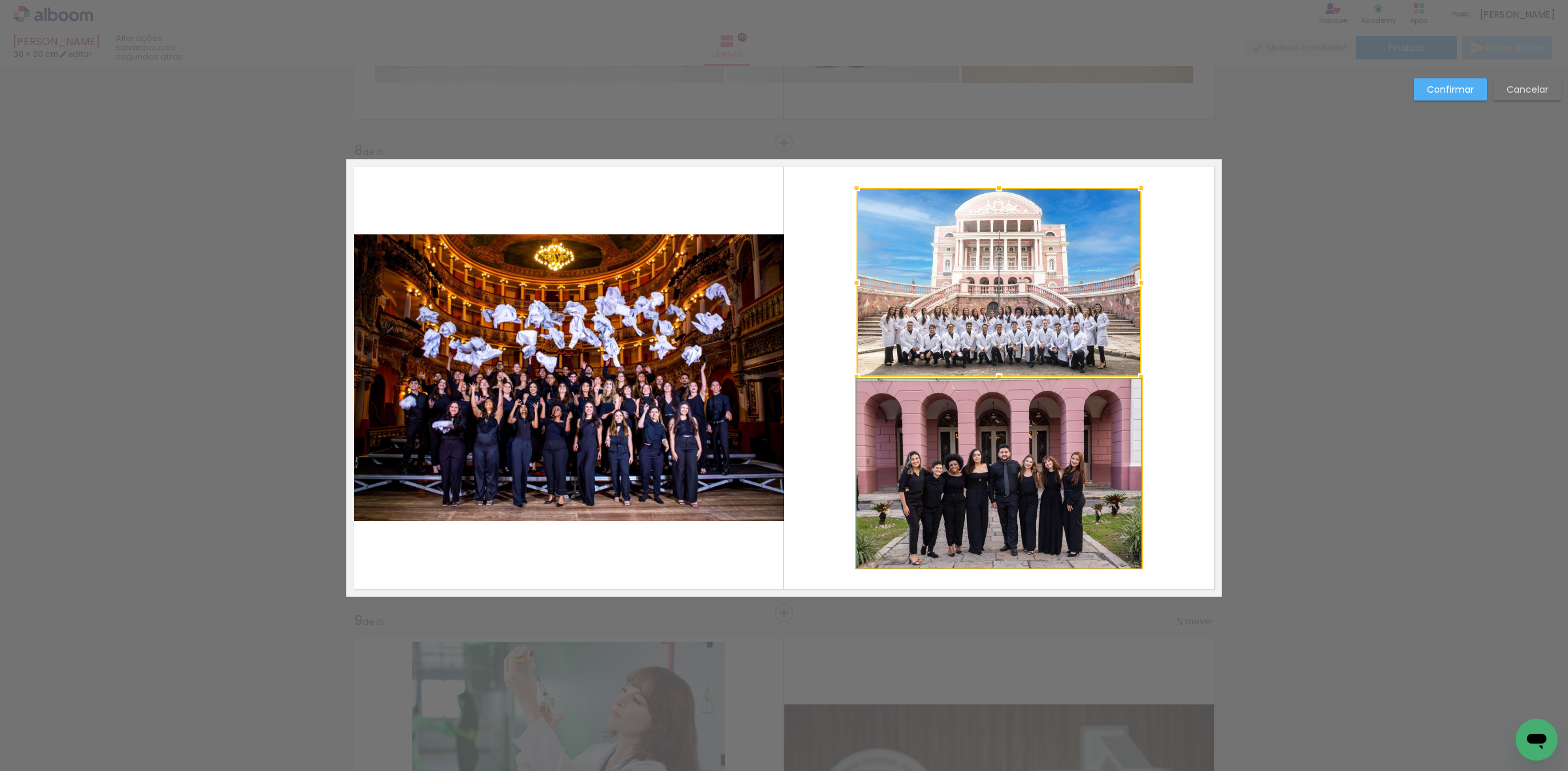
click at [956, 503] on quentale-photo at bounding box center [998, 473] width 285 height 188
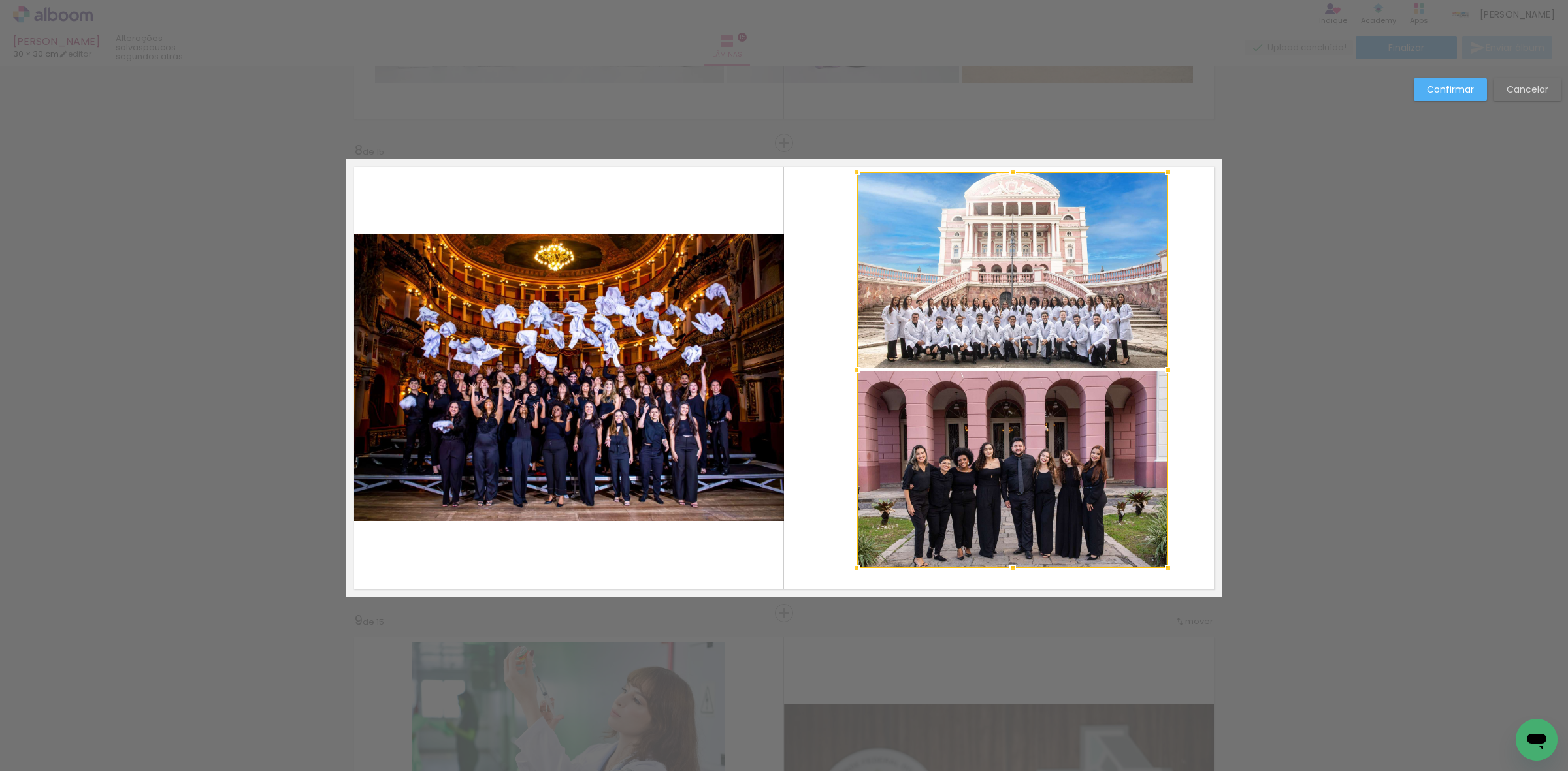
drag, startPoint x: 1137, startPoint y: 188, endPoint x: 1165, endPoint y: 170, distance: 33.3
click at [1165, 170] on div at bounding box center [1168, 171] width 26 height 26
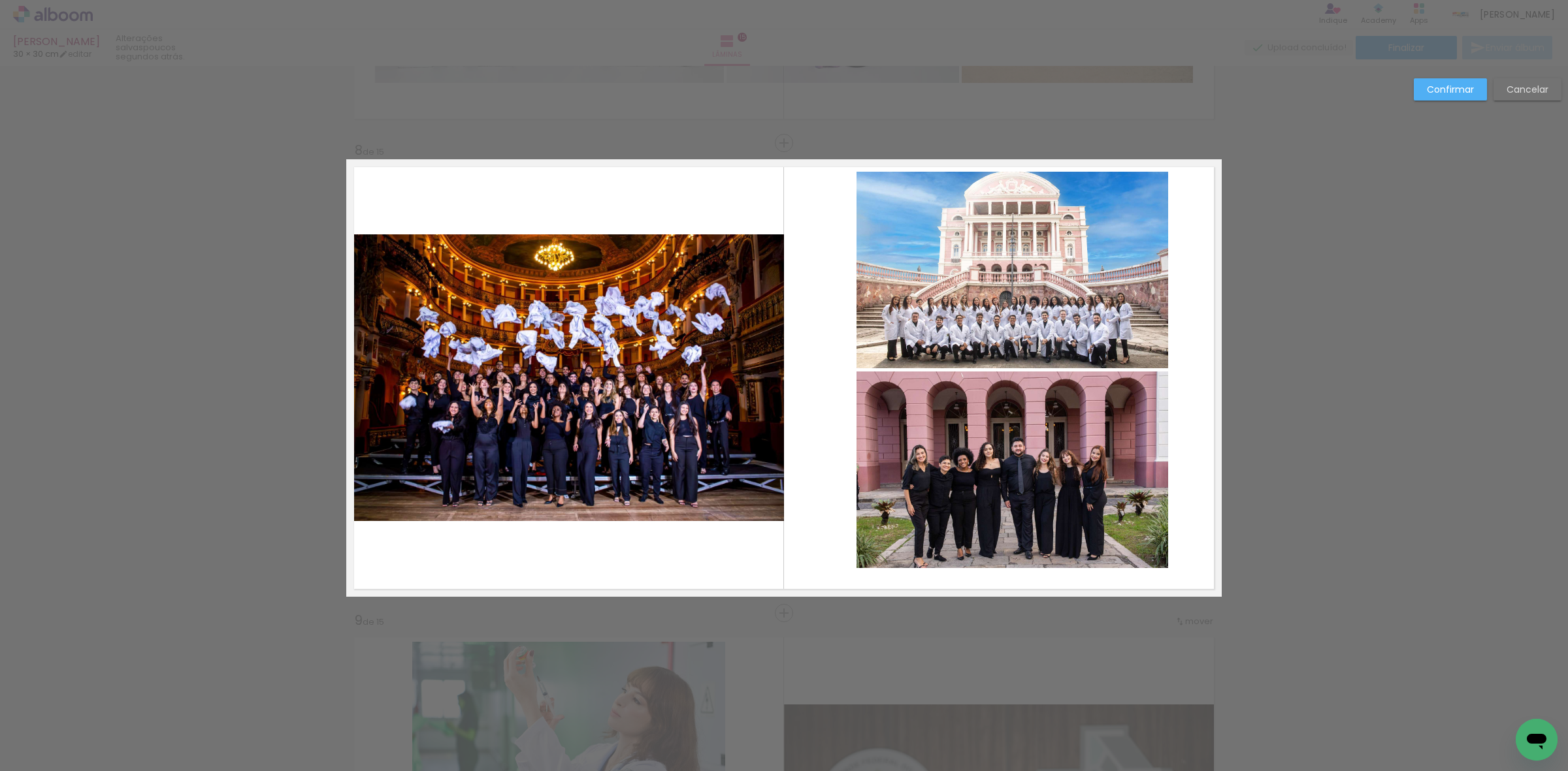
click at [1503, 91] on paper-button "Cancelar" at bounding box center [1528, 89] width 68 height 22
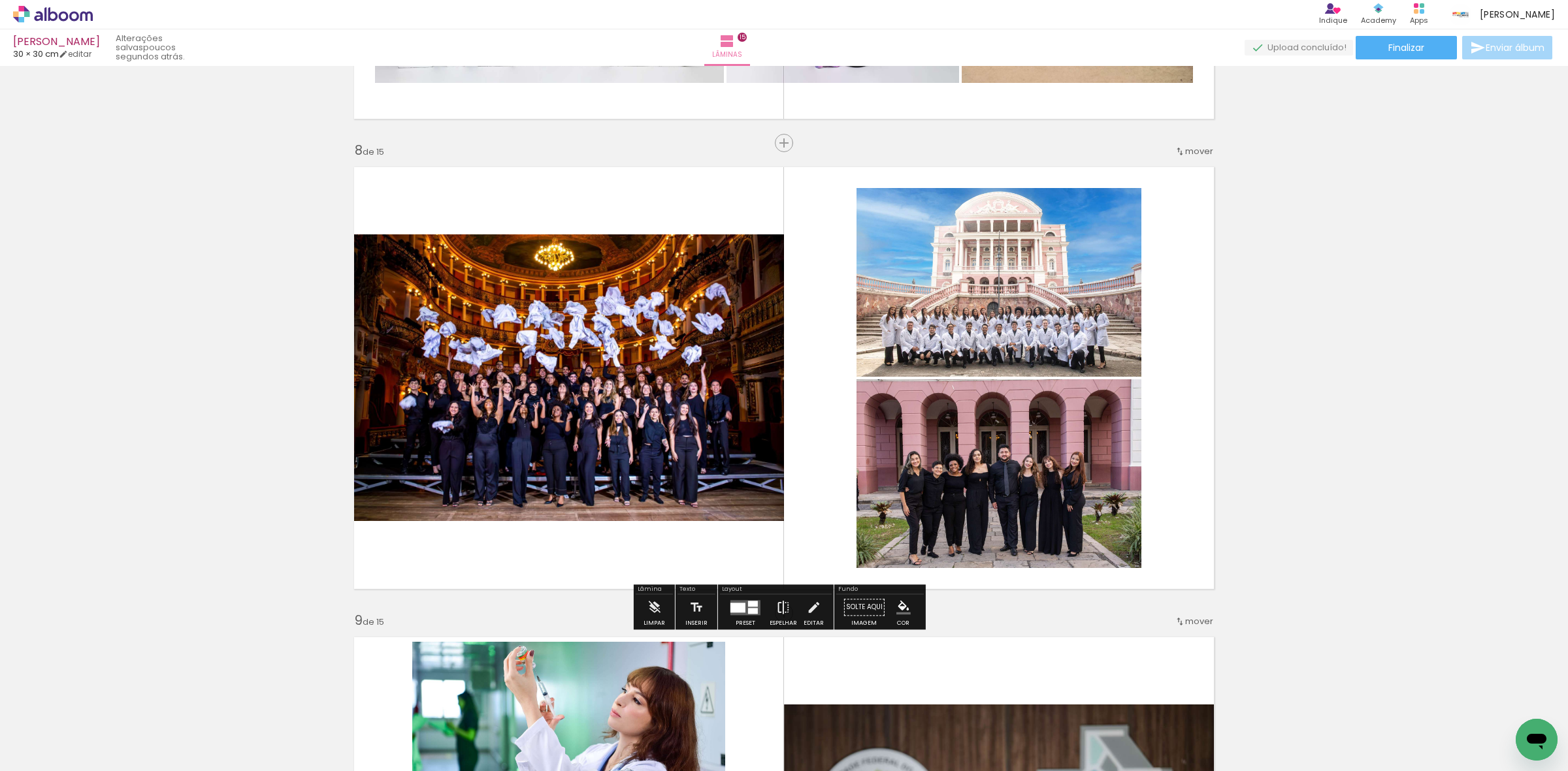
click at [776, 605] on iron-icon at bounding box center [783, 607] width 14 height 26
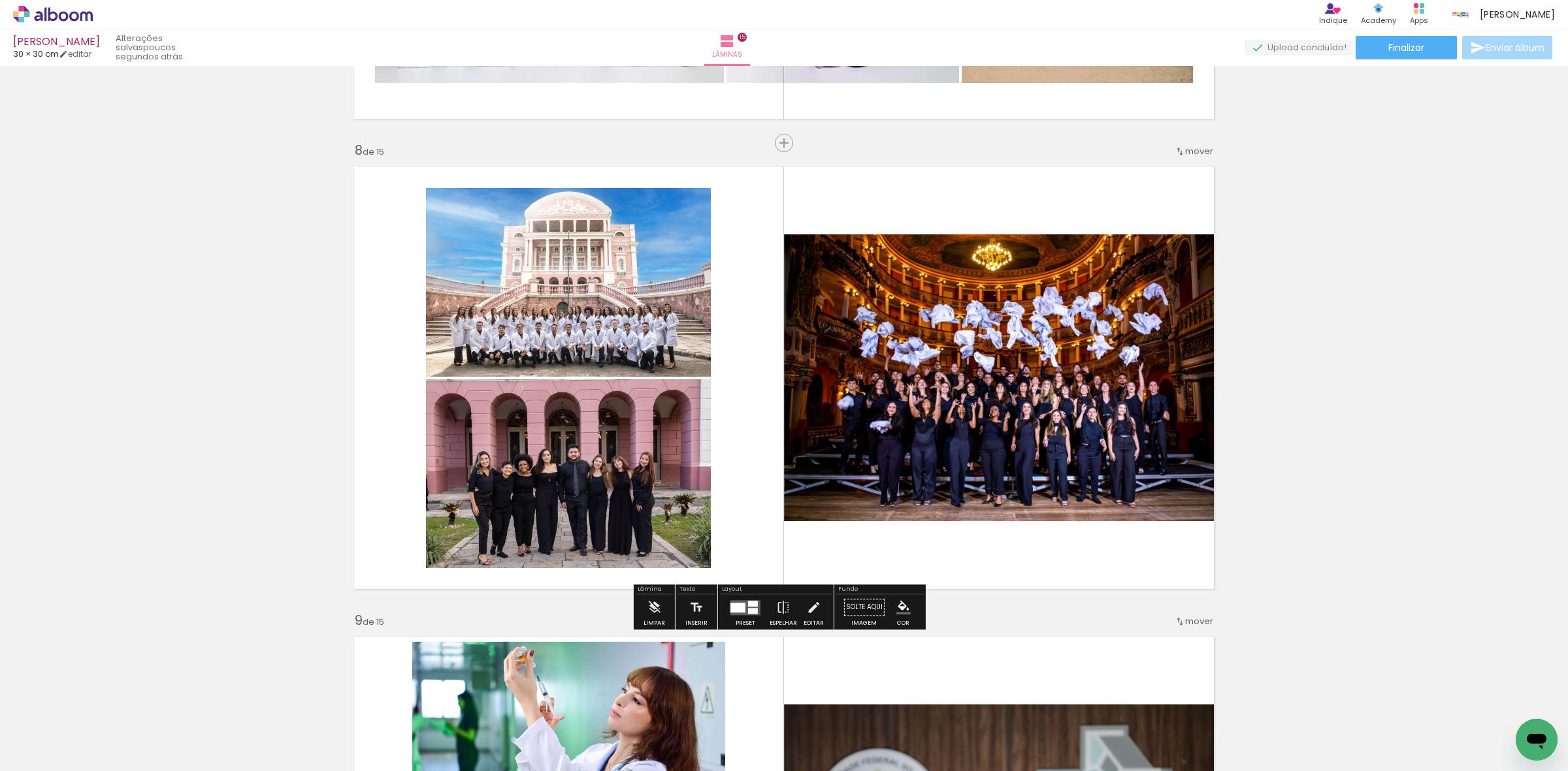
click at [596, 341] on quentale-photo at bounding box center [568, 282] width 285 height 188
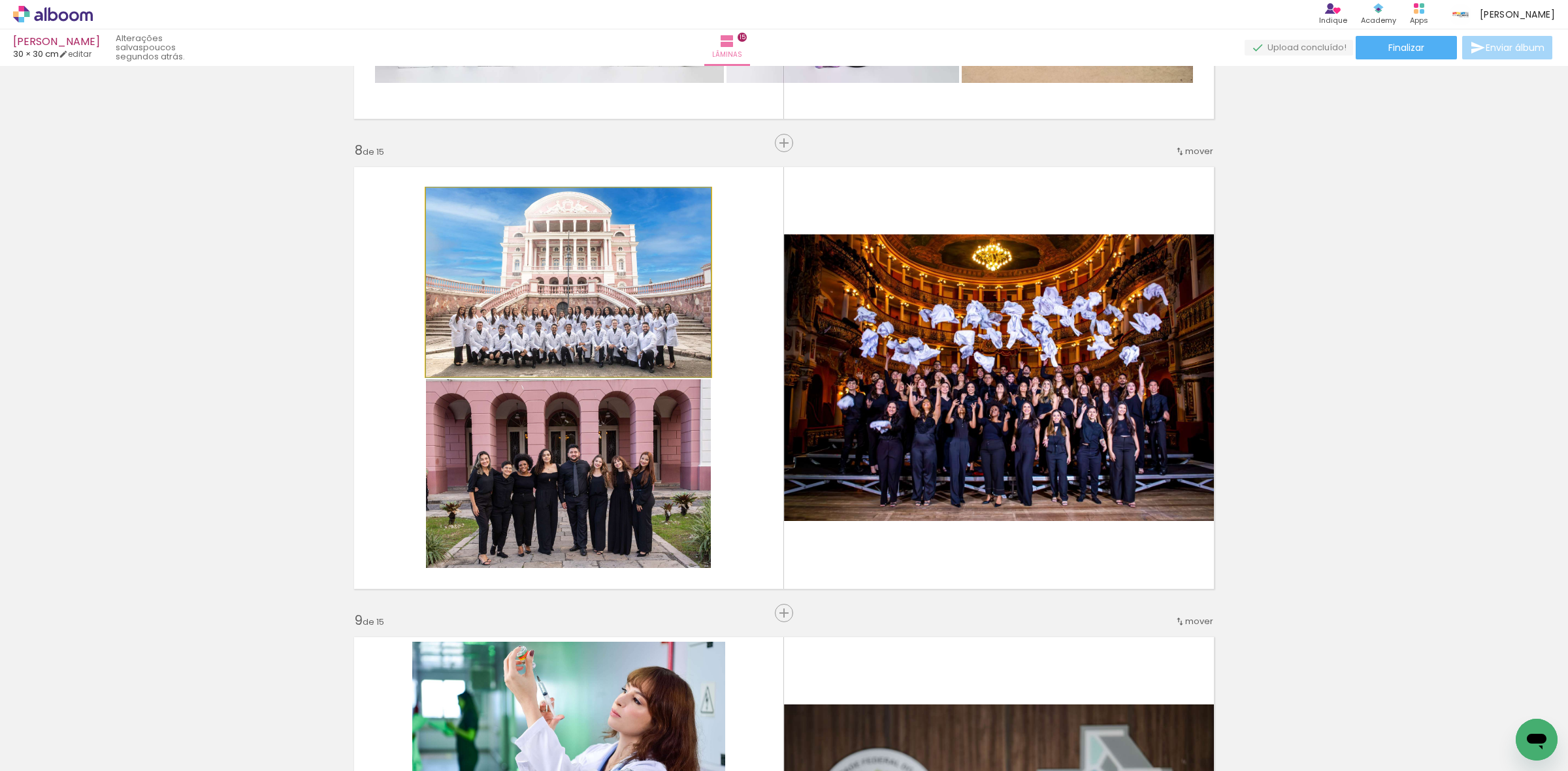
click at [596, 341] on quentale-photo at bounding box center [568, 282] width 285 height 188
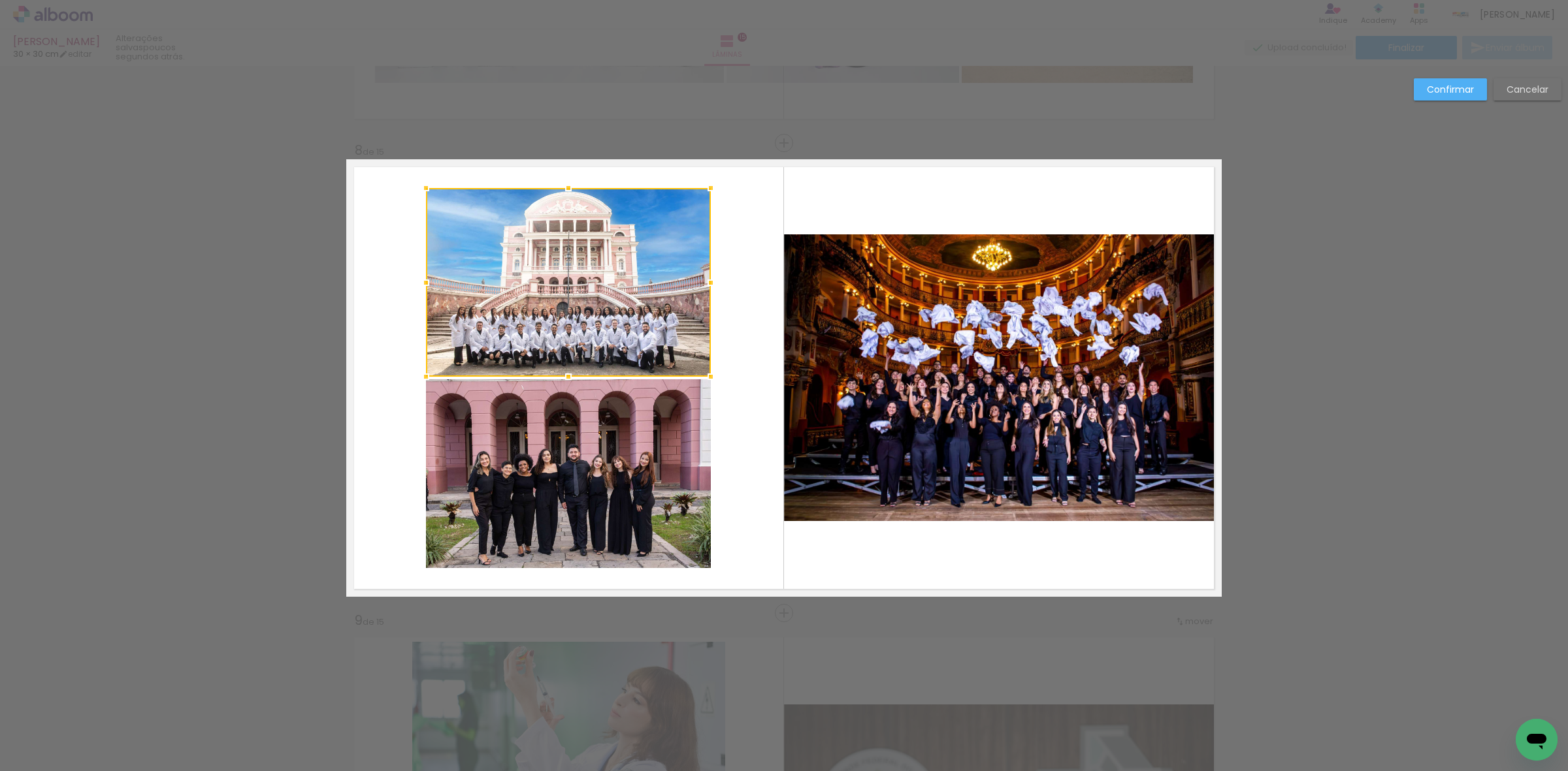
click at [571, 475] on quentale-photo at bounding box center [568, 473] width 285 height 188
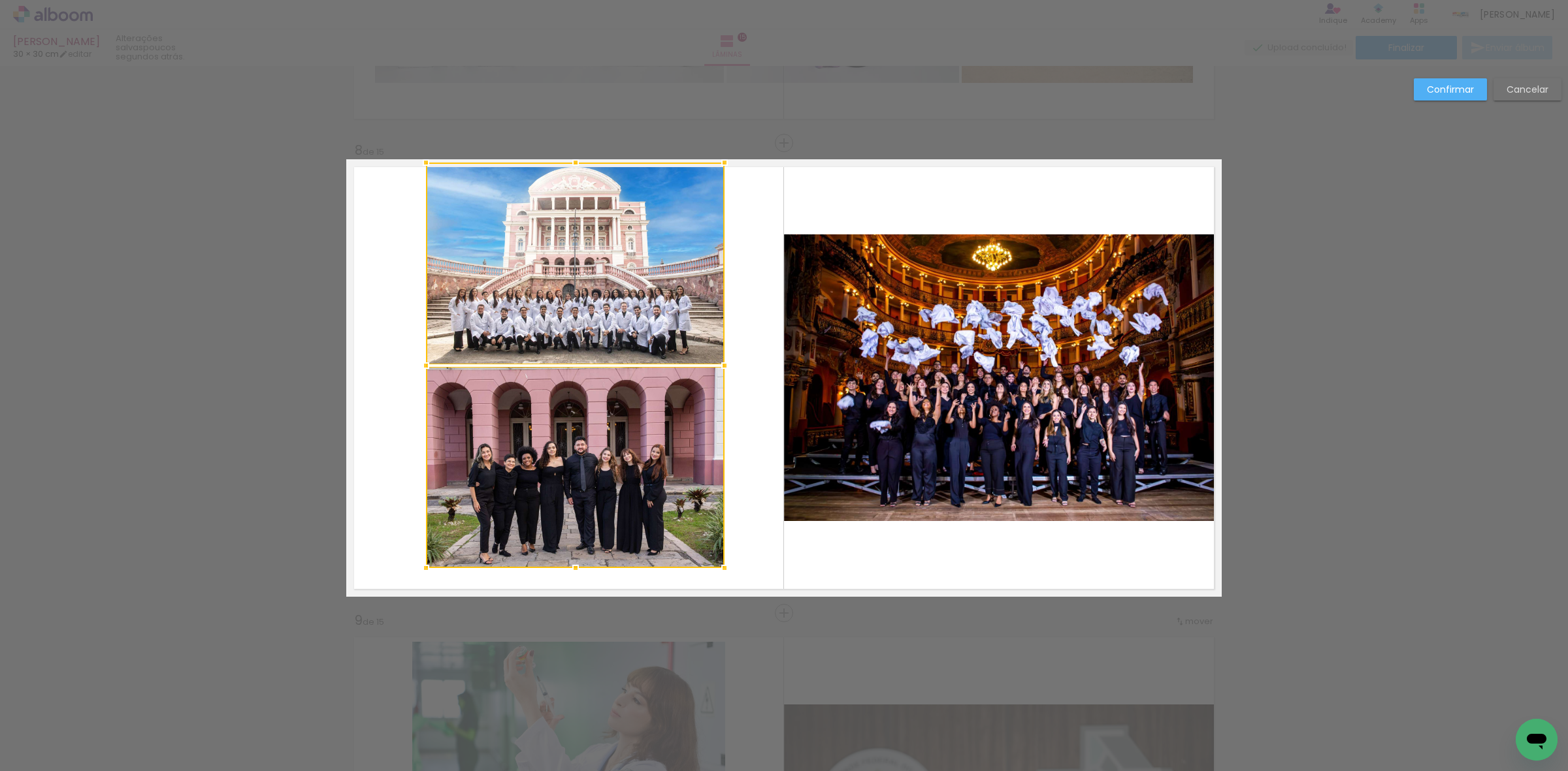
drag, startPoint x: 703, startPoint y: 184, endPoint x: 717, endPoint y: 167, distance: 22.0
click at [717, 167] on div at bounding box center [724, 162] width 26 height 26
click at [593, 562] on quentale-photo at bounding box center [575, 467] width 298 height 201
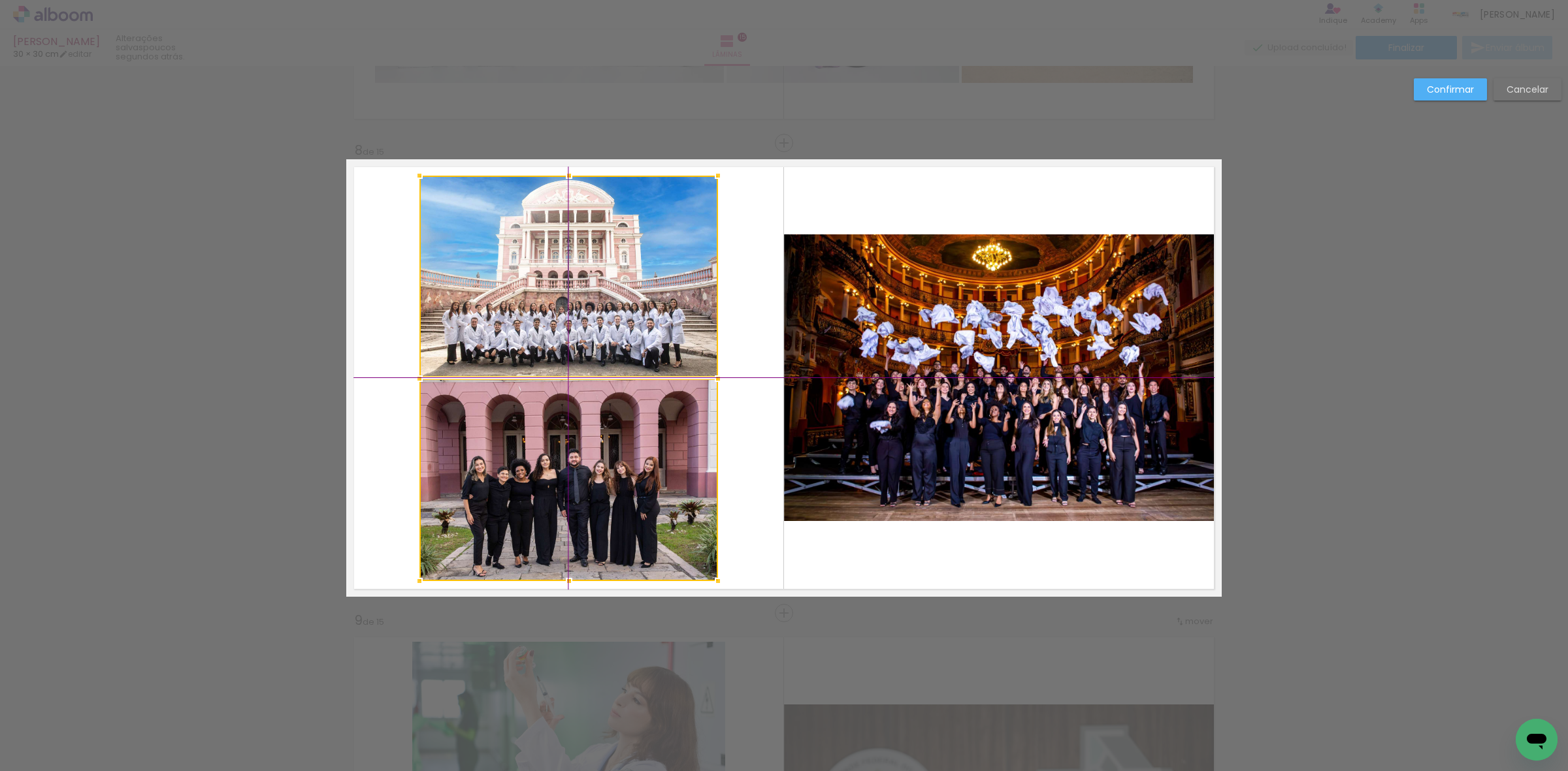
drag, startPoint x: 596, startPoint y: 506, endPoint x: 582, endPoint y: 522, distance: 21.3
click at [582, 522] on div at bounding box center [569, 378] width 298 height 405
click at [621, 343] on quentale-photo at bounding box center [569, 276] width 298 height 201
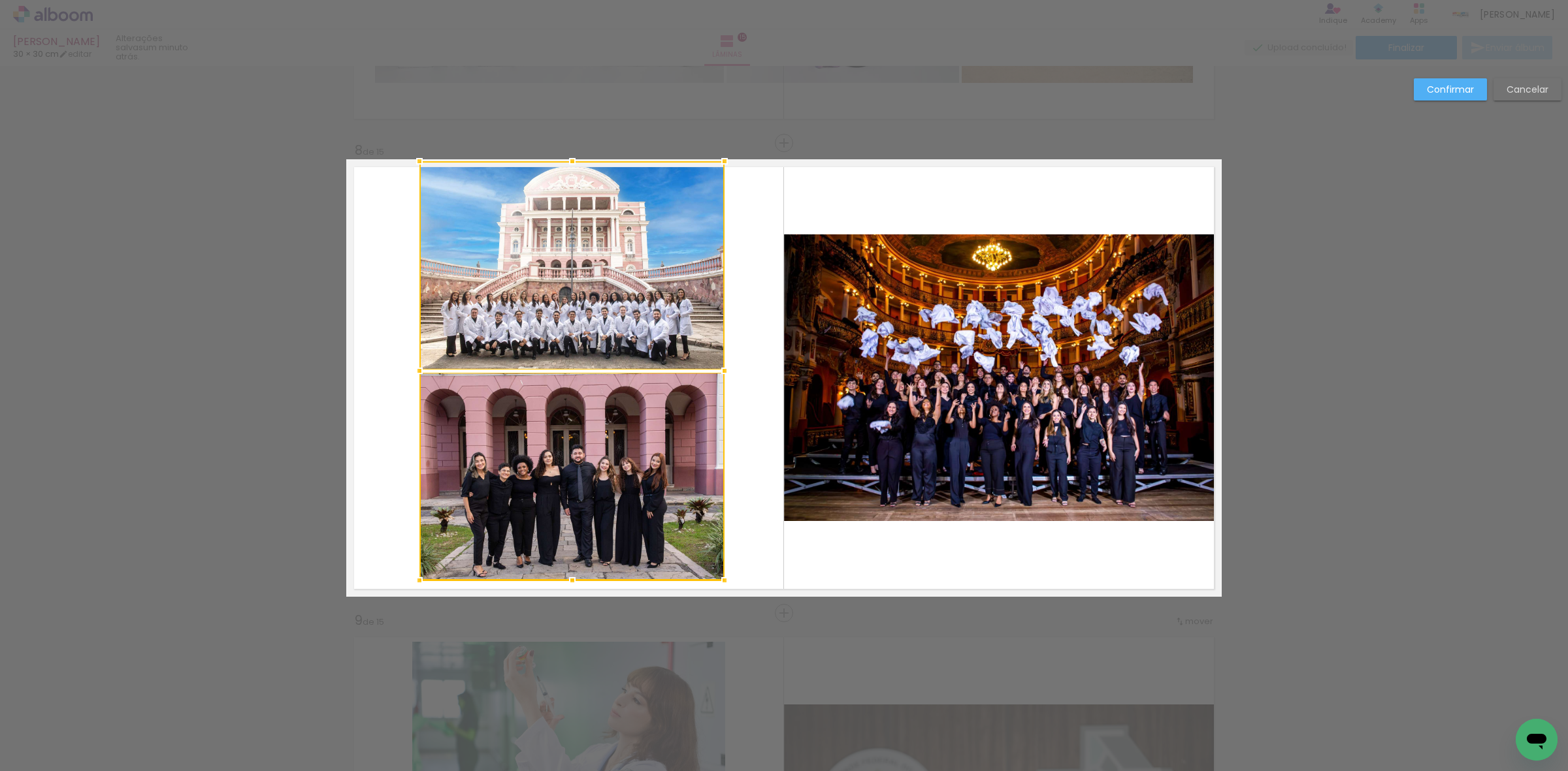
drag, startPoint x: 713, startPoint y: 177, endPoint x: 727, endPoint y: 164, distance: 19.1
click at [727, 164] on div at bounding box center [724, 161] width 26 height 26
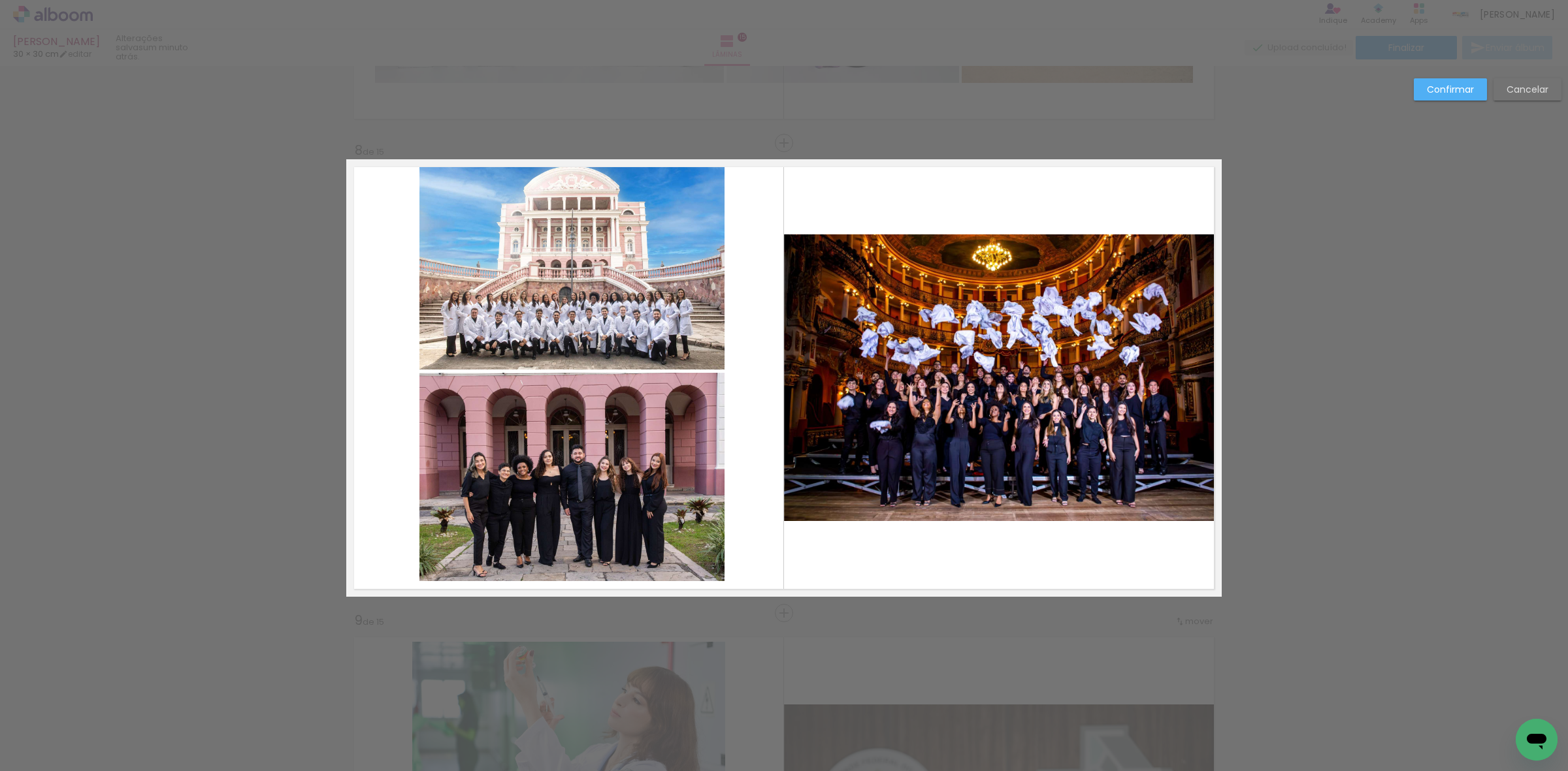
click at [621, 312] on quentale-photo at bounding box center [572, 265] width 305 height 208
click at [632, 464] on quentale-photo at bounding box center [572, 477] width 305 height 208
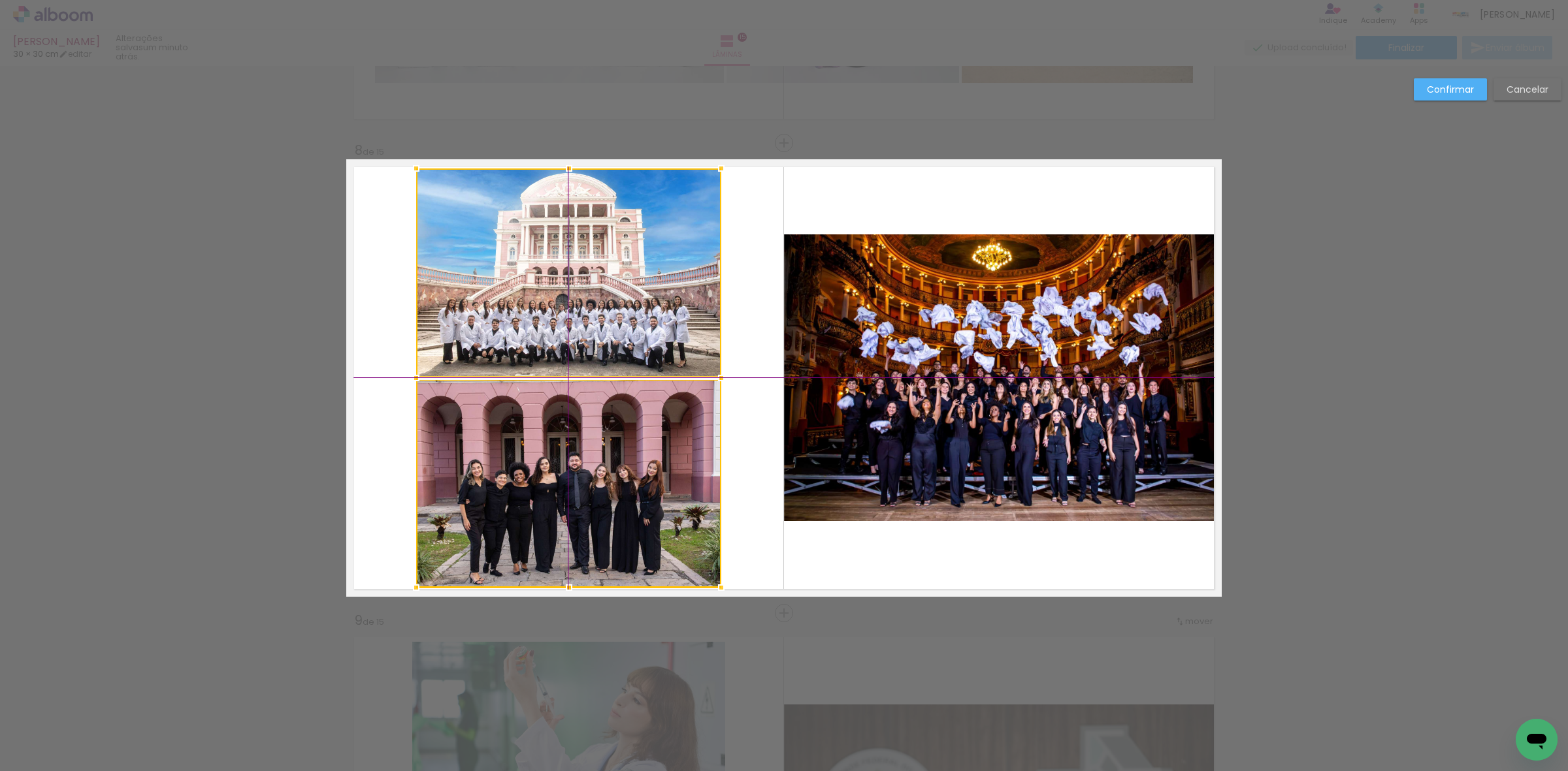
drag, startPoint x: 632, startPoint y: 464, endPoint x: 628, endPoint y: 471, distance: 8.1
click at [628, 471] on div at bounding box center [569, 378] width 305 height 419
click at [573, 327] on quentale-photo at bounding box center [569, 272] width 305 height 208
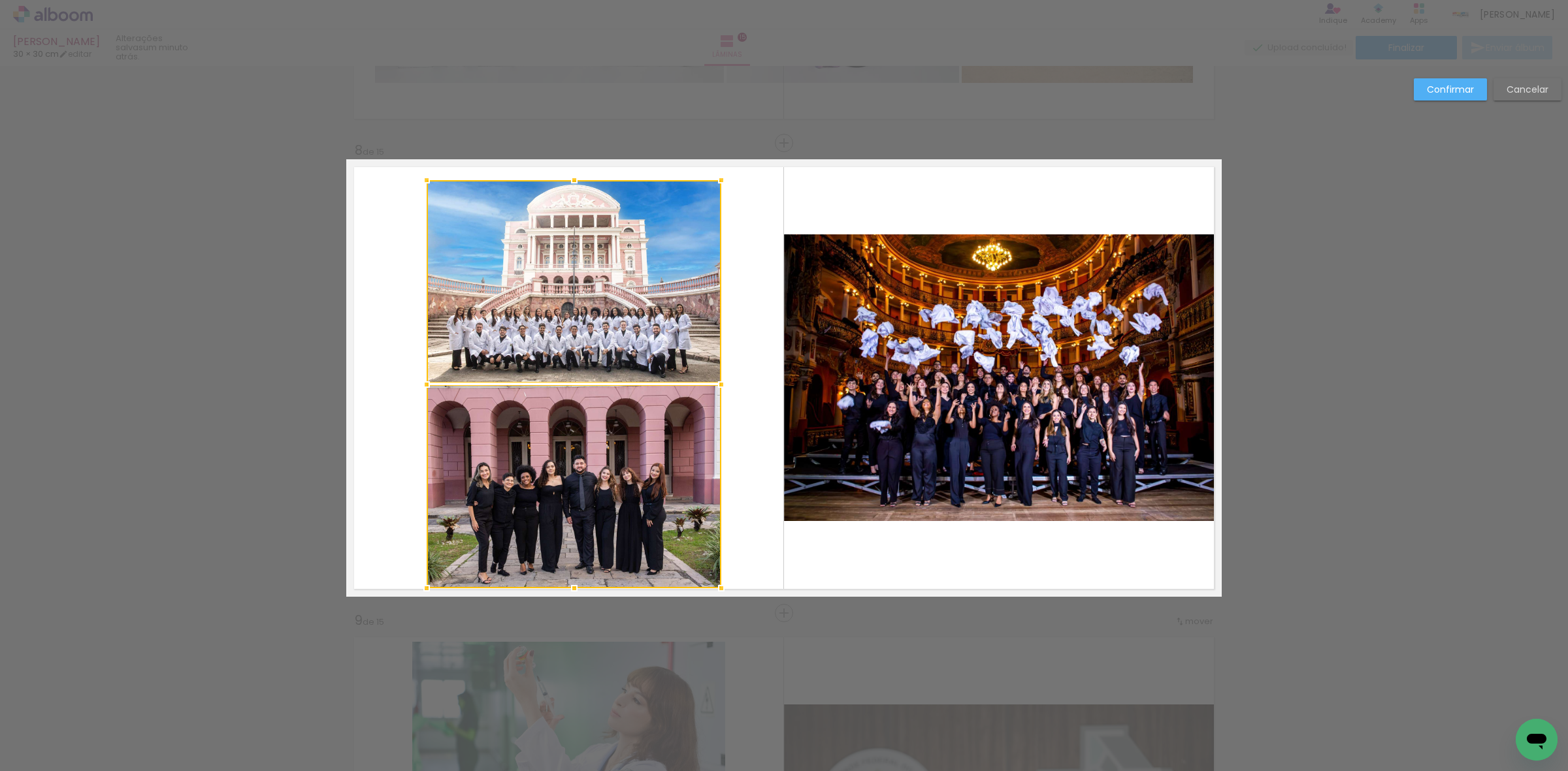
drag, startPoint x: 412, startPoint y: 174, endPoint x: 423, endPoint y: 184, distance: 14.9
click at [423, 184] on div at bounding box center [426, 179] width 26 height 26
click at [0, 0] on slot "Cancelar" at bounding box center [0, 0] width 0 height 0
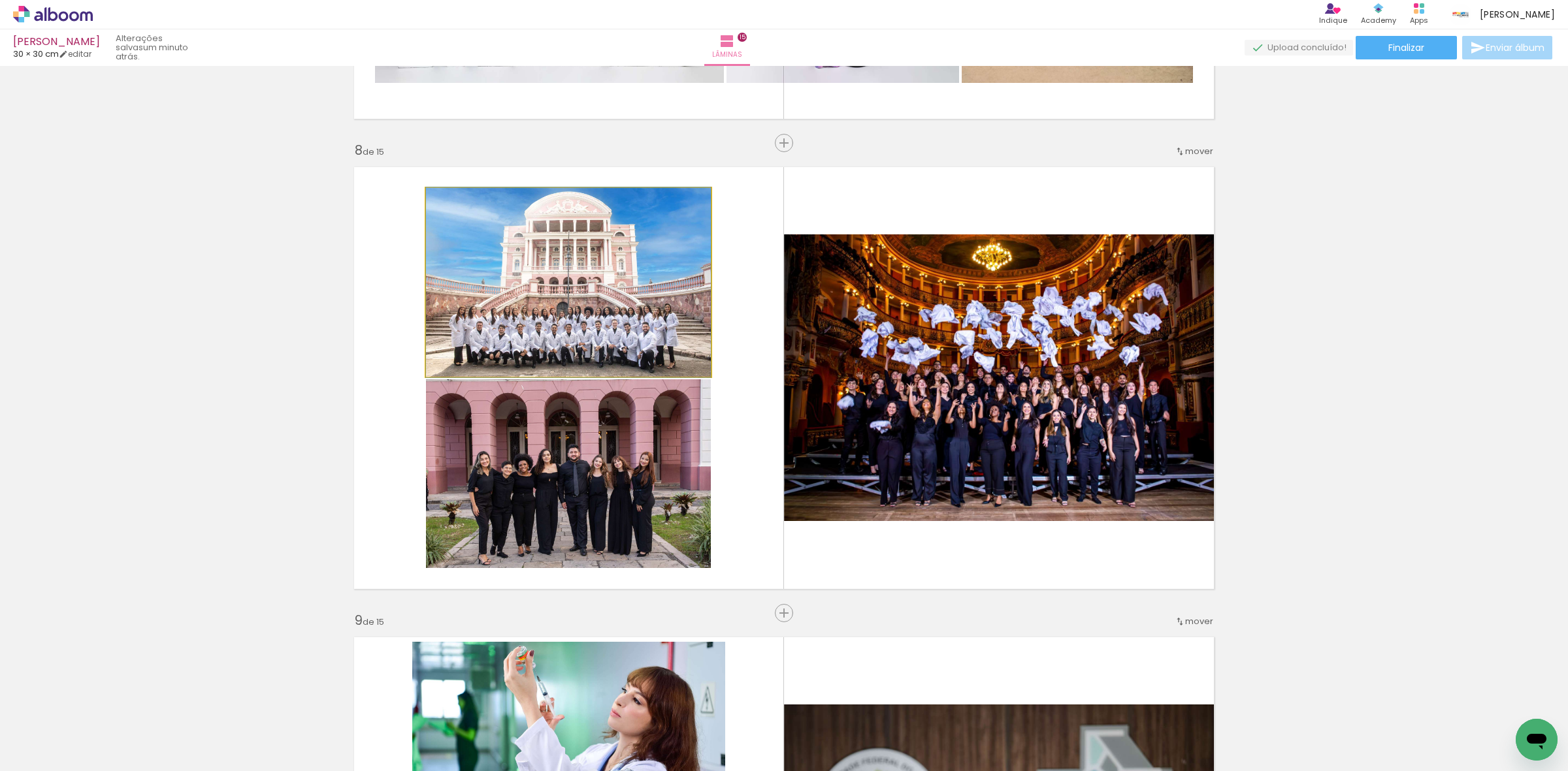
click at [667, 297] on quentale-photo at bounding box center [568, 282] width 285 height 188
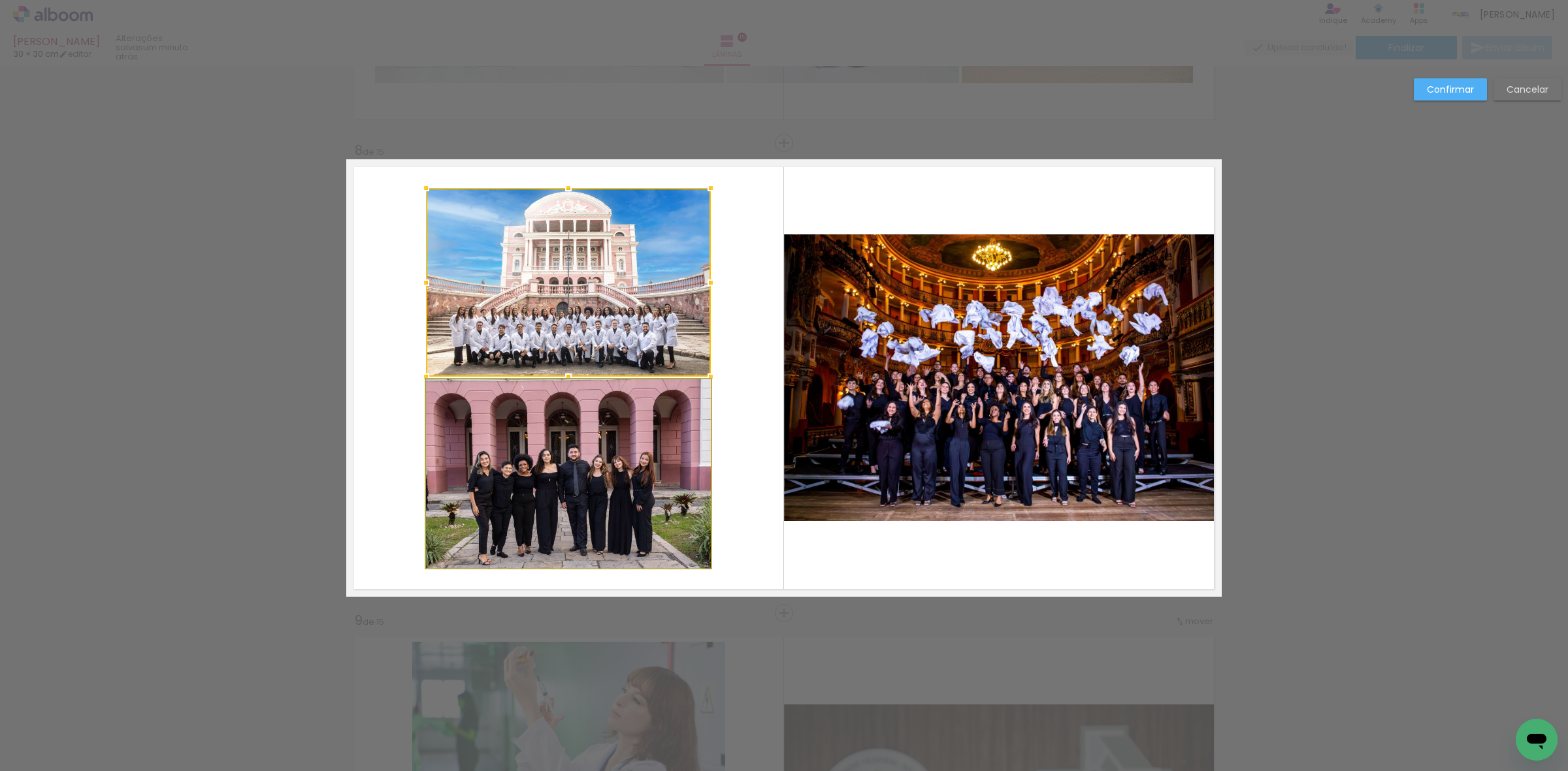
click at [652, 461] on quentale-photo at bounding box center [568, 473] width 285 height 188
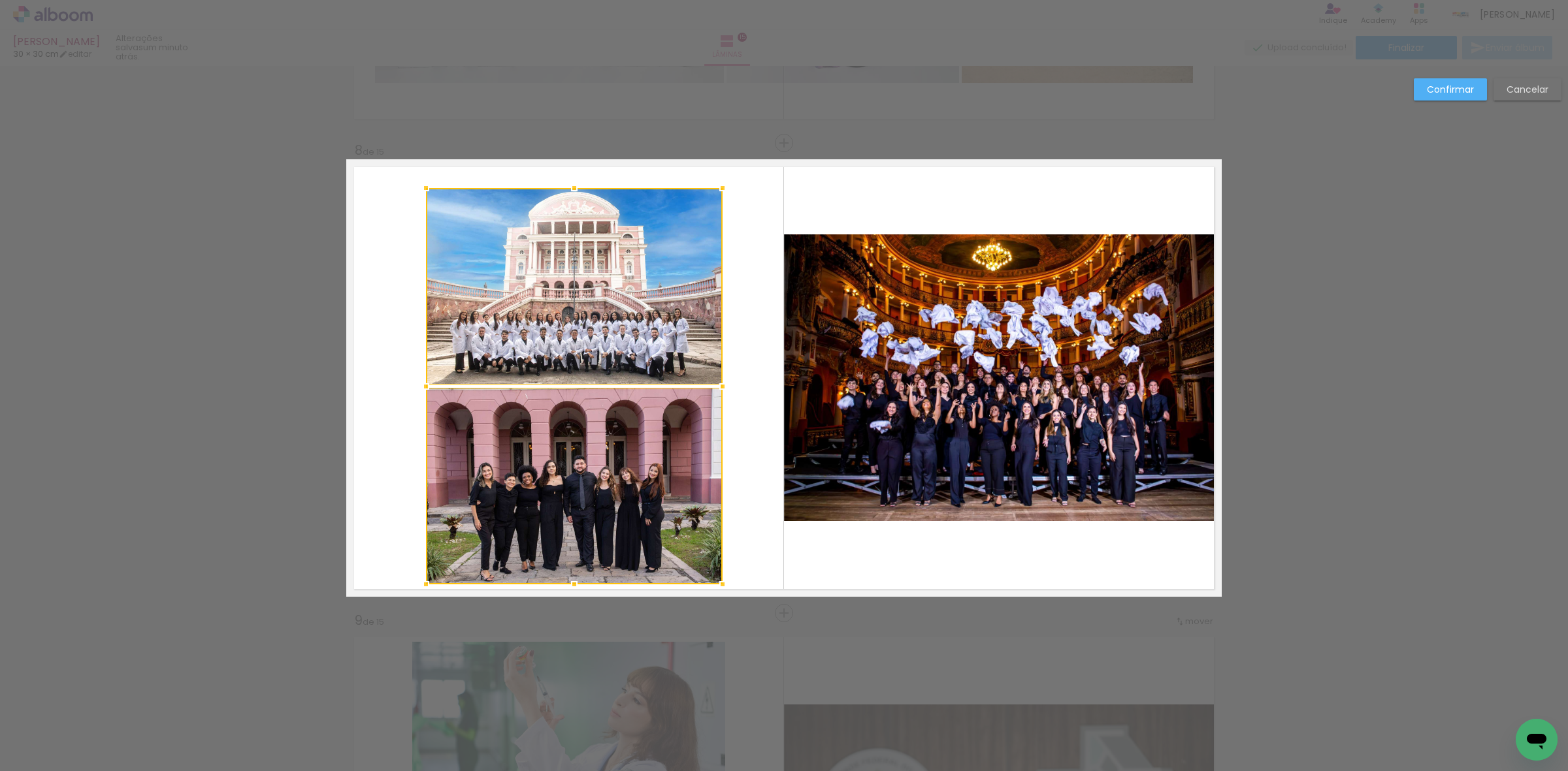
click at [716, 582] on div at bounding box center [722, 584] width 26 height 26
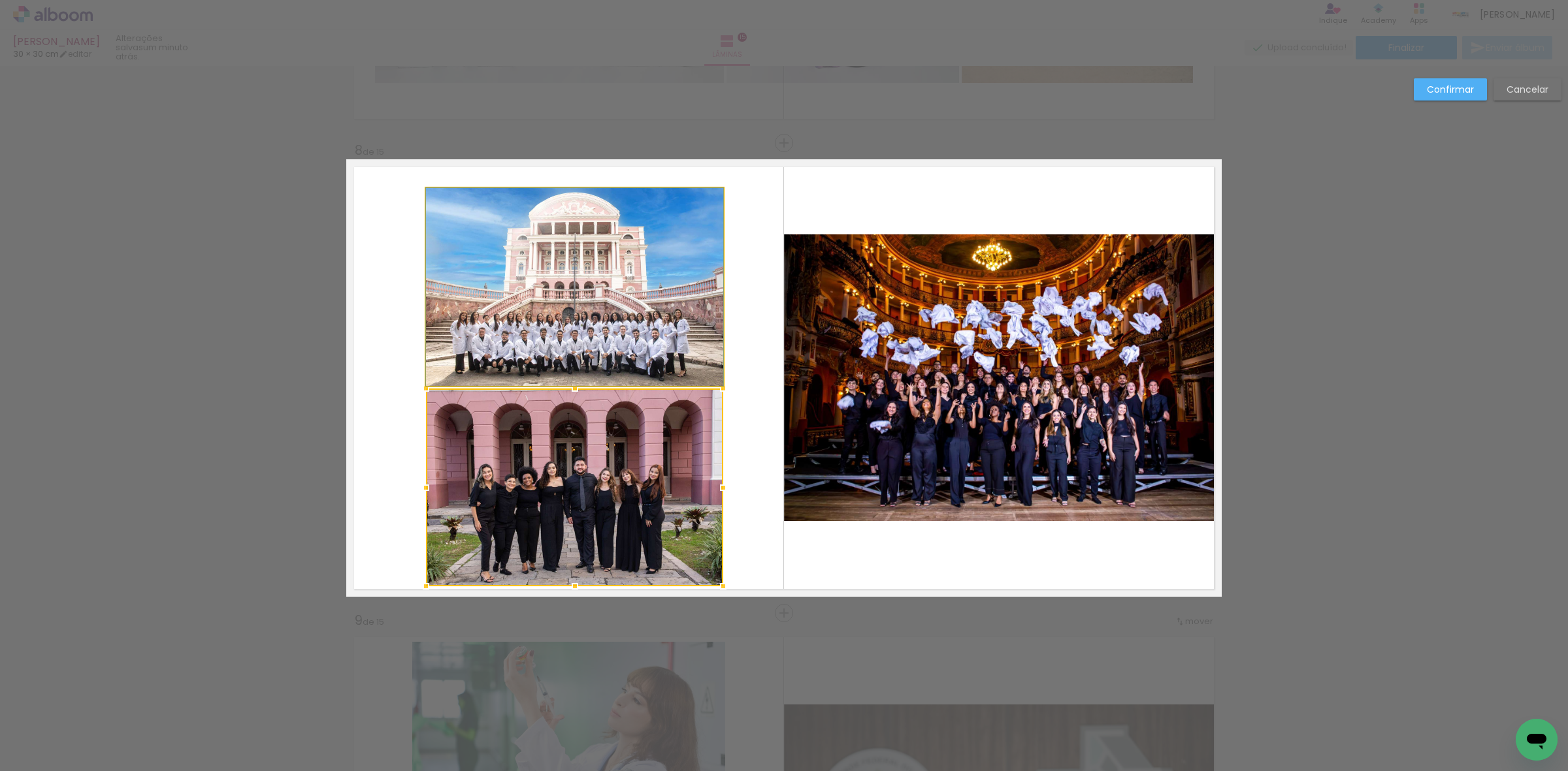
click at [611, 312] on quentale-photo at bounding box center [574, 287] width 297 height 198
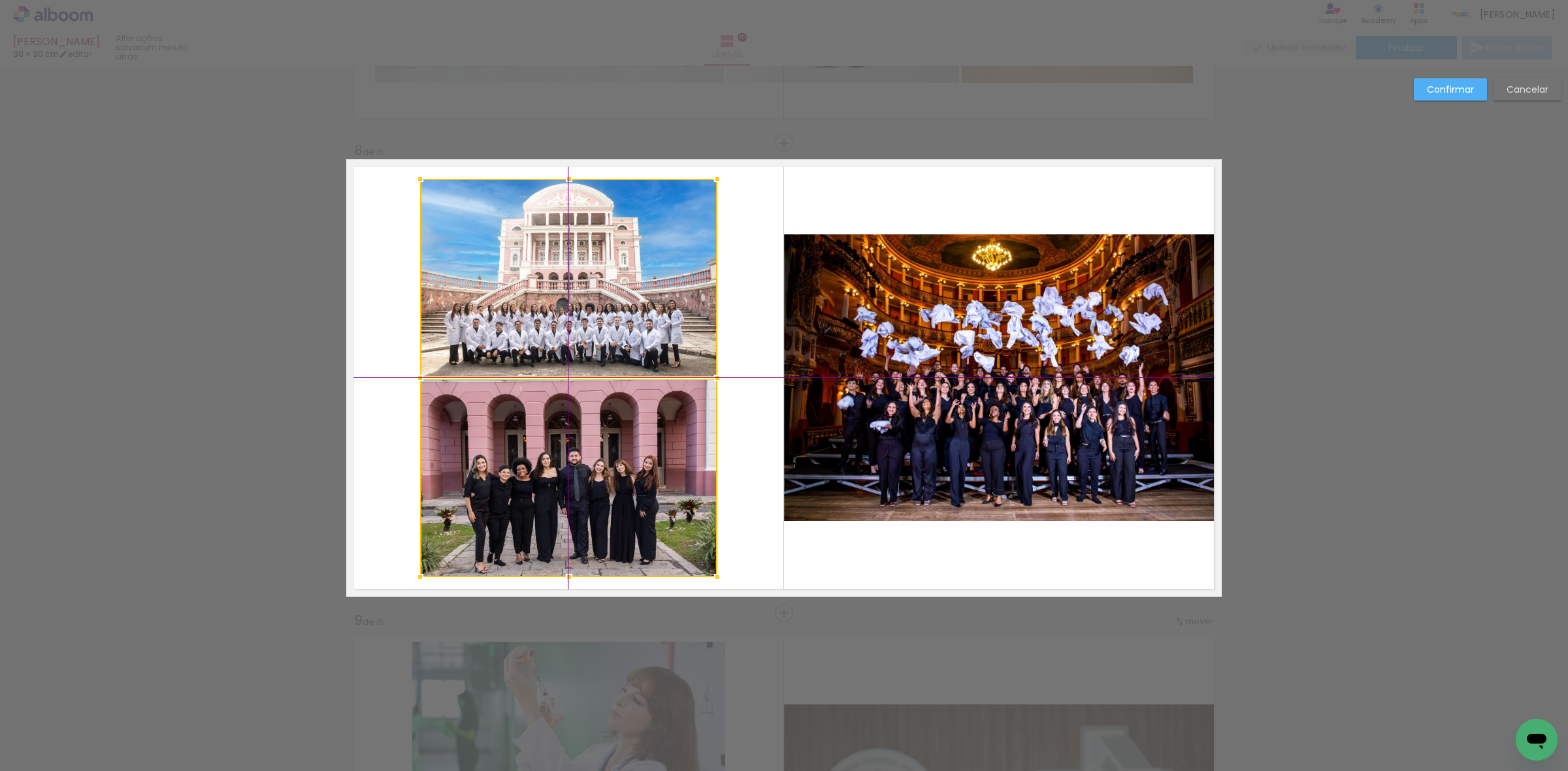
drag, startPoint x: 583, startPoint y: 475, endPoint x: 576, endPoint y: 462, distance: 14.8
click at [576, 462] on div at bounding box center [568, 377] width 297 height 398
click at [546, 299] on quentale-photo at bounding box center [568, 278] width 297 height 198
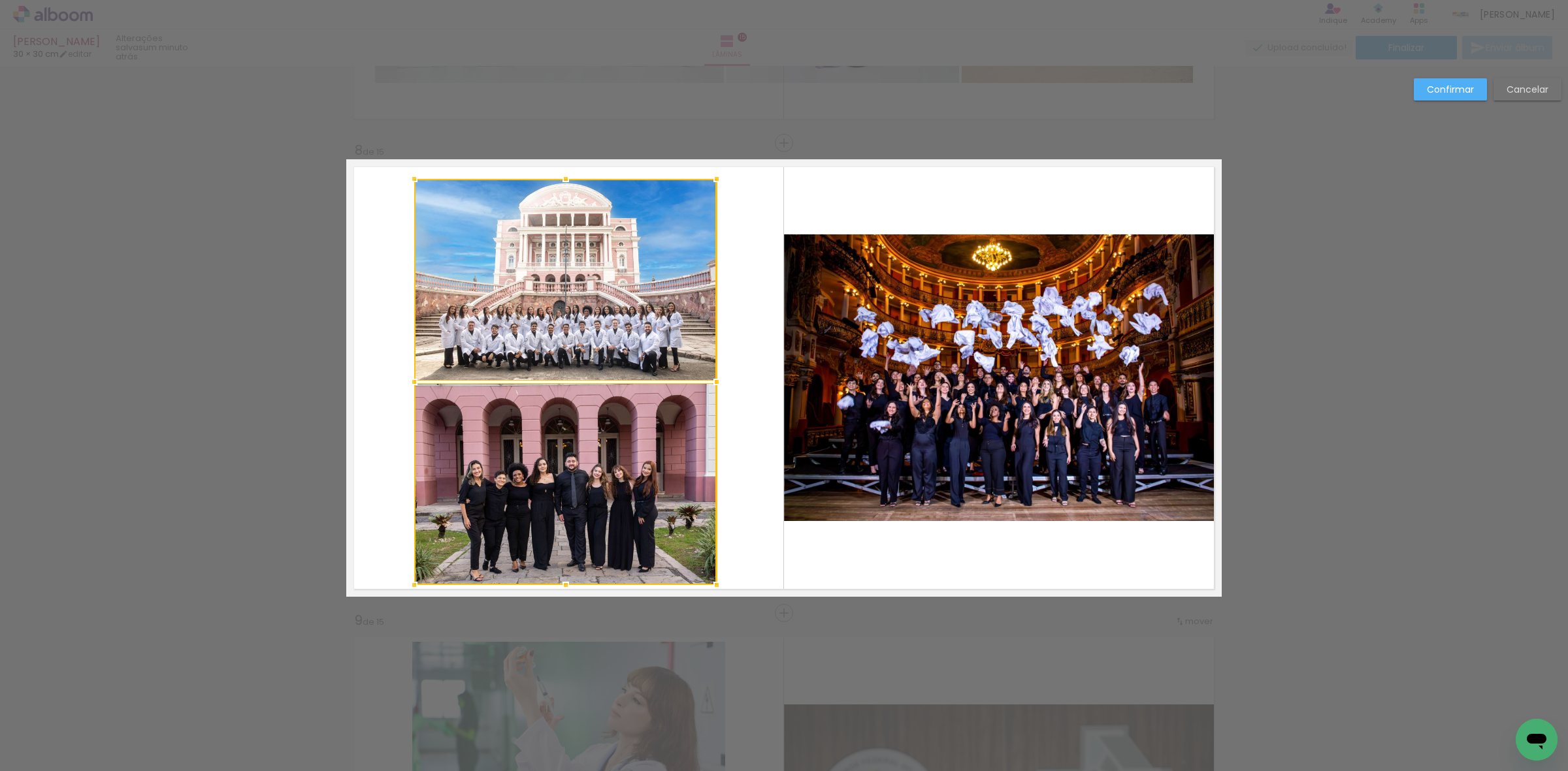
drag, startPoint x: 413, startPoint y: 576, endPoint x: 411, endPoint y: 588, distance: 12.2
click at [411, 588] on div at bounding box center [413, 584] width 26 height 26
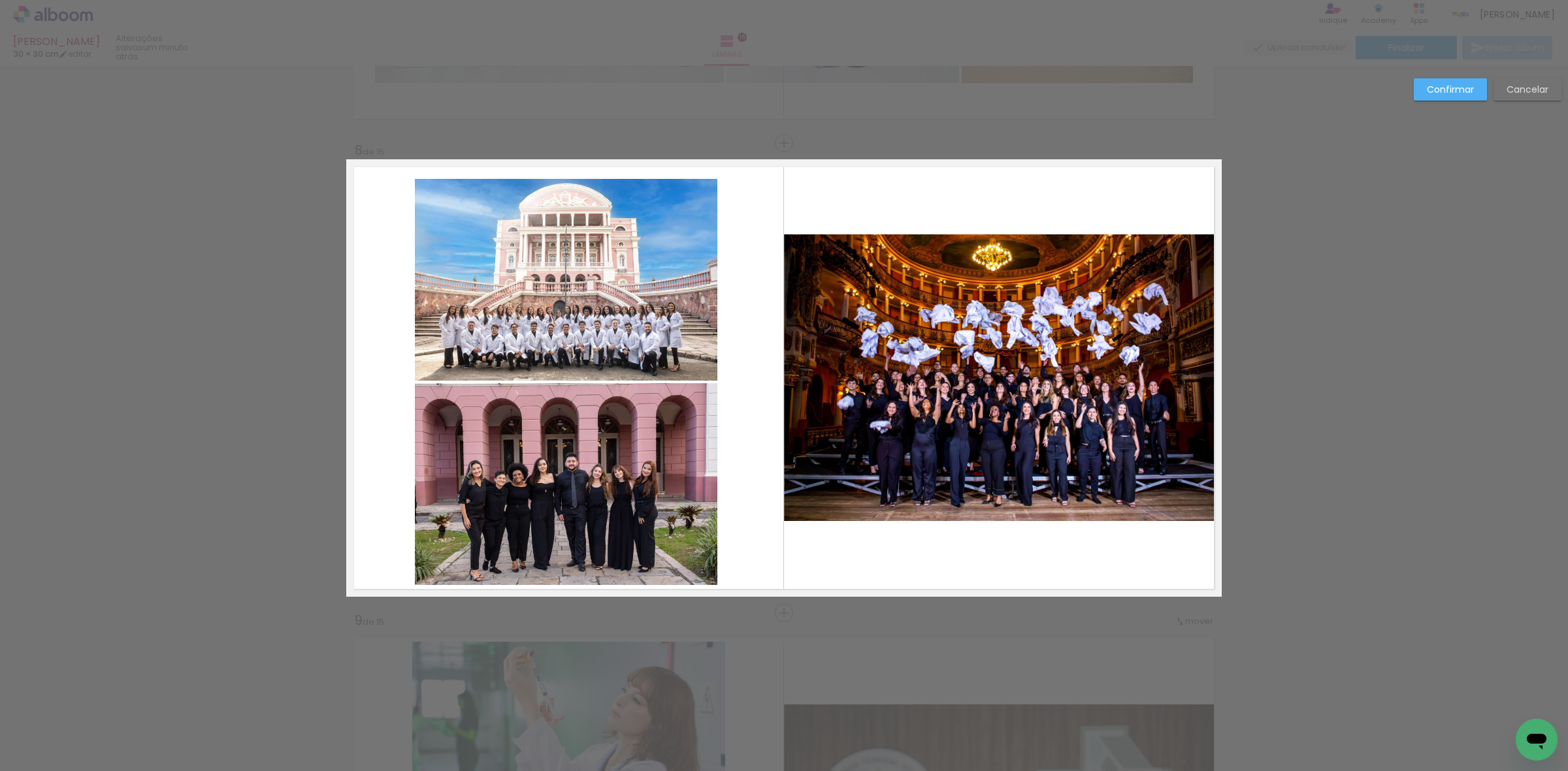
click at [455, 472] on quentale-photo at bounding box center [566, 485] width 303 height 202
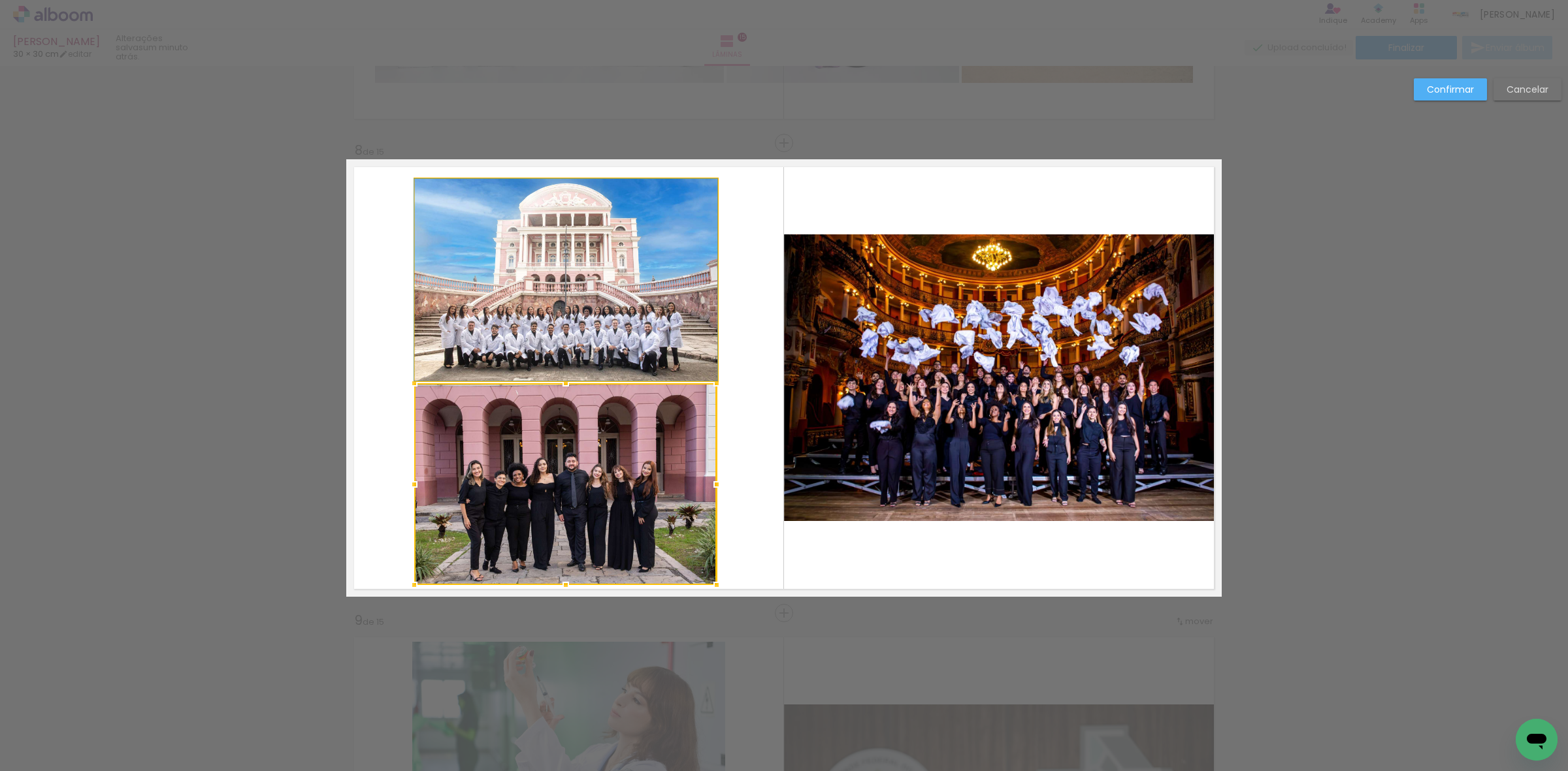
click at [466, 335] on quentale-photo at bounding box center [566, 279] width 303 height 202
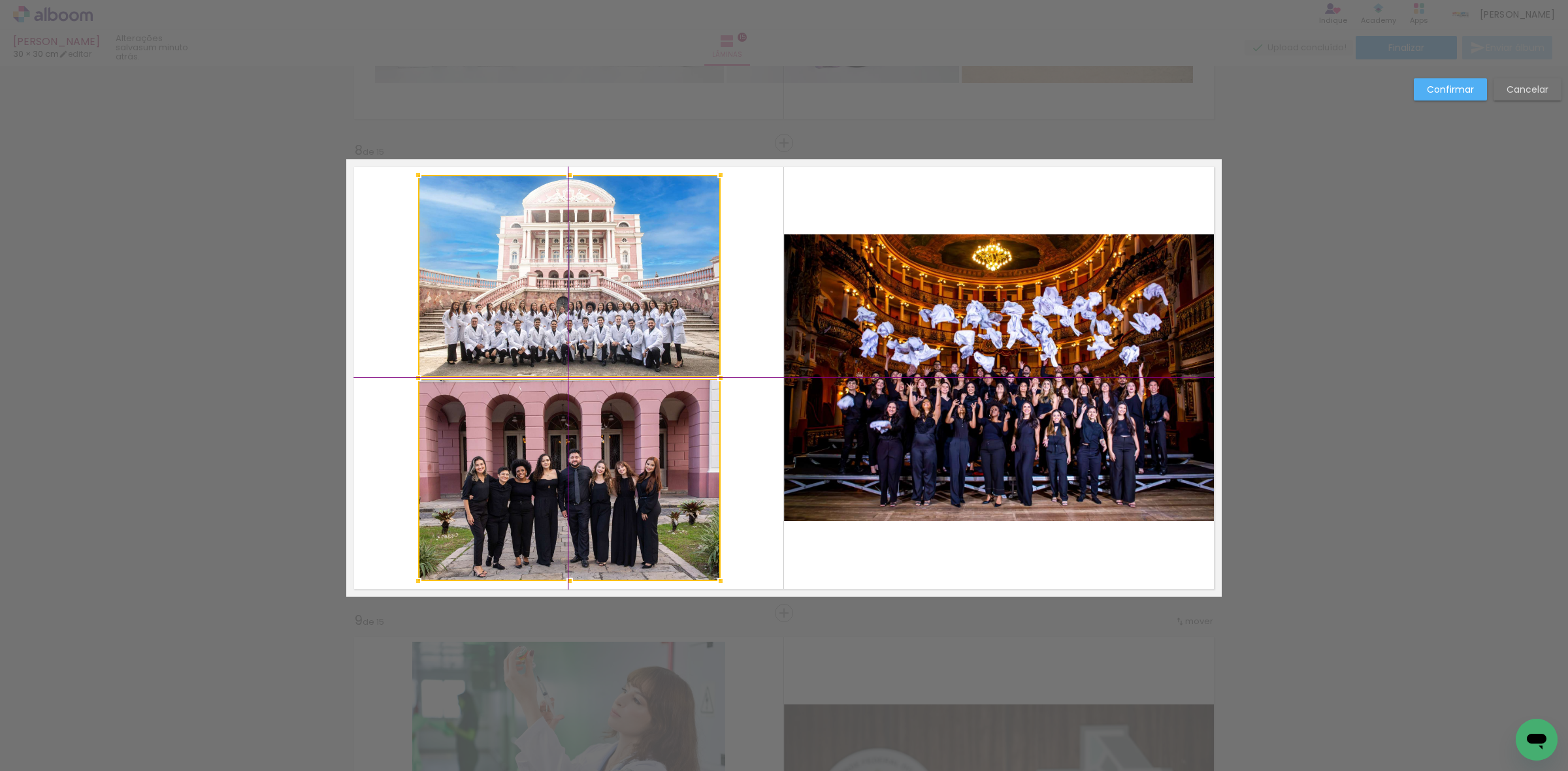
drag, startPoint x: 537, startPoint y: 480, endPoint x: 549, endPoint y: 478, distance: 12.2
click at [549, 478] on div at bounding box center [569, 377] width 303 height 406
click at [0, 0] on slot "Confirmar" at bounding box center [0, 0] width 0 height 0
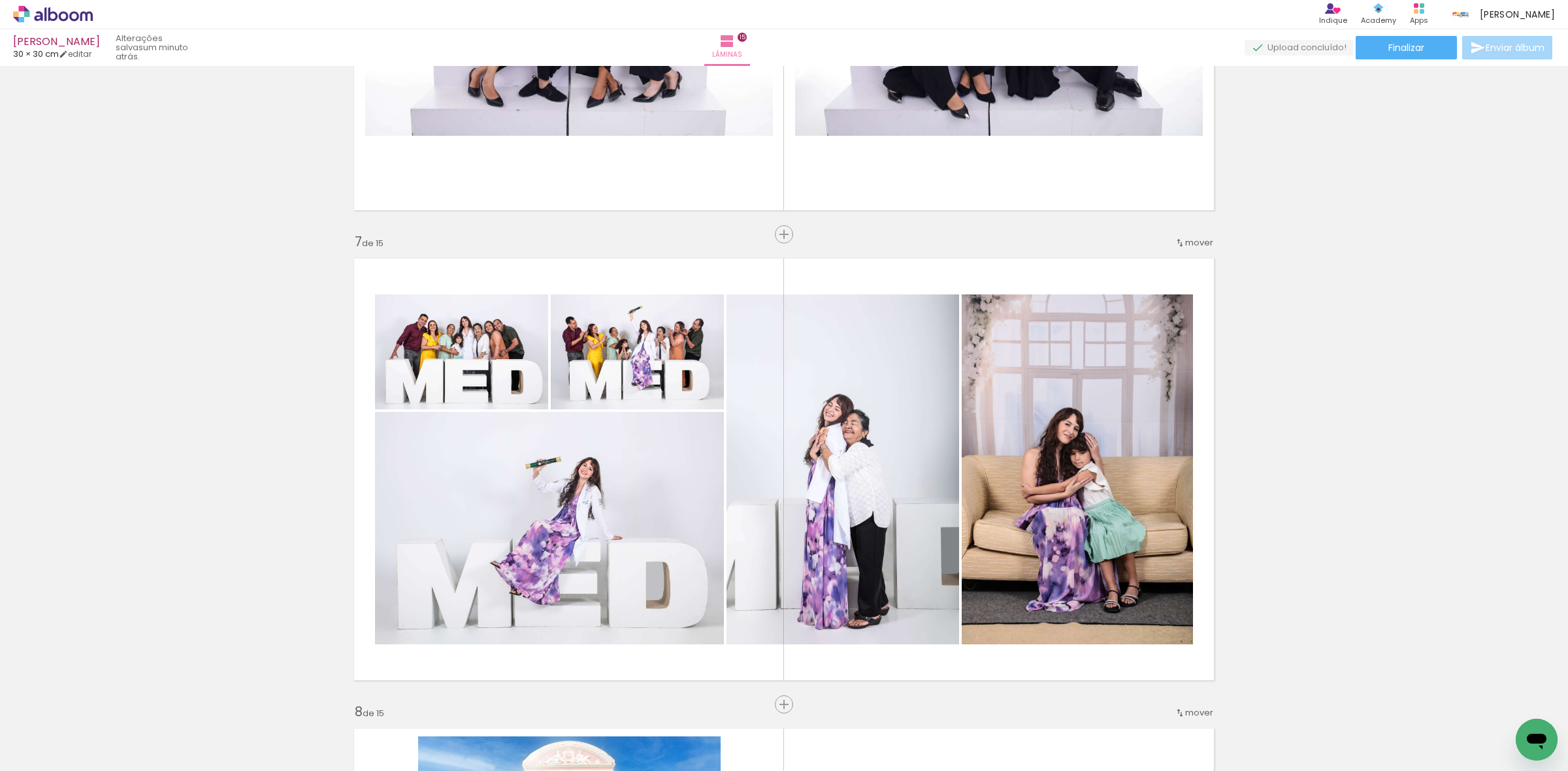
scroll to position [2582, 0]
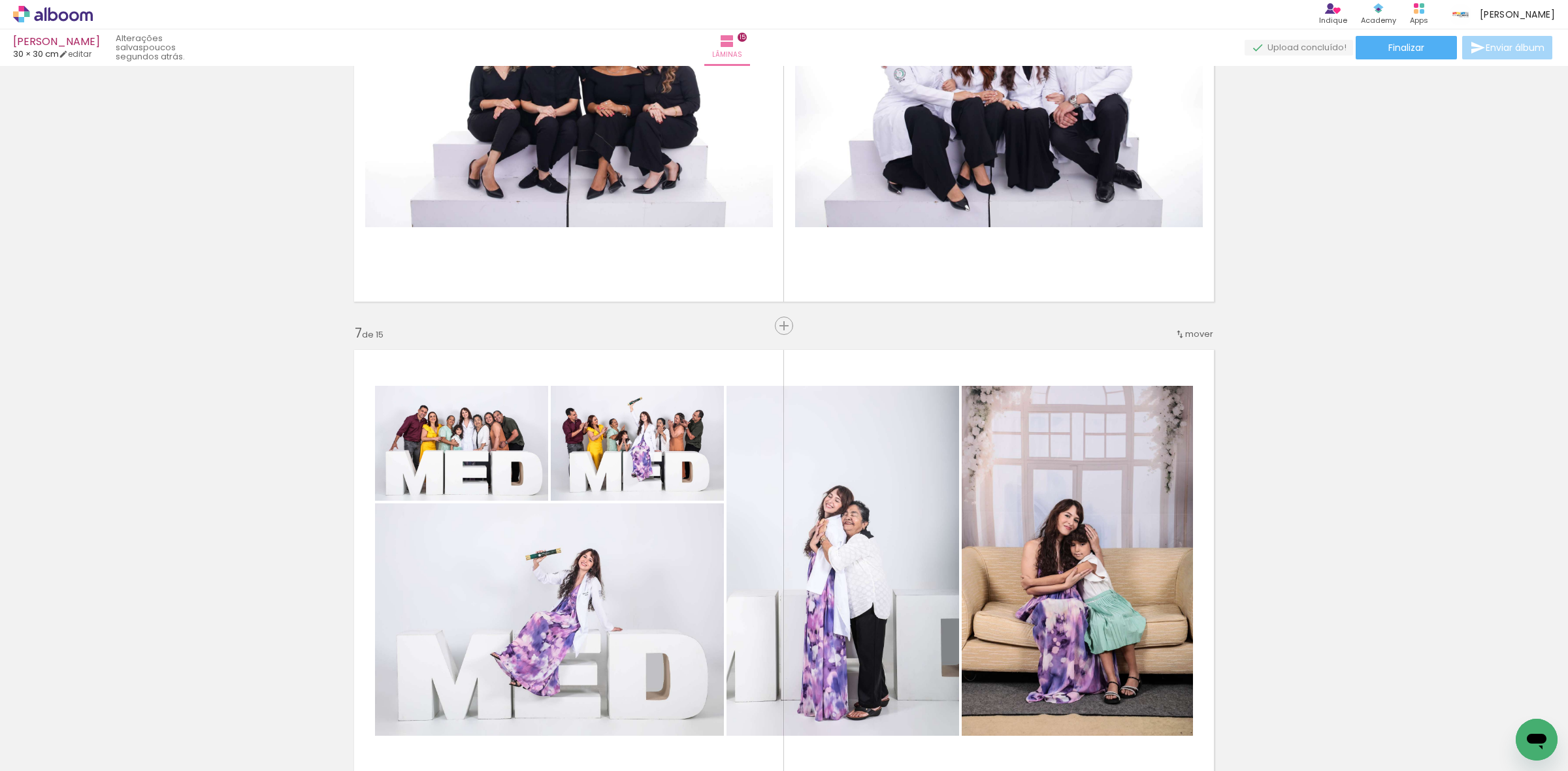
scroll to position [313, 0]
click at [1389, 43] on span "Finalizar" at bounding box center [1406, 47] width 36 height 9
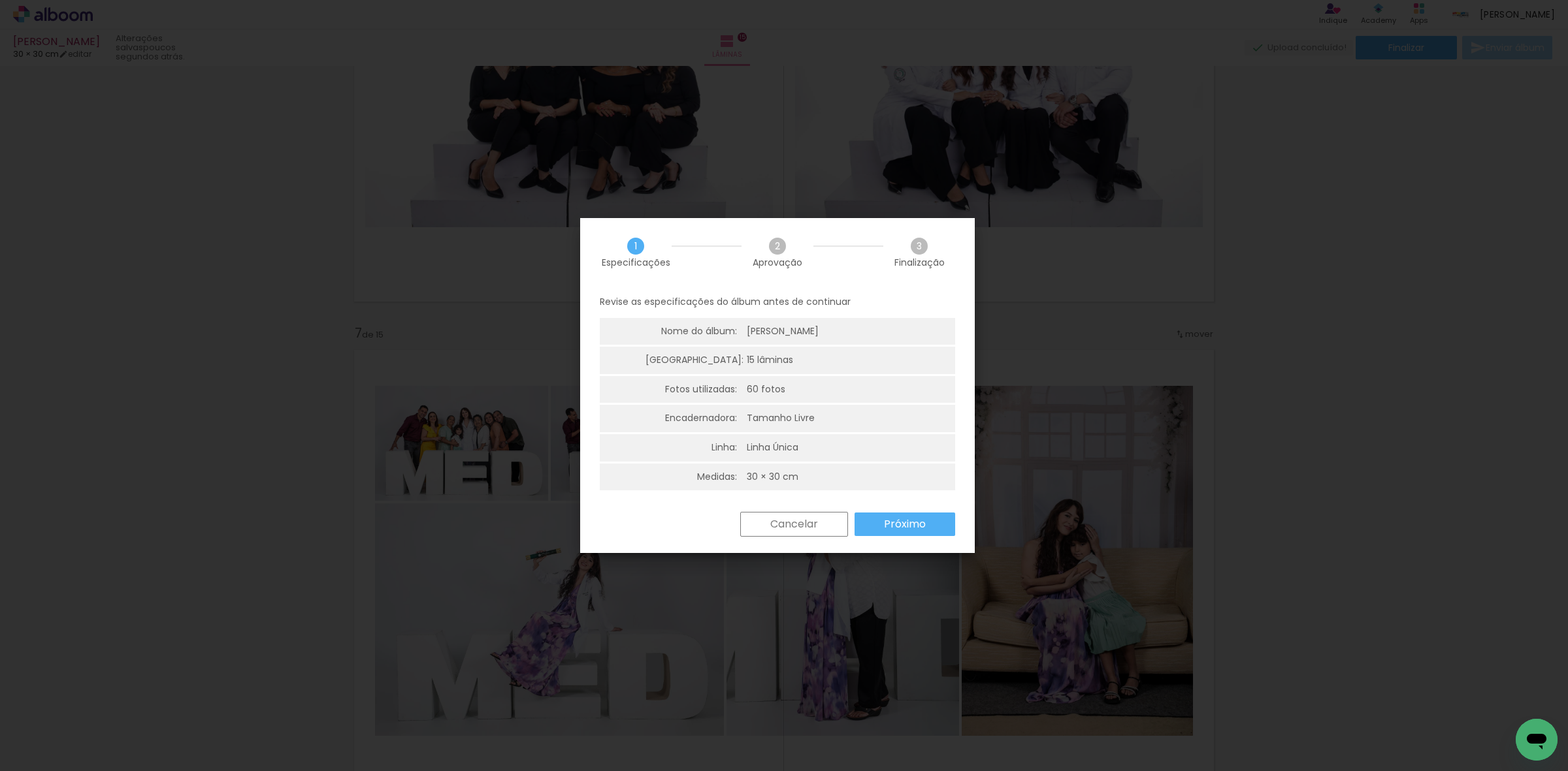
click at [893, 531] on paper-button "Próximo" at bounding box center [905, 524] width 101 height 23
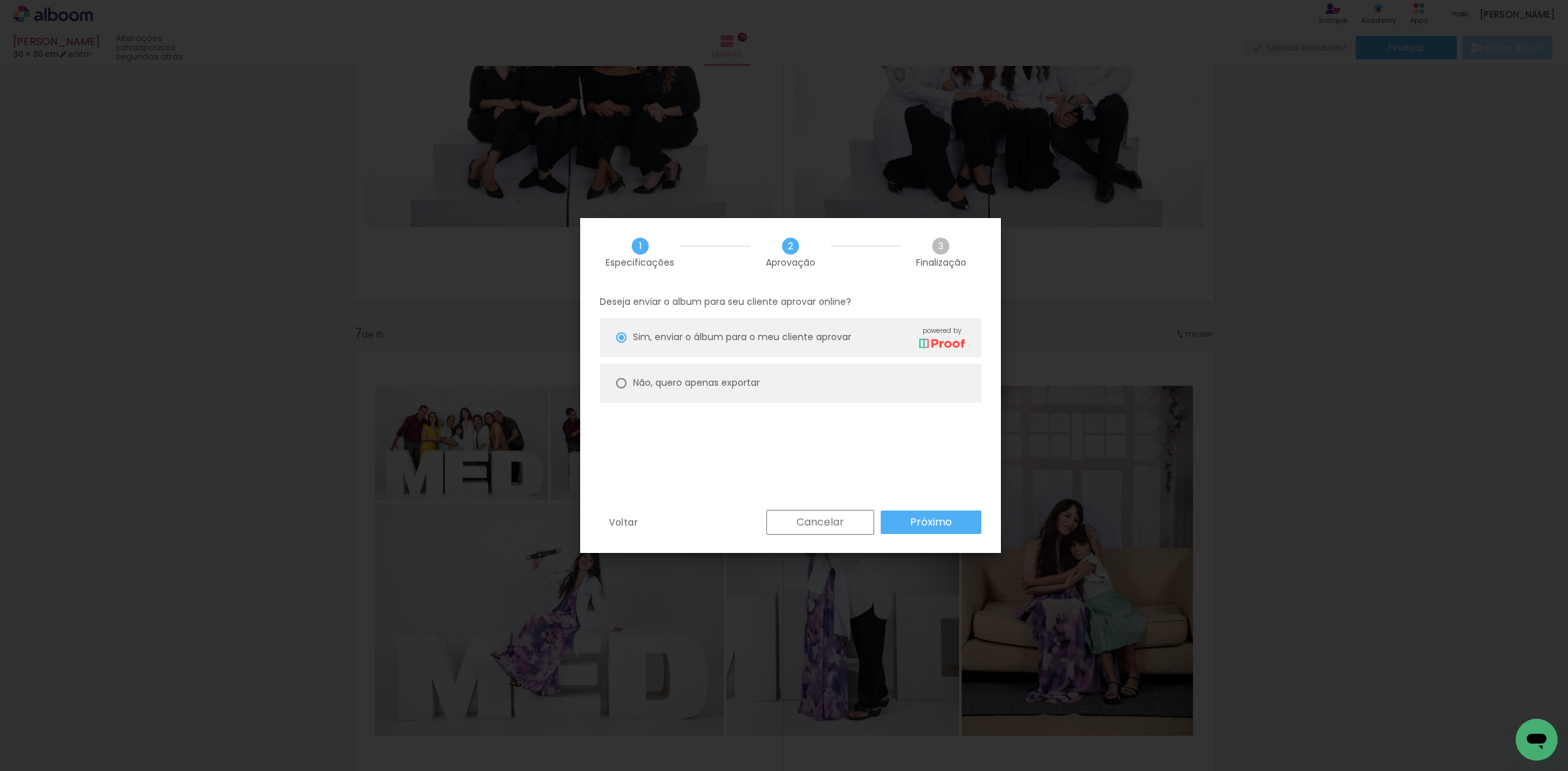
click at [799, 387] on paper-radio-button "Não, quero apenas exportar" at bounding box center [790, 384] width 381 height 39
type paper-radio-button "on"
click at [0, 0] on slot "Próximo" at bounding box center [0, 0] width 0 height 0
type input "Alta, 300 DPI"
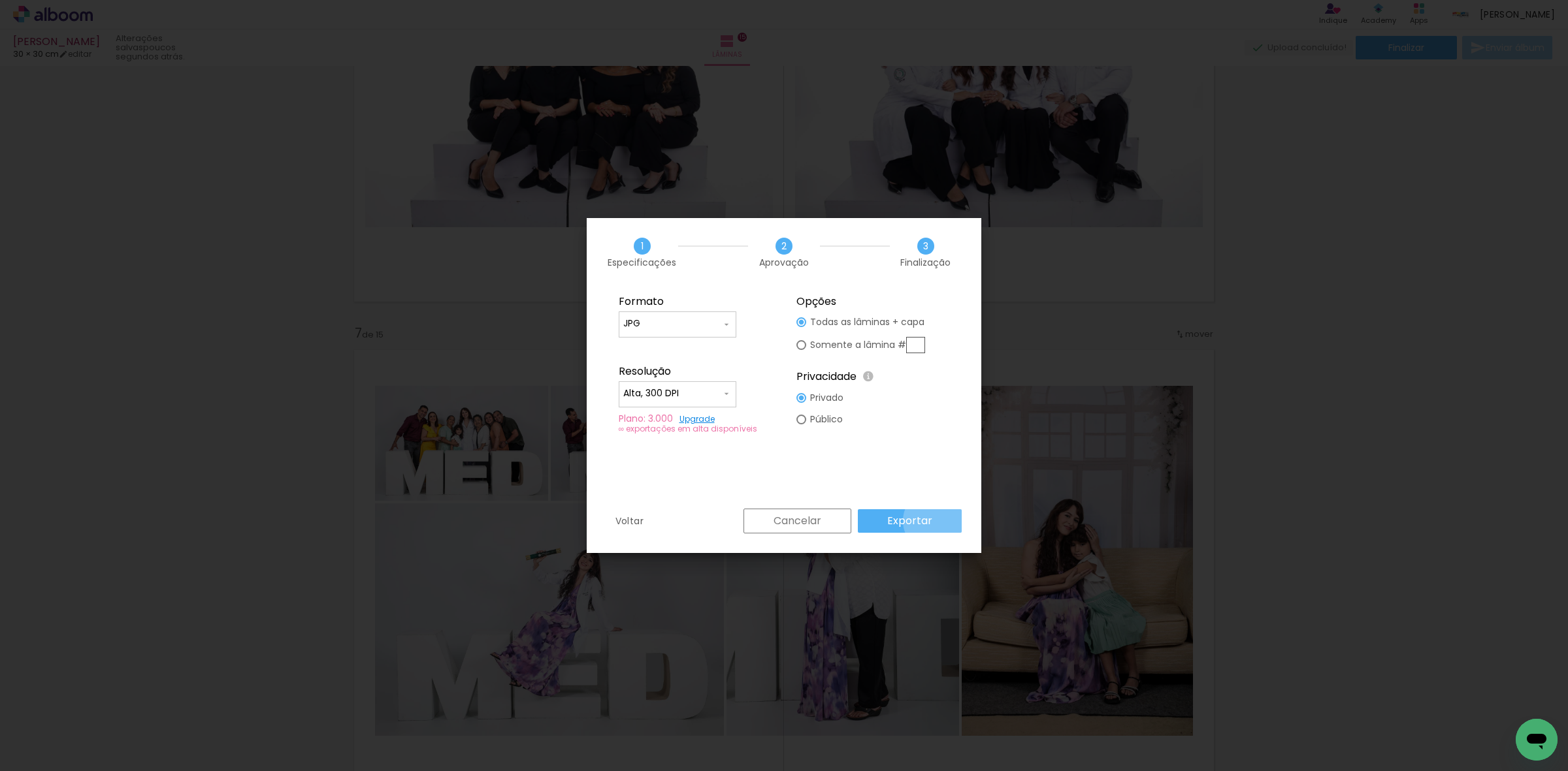
click at [938, 521] on paper-button "Exportar" at bounding box center [910, 521] width 104 height 23
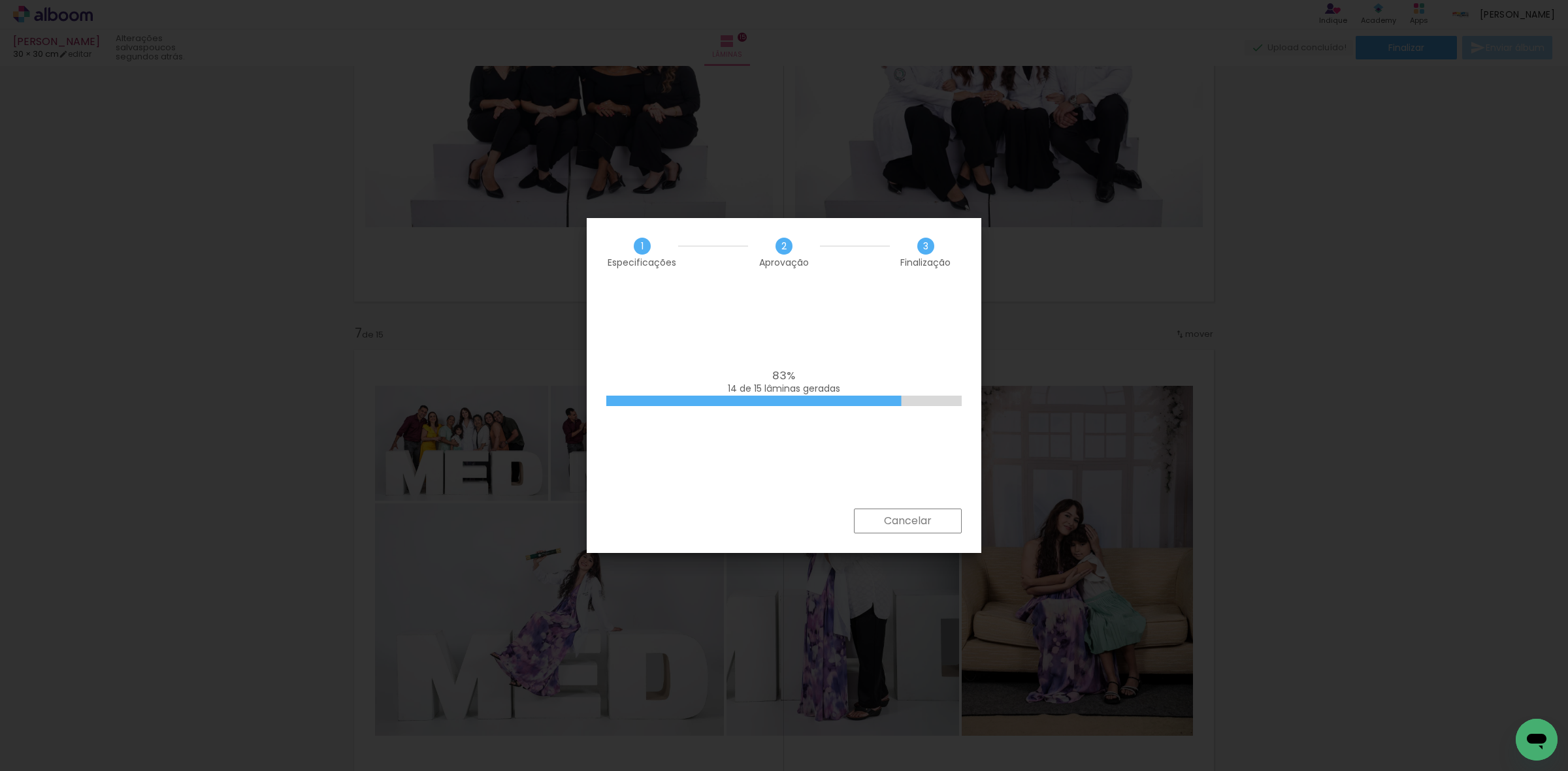
click at [754, 318] on div "83% 14 de 15 lâminas geradas" at bounding box center [784, 397] width 395 height 222
click at [766, 363] on div "100% Empilhando lâminas" at bounding box center [784, 397] width 395 height 222
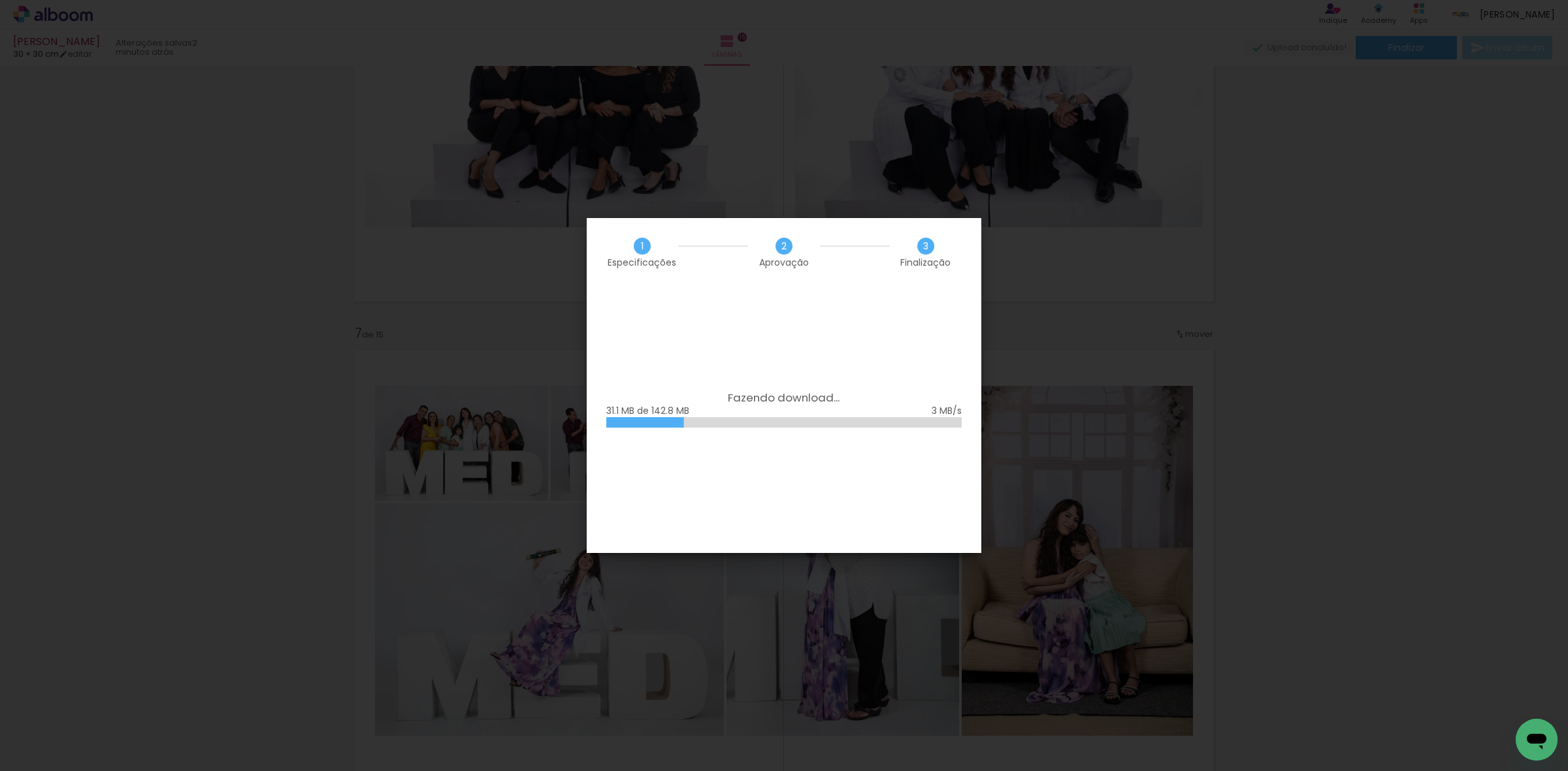
scroll to position [313, 0]
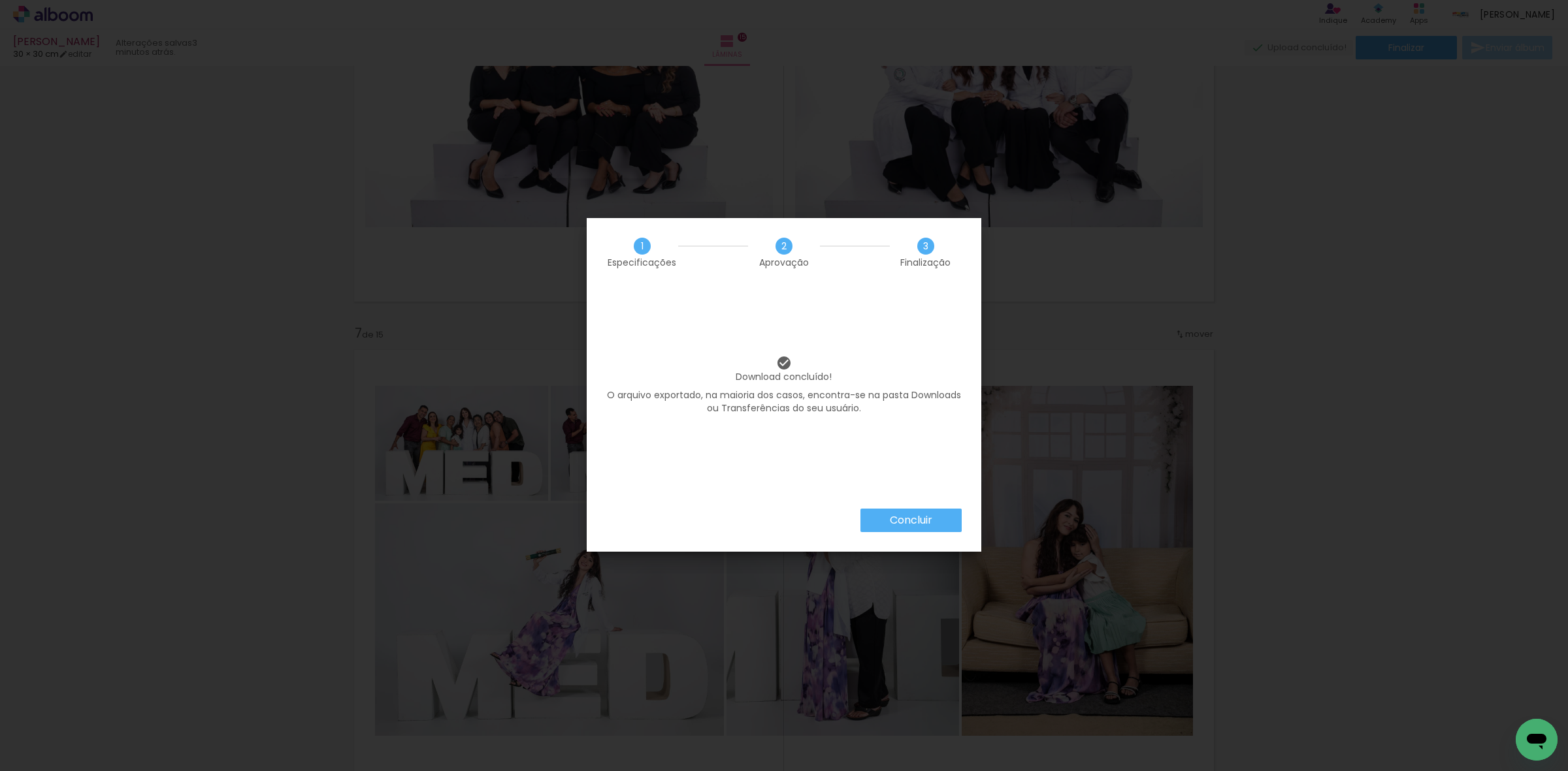
click at [0, 0] on slot "Concluir" at bounding box center [0, 0] width 0 height 0
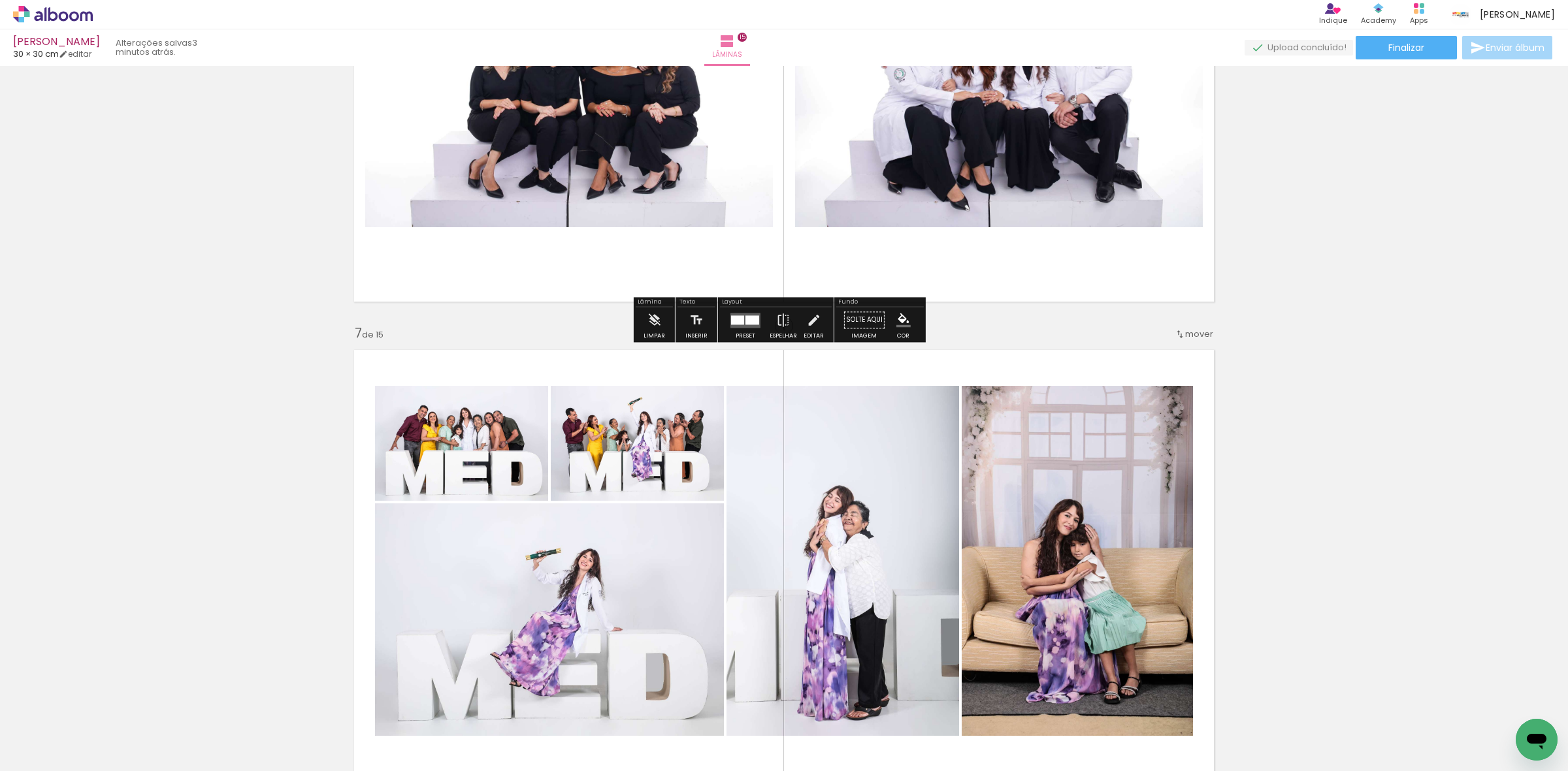
click at [59, 20] on icon at bounding box center [53, 14] width 79 height 17
